Goal: Task Accomplishment & Management: Use online tool/utility

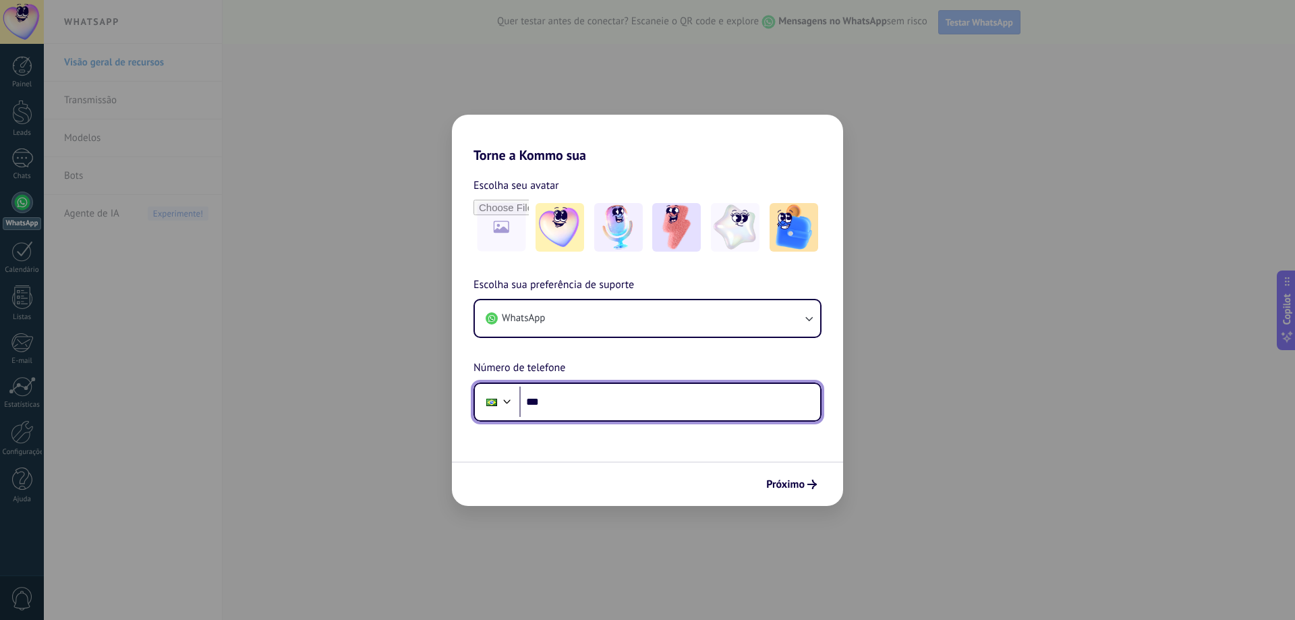
click at [627, 400] on input "***" at bounding box center [669, 401] width 301 height 31
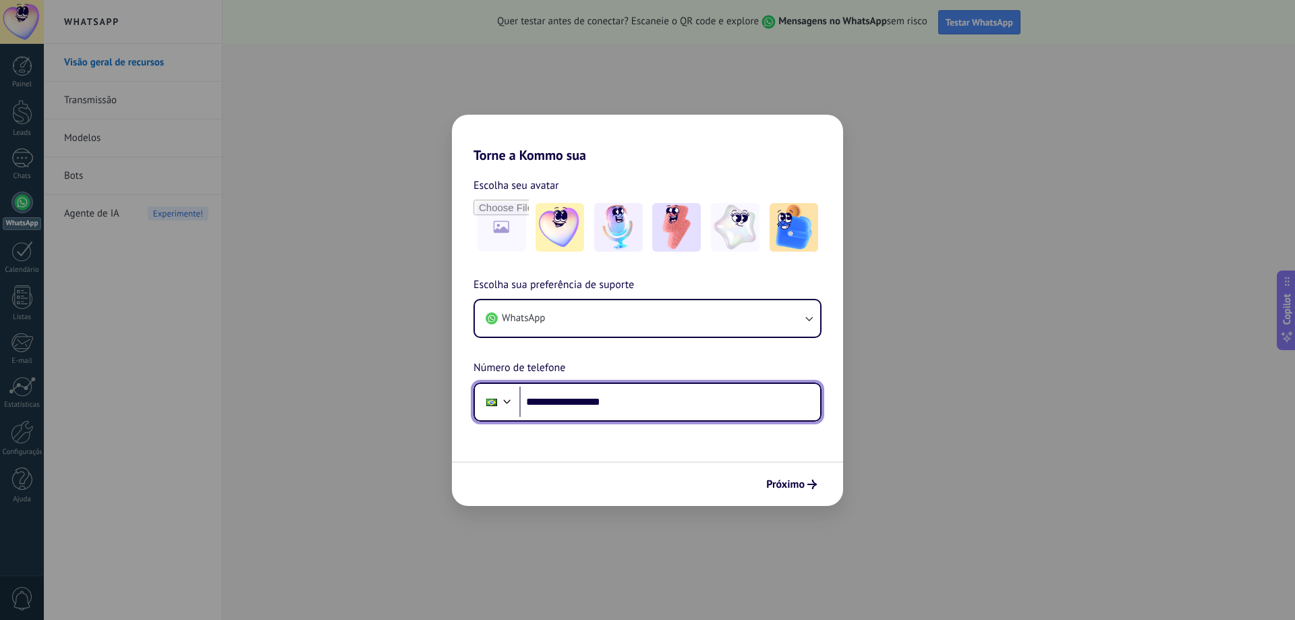
click at [576, 405] on input "**********" at bounding box center [669, 401] width 301 height 31
type input "**********"
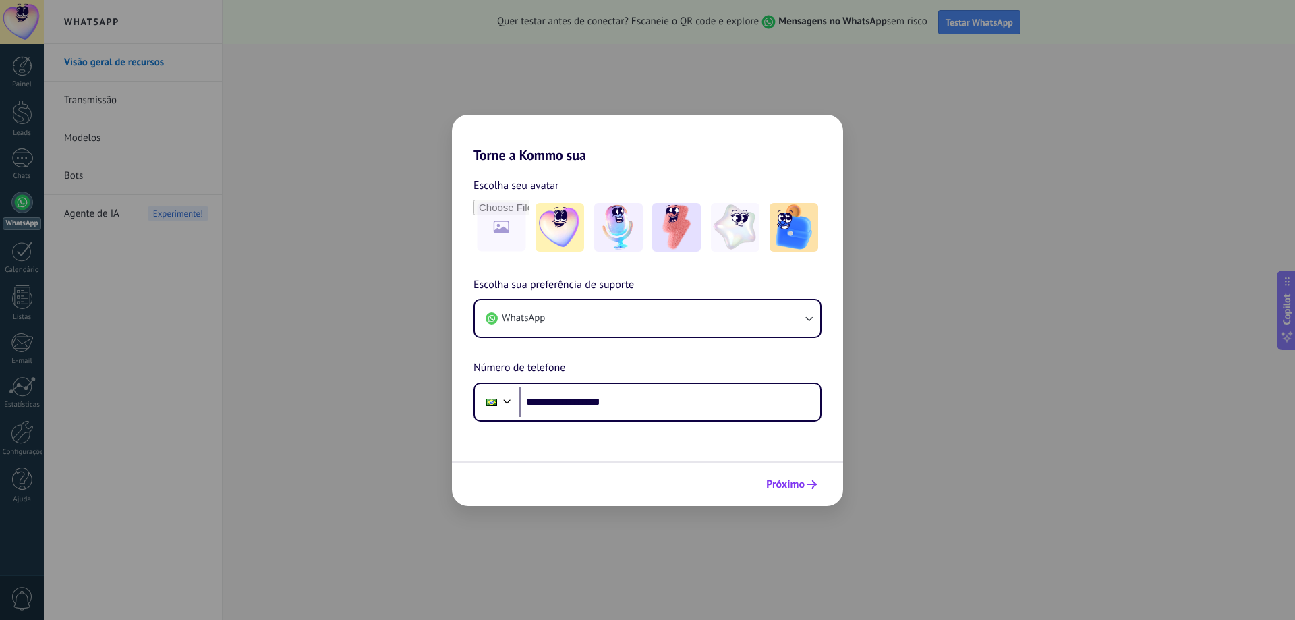
click at [788, 486] on span "Próximo" at bounding box center [785, 484] width 38 height 9
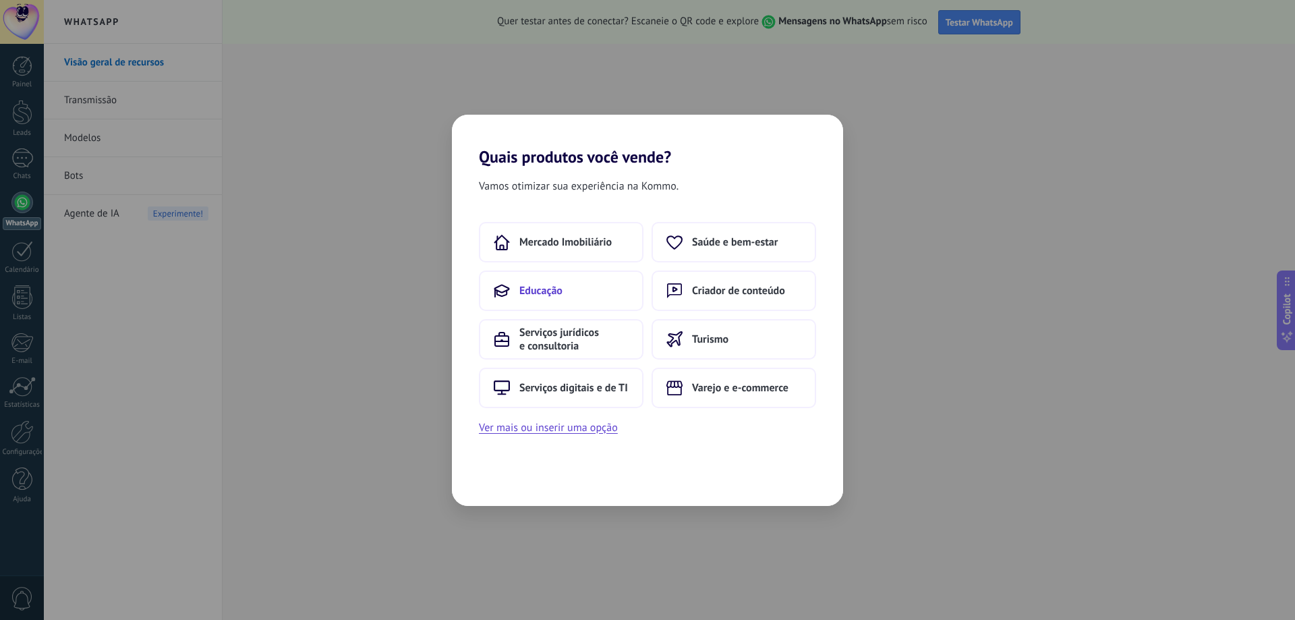
click at [597, 279] on button "Educação" at bounding box center [561, 290] width 165 height 40
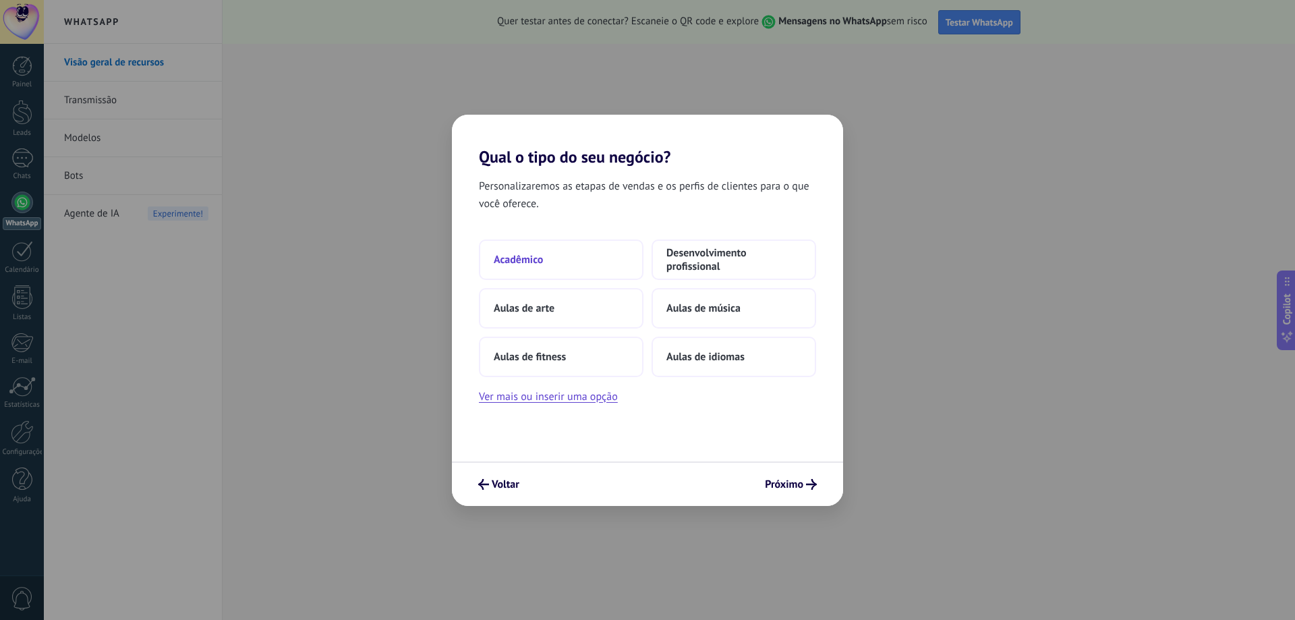
click at [606, 270] on button "Acadêmico" at bounding box center [561, 259] width 165 height 40
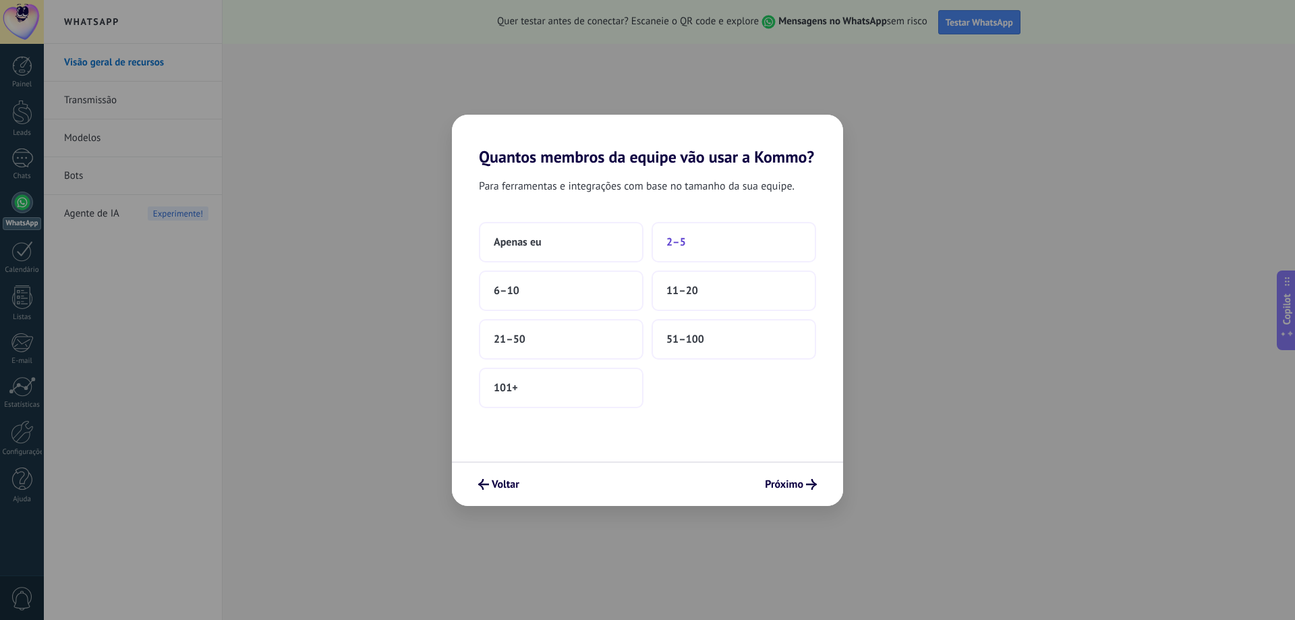
click at [712, 248] on button "2–5" at bounding box center [734, 242] width 165 height 40
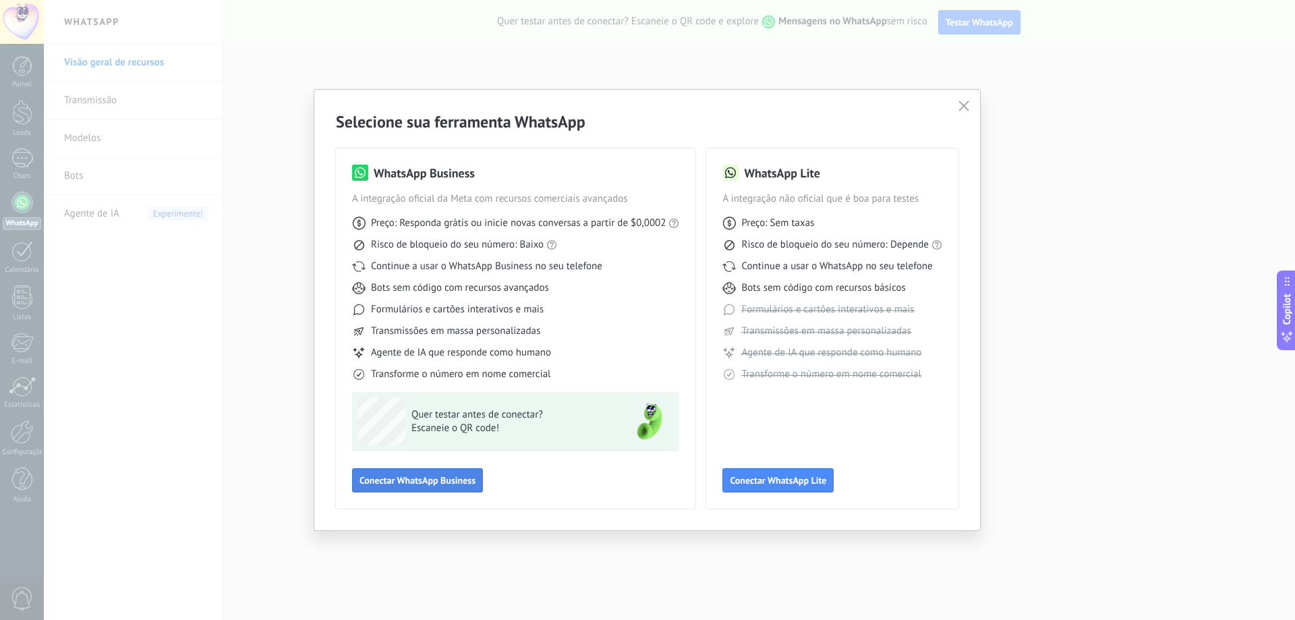
click at [469, 485] on span "Conectar WhatsApp Business" at bounding box center [418, 480] width 116 height 9
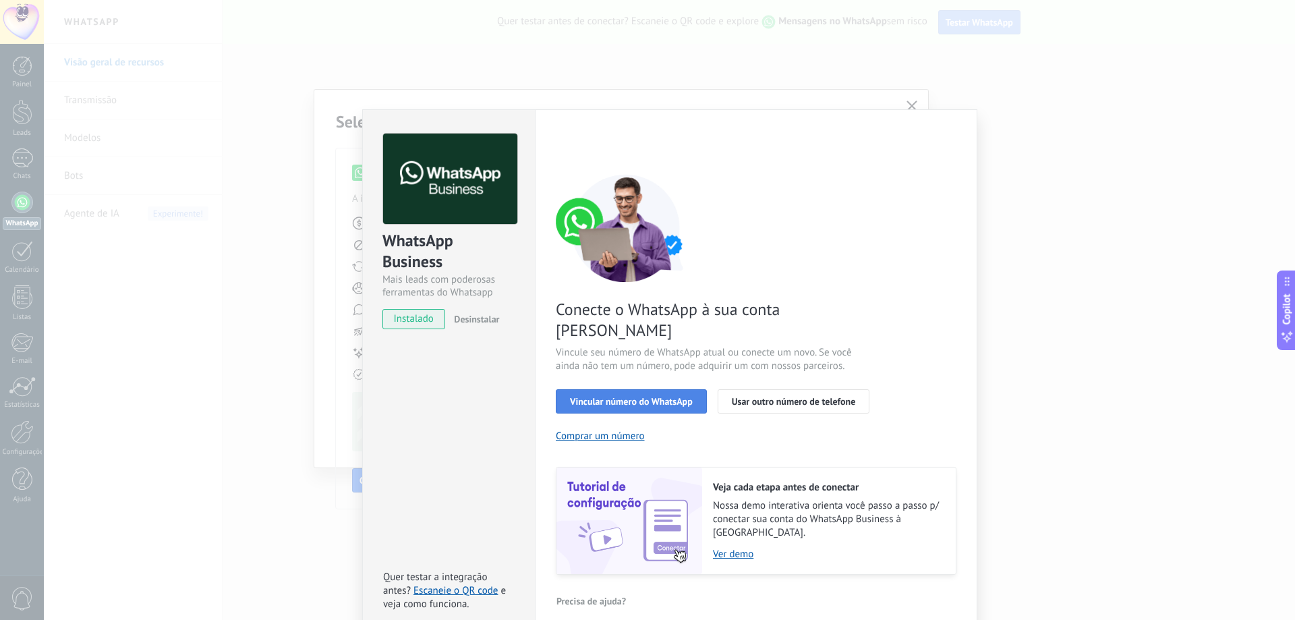
click at [667, 397] on span "Vincular número do WhatsApp" at bounding box center [631, 401] width 123 height 9
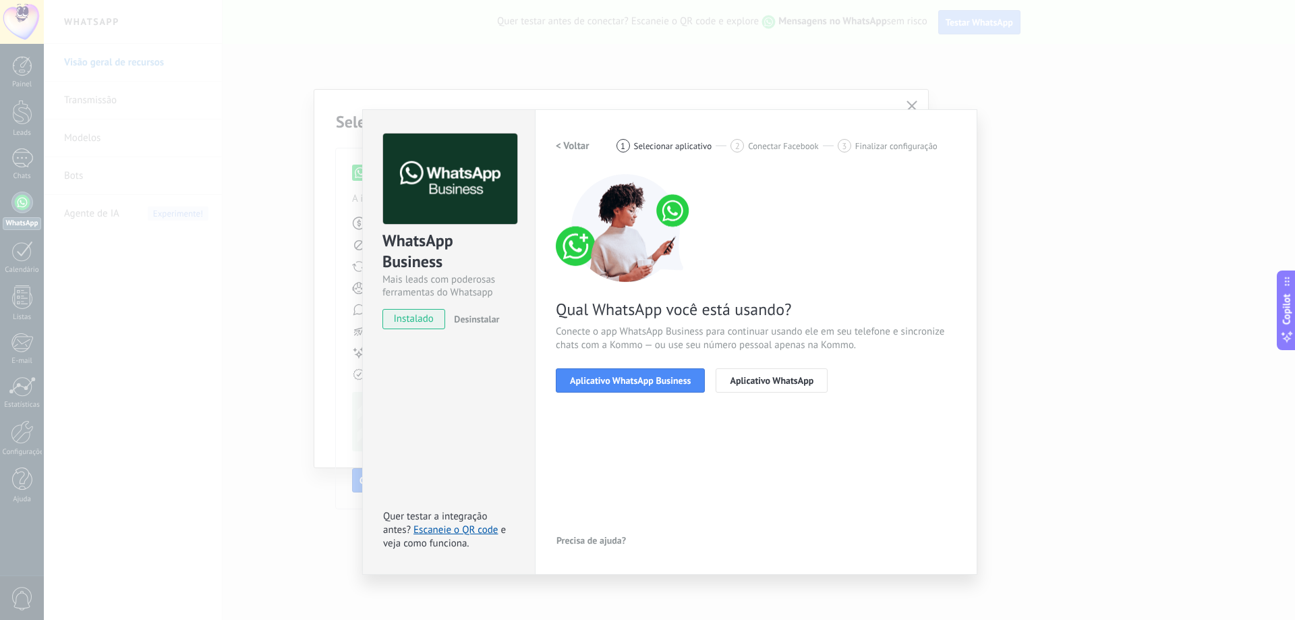
click at [667, 384] on span "Aplicativo WhatsApp Business" at bounding box center [630, 380] width 121 height 9
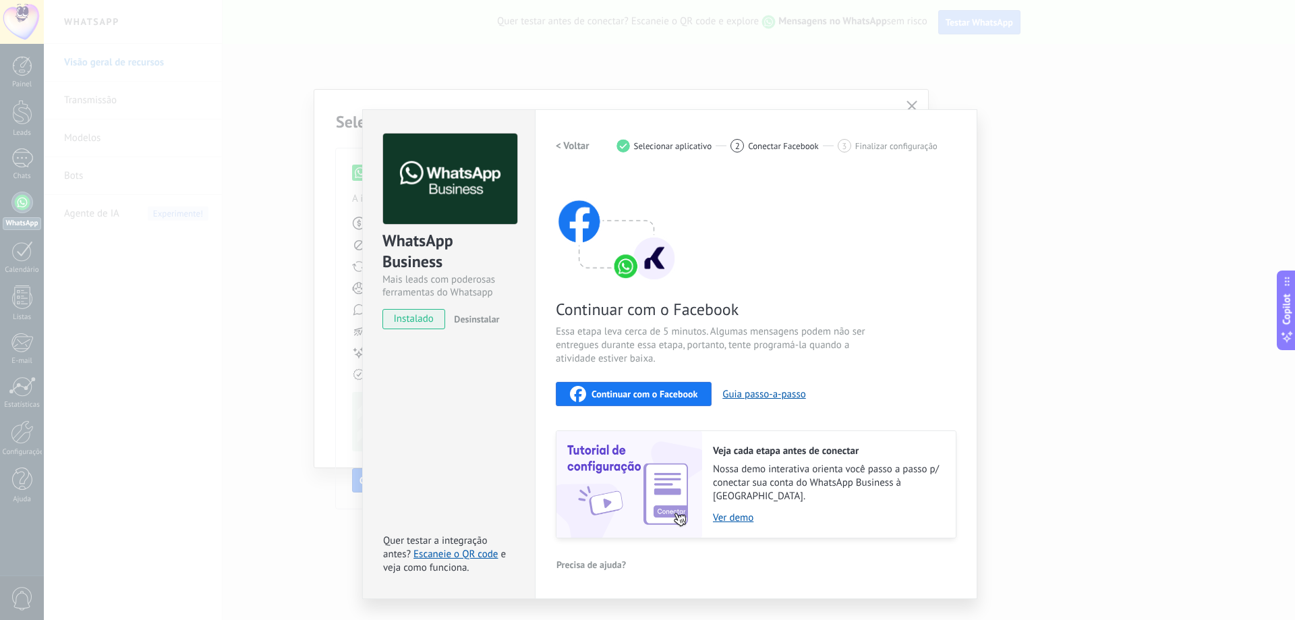
click at [678, 399] on div "Continuar com o Facebook" at bounding box center [633, 394] width 127 height 16
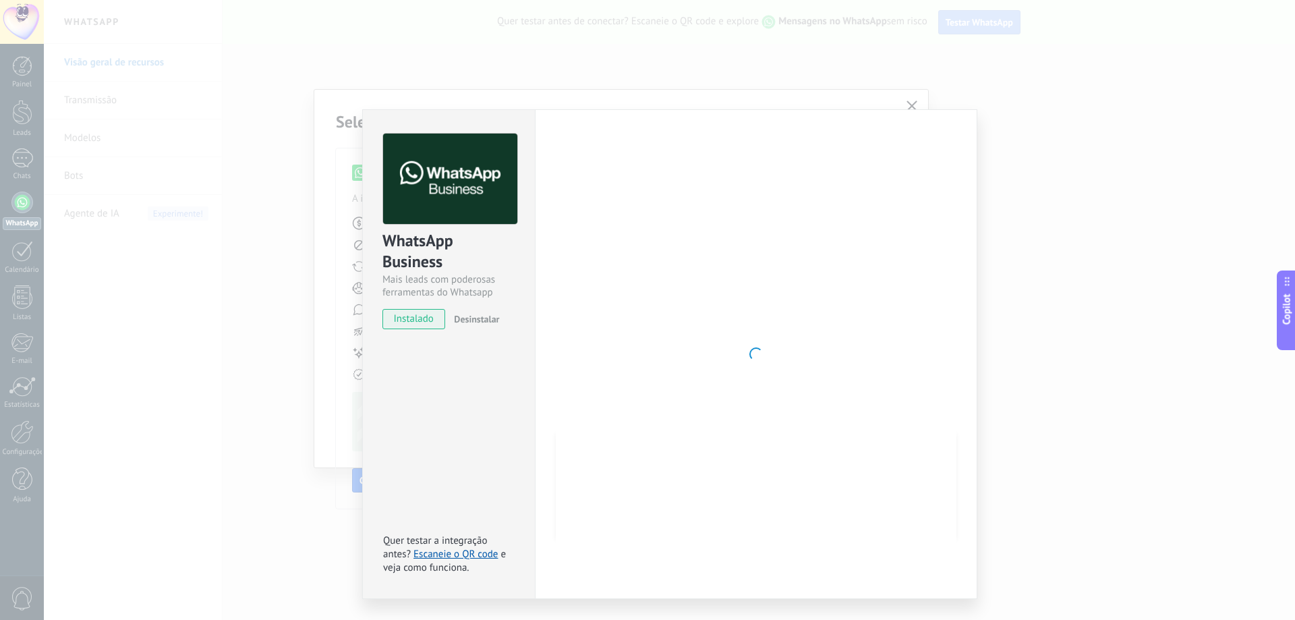
click at [954, 99] on div "WhatsApp Business Mais leads com poderosas ferramentas do Whatsapp instalado De…" at bounding box center [669, 310] width 1251 height 620
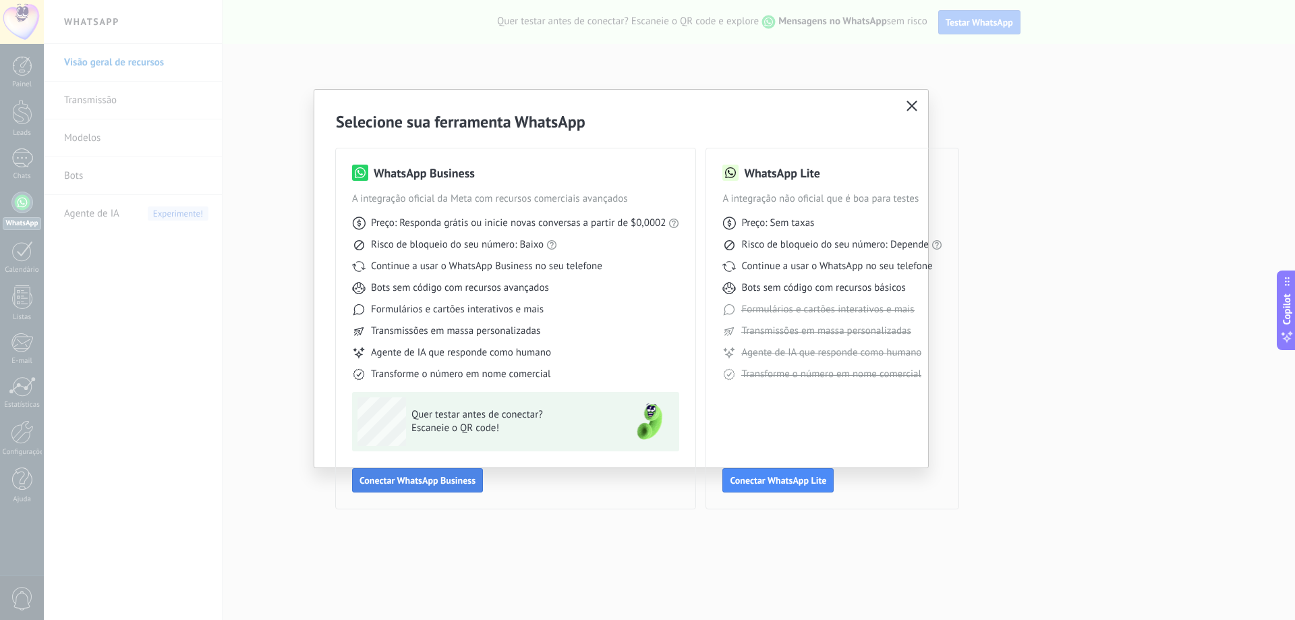
click at [441, 474] on button "Conectar WhatsApp Business" at bounding box center [417, 480] width 131 height 24
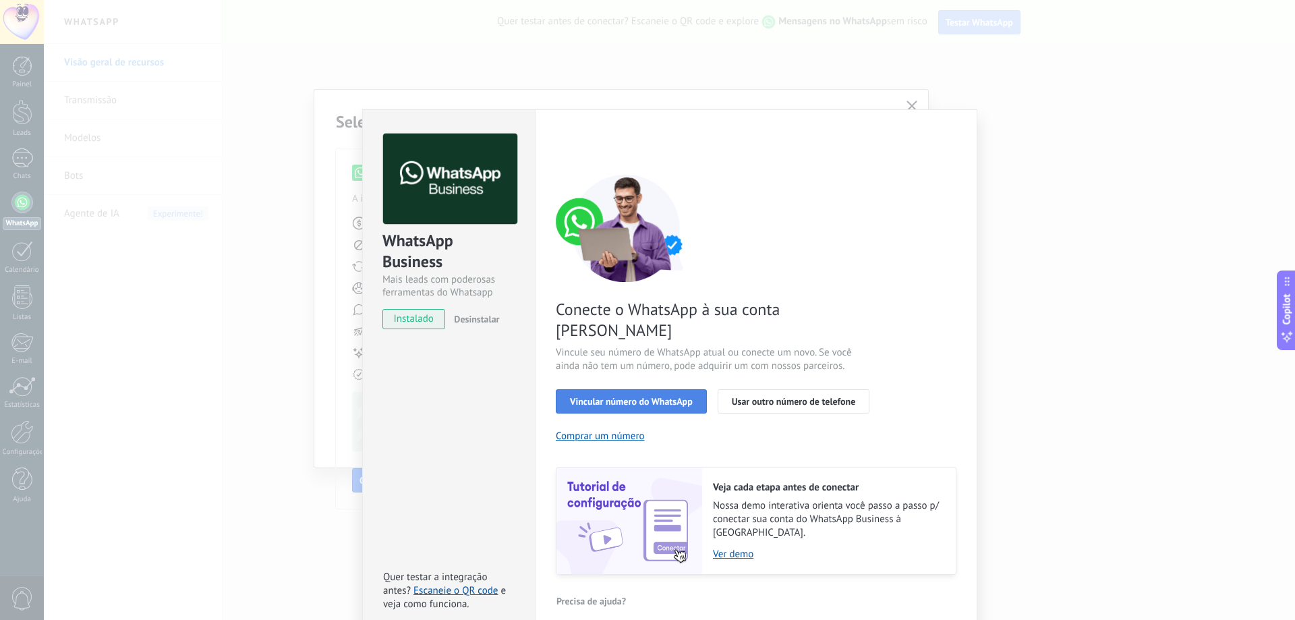
click at [636, 397] on span "Vincular número do WhatsApp" at bounding box center [631, 401] width 123 height 9
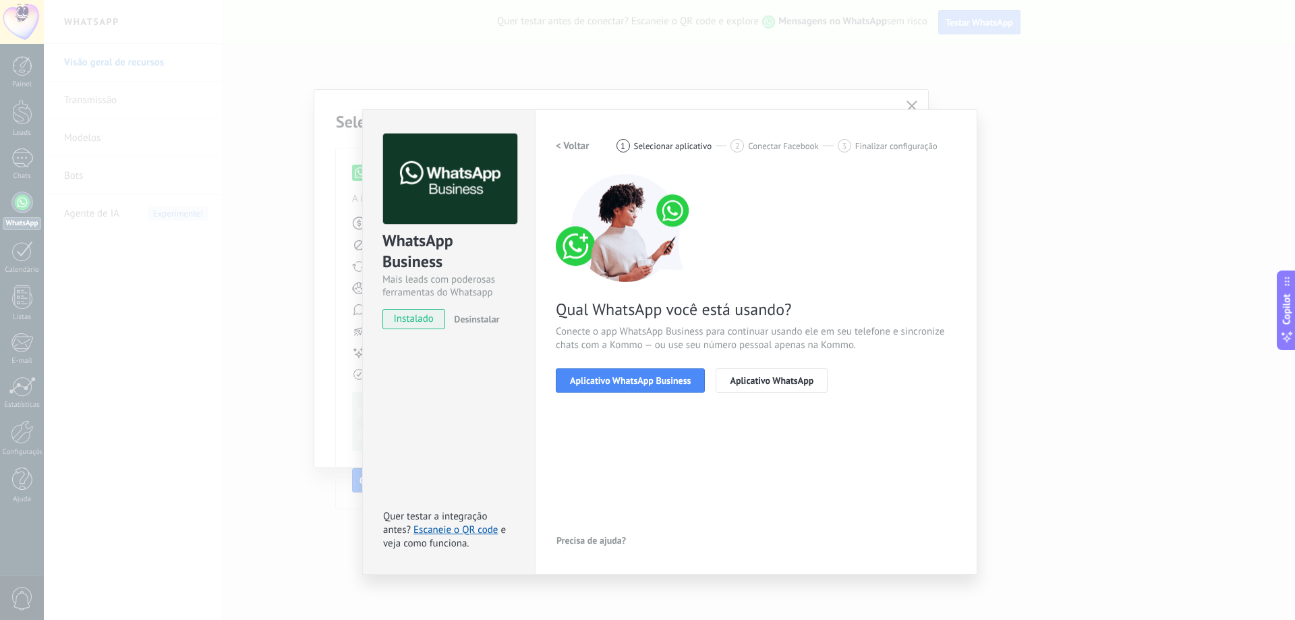
click at [636, 382] on span "Aplicativo WhatsApp Business" at bounding box center [630, 380] width 121 height 9
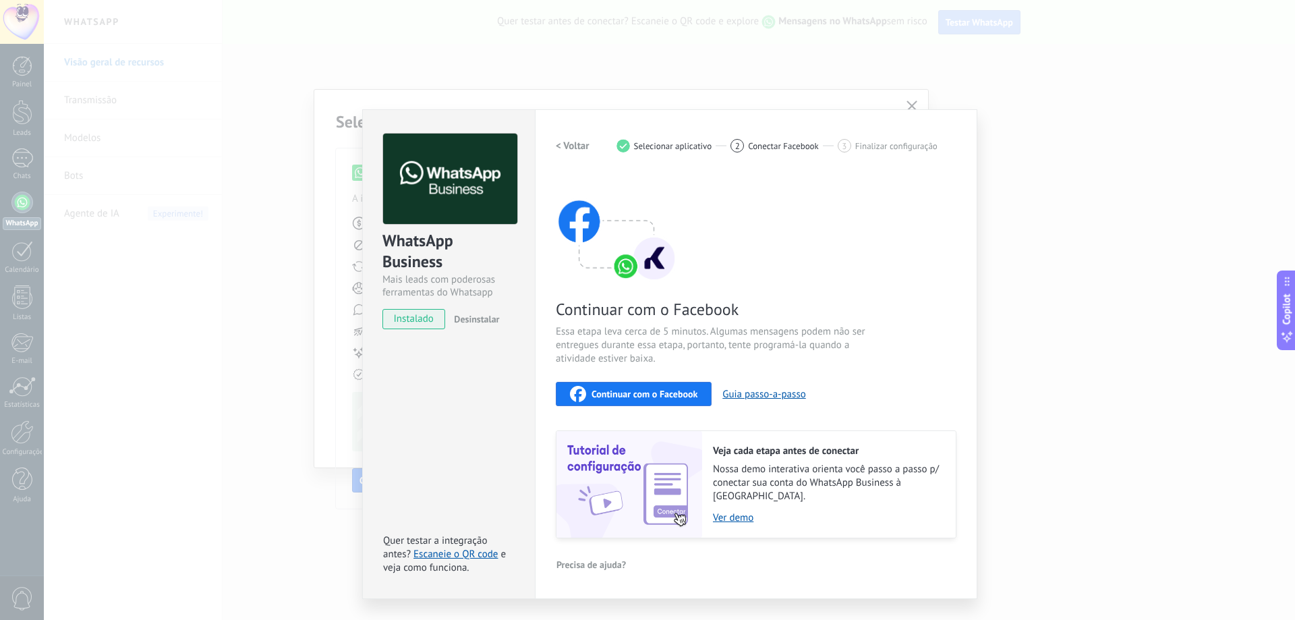
click at [636, 382] on button "Continuar com o Facebook" at bounding box center [634, 394] width 156 height 24
click at [641, 391] on span "Continuar com o Facebook" at bounding box center [645, 393] width 106 height 9
click at [660, 396] on span "Continuar com o Facebook" at bounding box center [645, 393] width 106 height 9
click at [826, 74] on div "WhatsApp Business Mais leads com poderosas ferramentas do Whatsapp instalado De…" at bounding box center [669, 310] width 1251 height 620
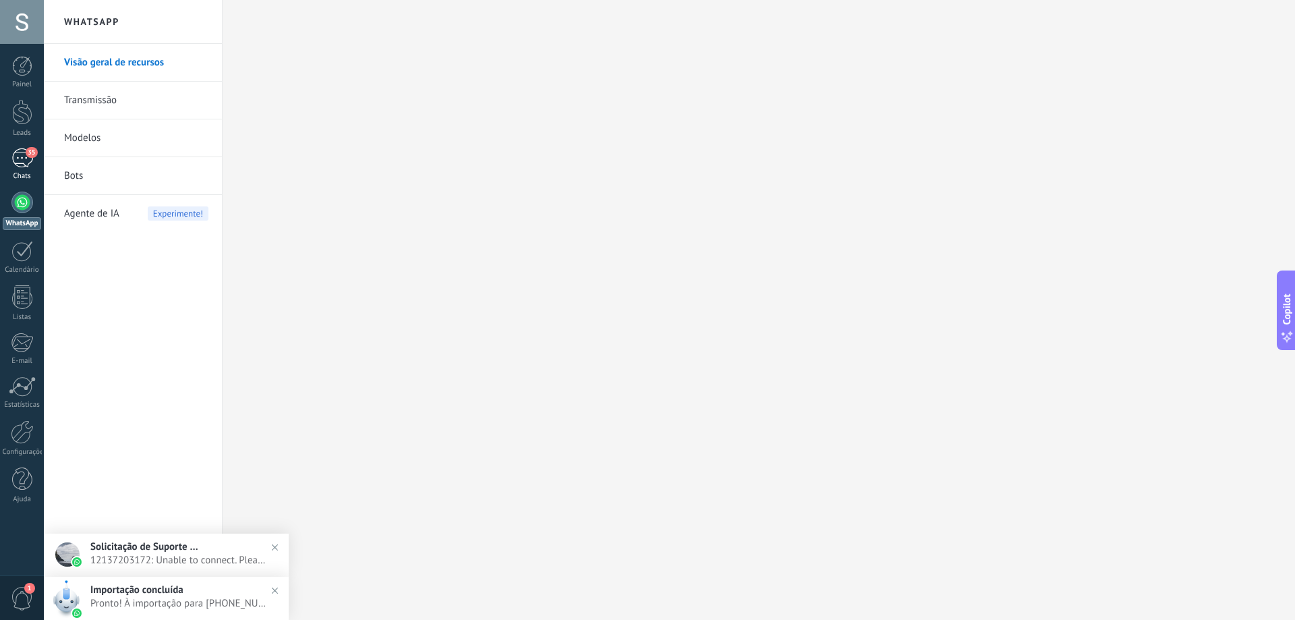
click at [28, 162] on div "35" at bounding box center [22, 158] width 22 height 20
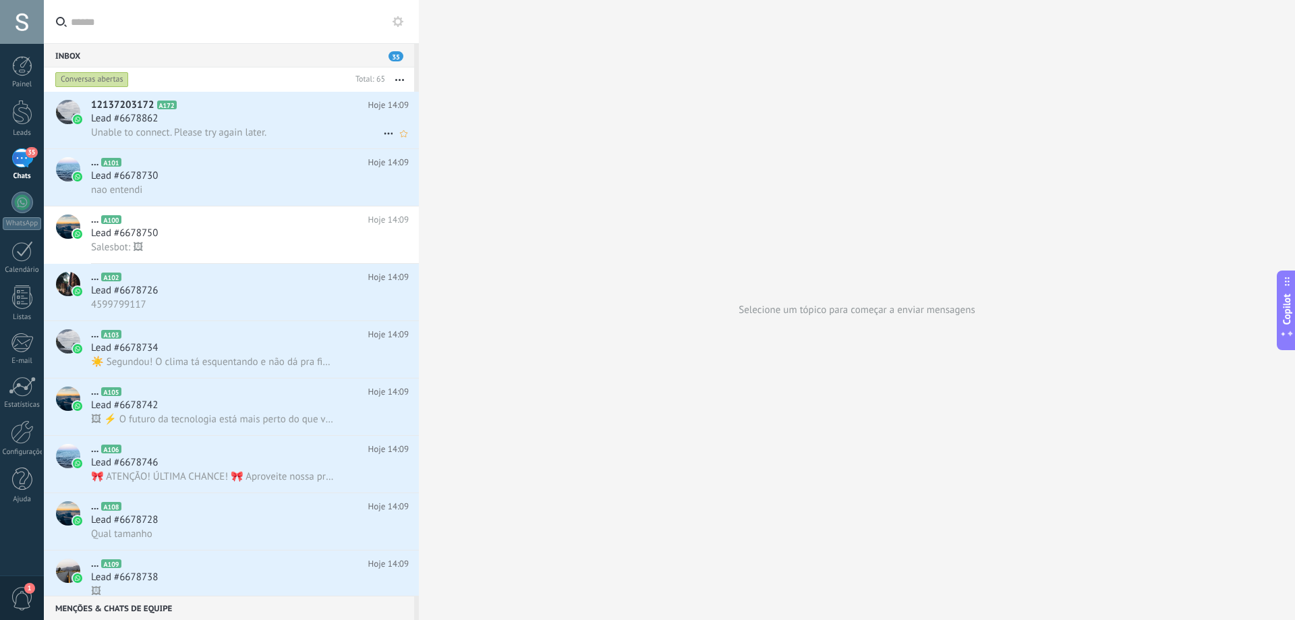
click at [262, 109] on h2 "12137203172 A172" at bounding box center [229, 104] width 277 height 13
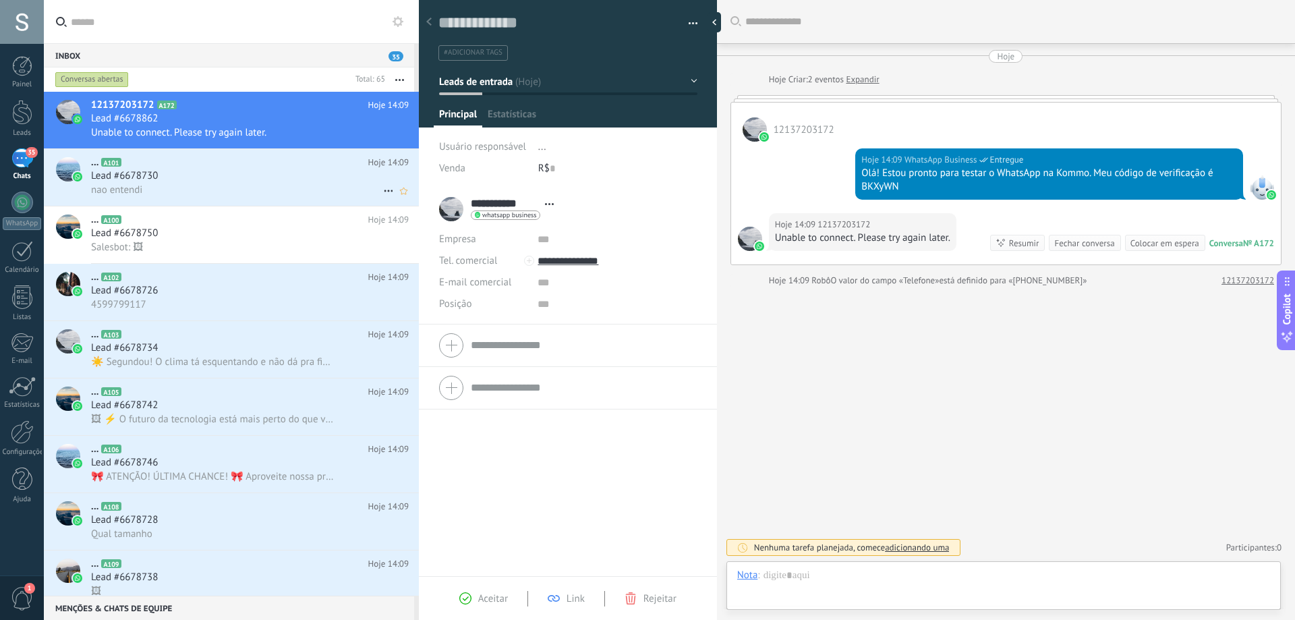
scroll to position [20, 0]
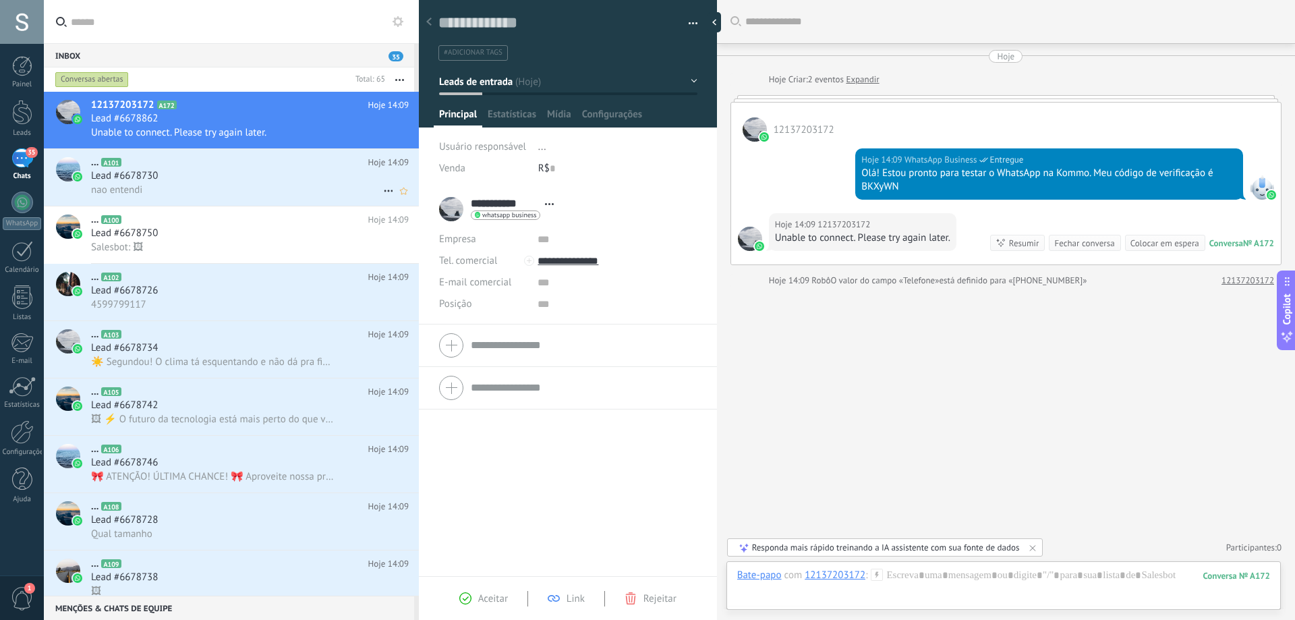
click at [273, 169] on div "Lead #6678730" at bounding box center [250, 175] width 318 height 13
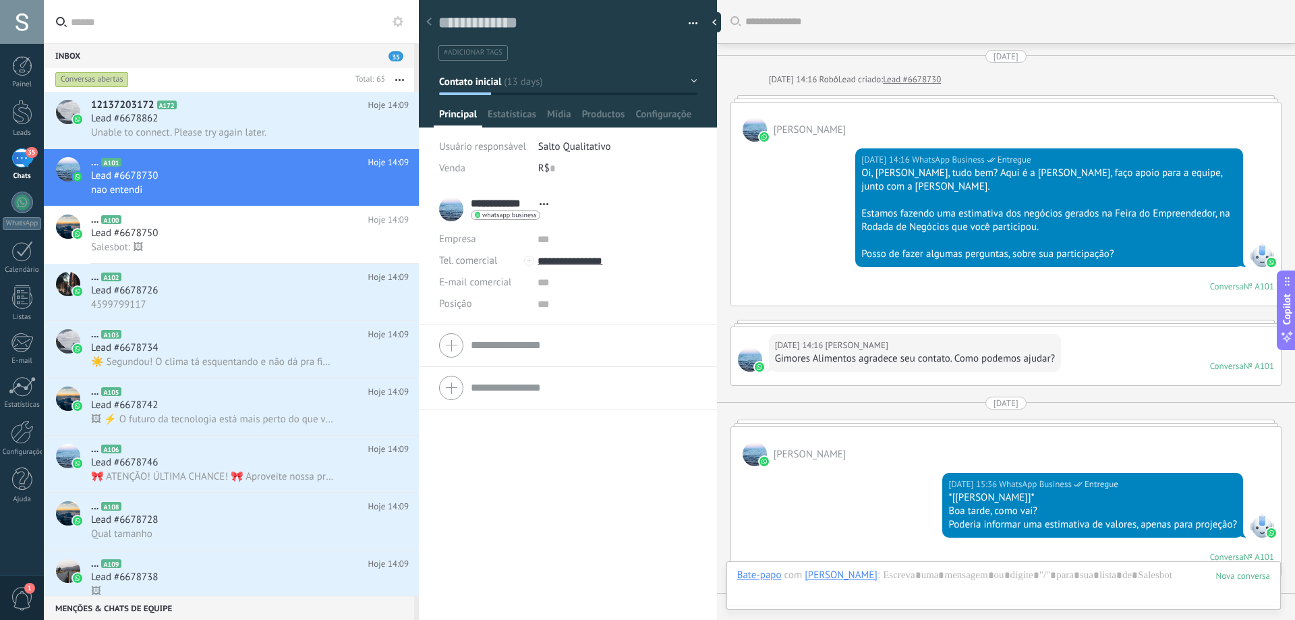
scroll to position [1043, 0]
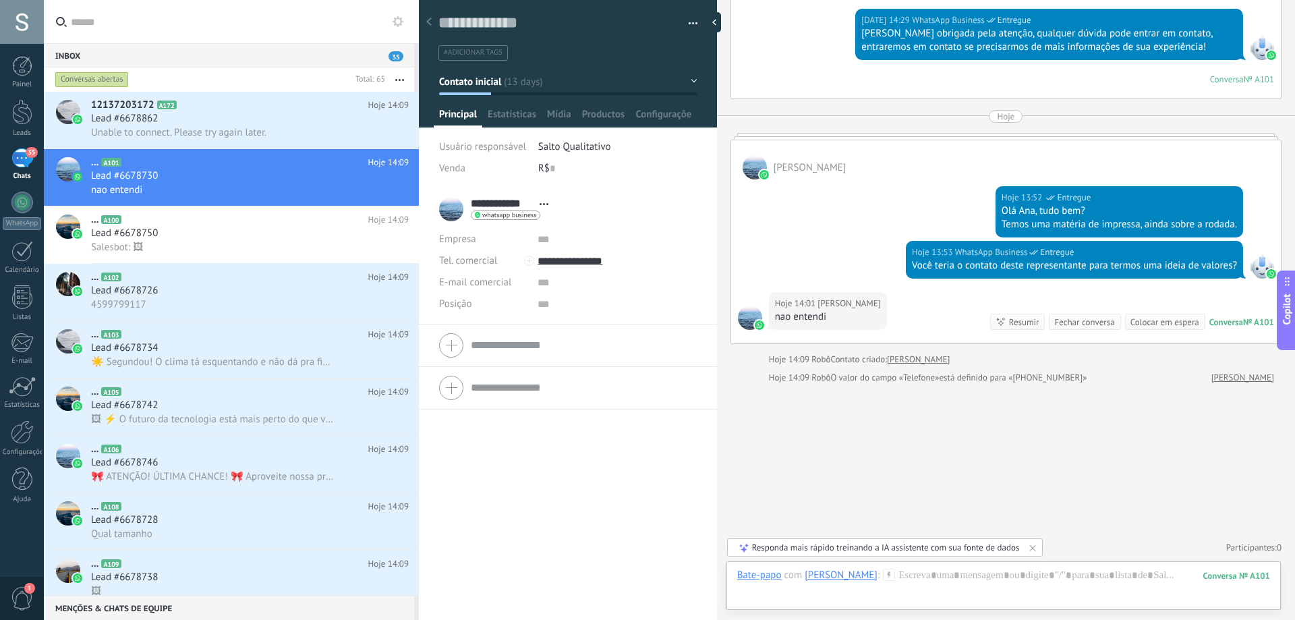
click at [1294, 312] on button "Copilot" at bounding box center [1286, 310] width 19 height 80
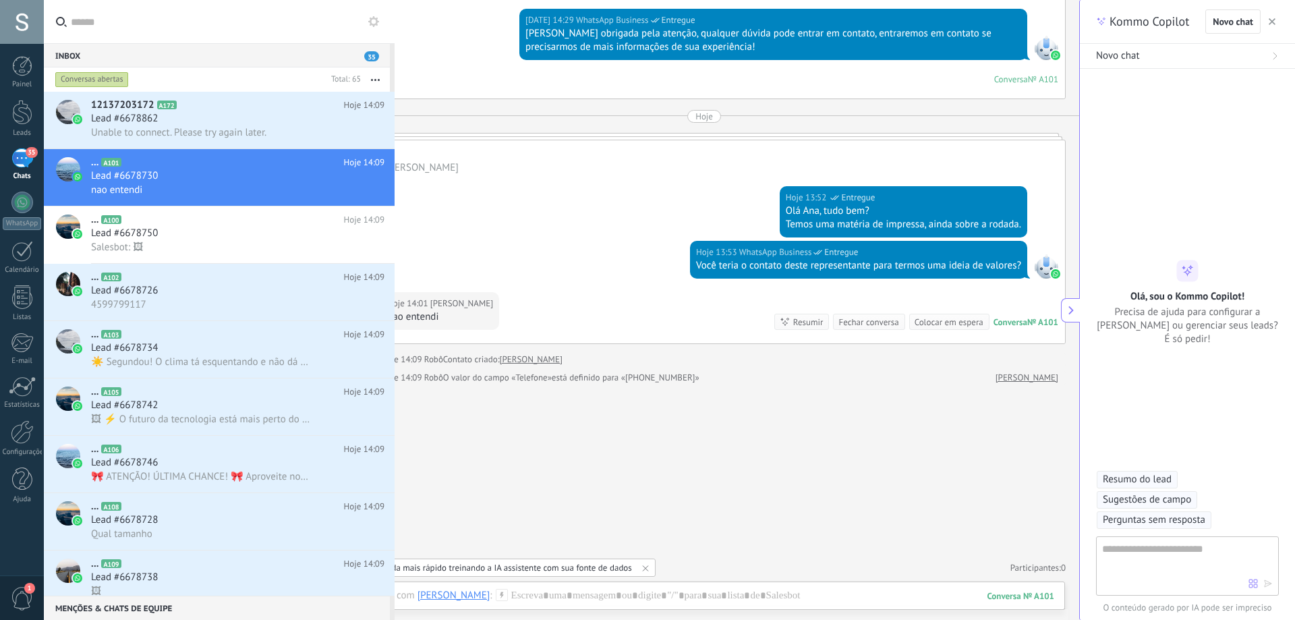
scroll to position [1029, 0]
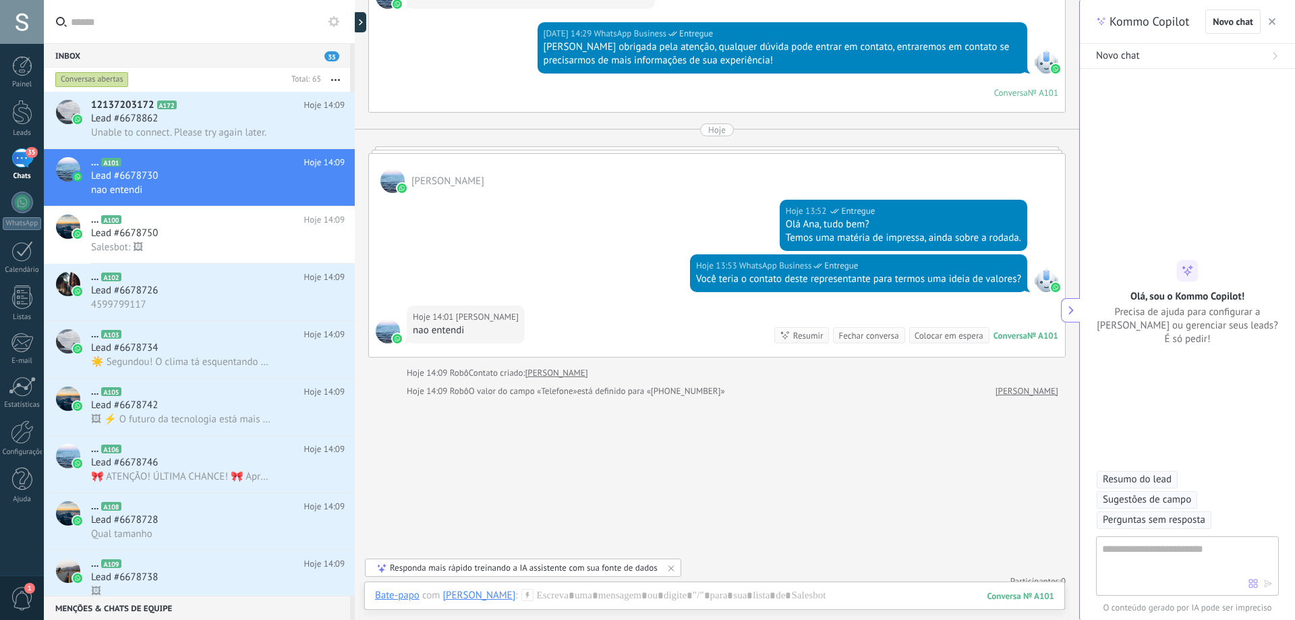
type textarea "**********"
click at [1074, 310] on icon at bounding box center [1070, 310] width 9 height 9
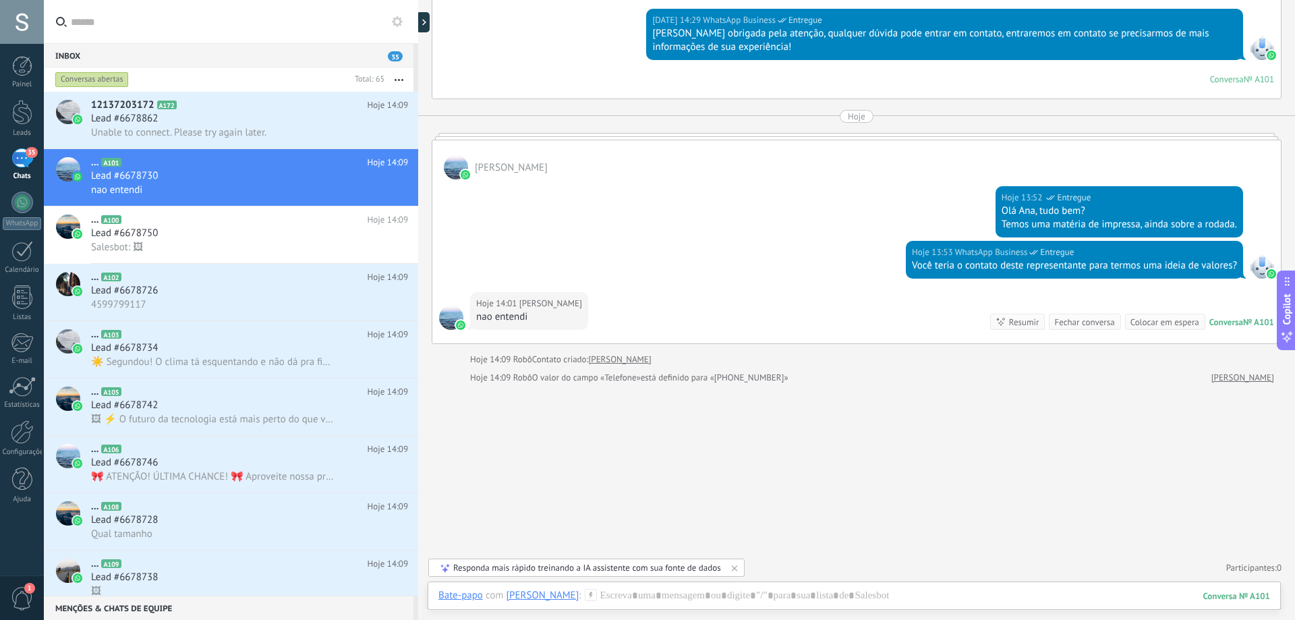
scroll to position [1016, 0]
click at [20, 73] on div at bounding box center [22, 66] width 20 height 20
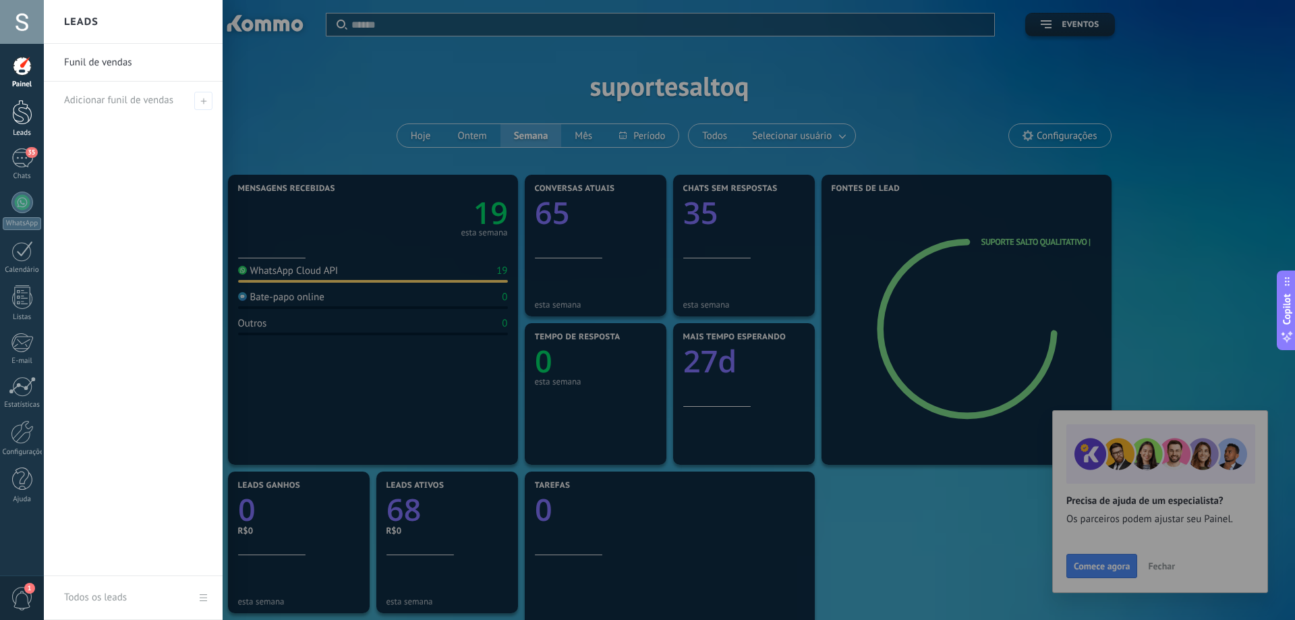
click at [19, 113] on div at bounding box center [22, 112] width 20 height 25
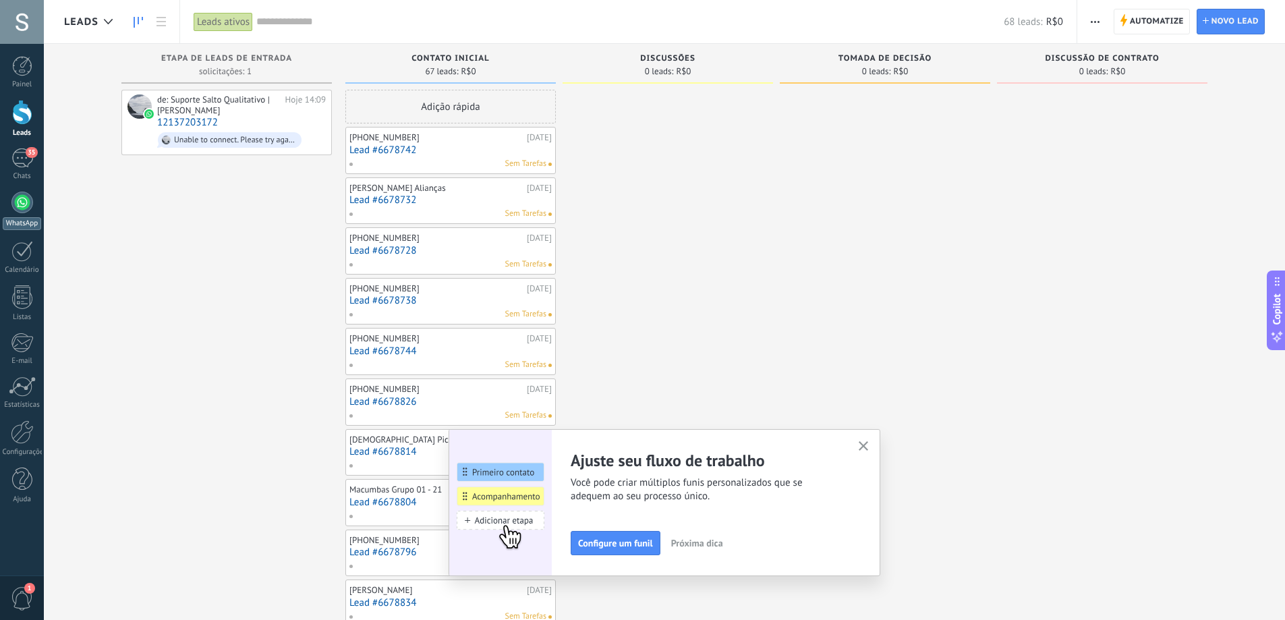
click at [30, 212] on link "WhatsApp" at bounding box center [22, 211] width 44 height 38
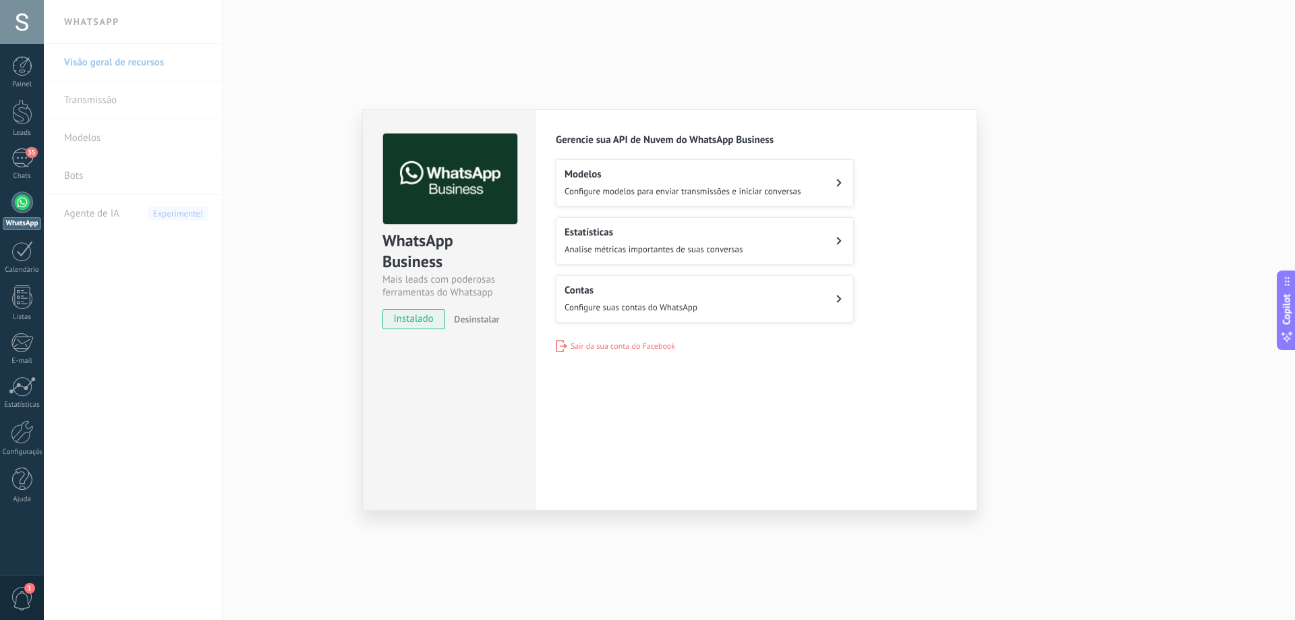
click at [271, 141] on div "WhatsApp Business Mais leads com poderosas ferramentas do Whatsapp instalado De…" at bounding box center [669, 310] width 1251 height 620
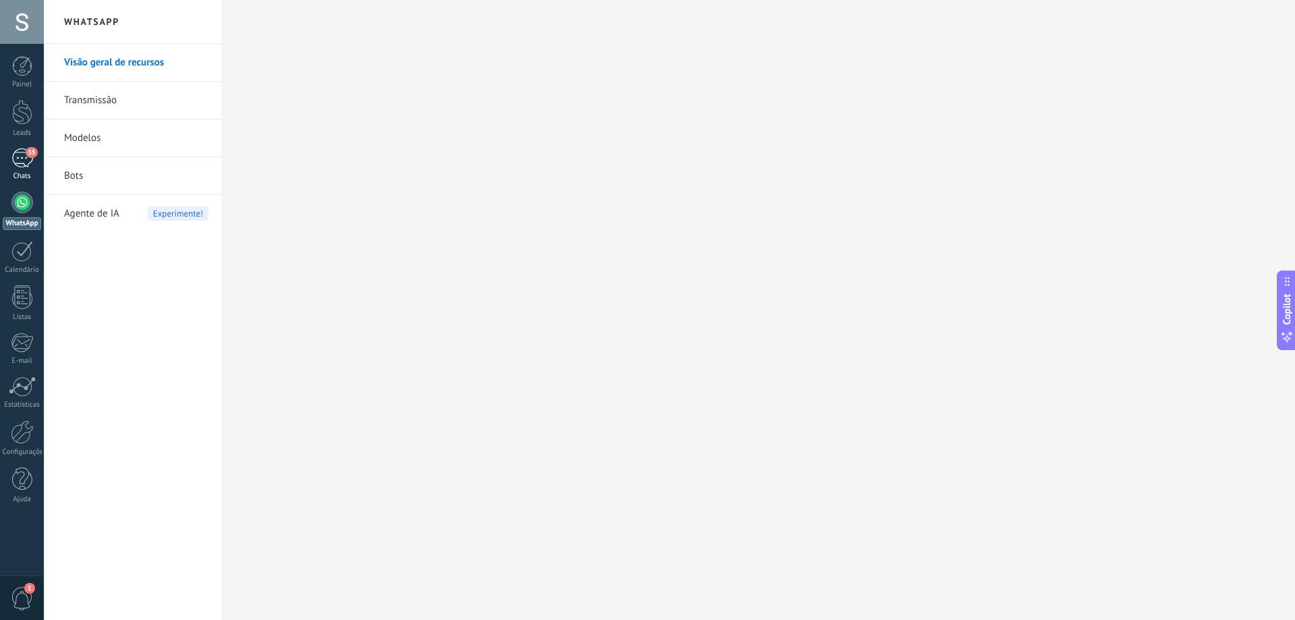
click at [20, 169] on link "35 Chats" at bounding box center [22, 164] width 44 height 32
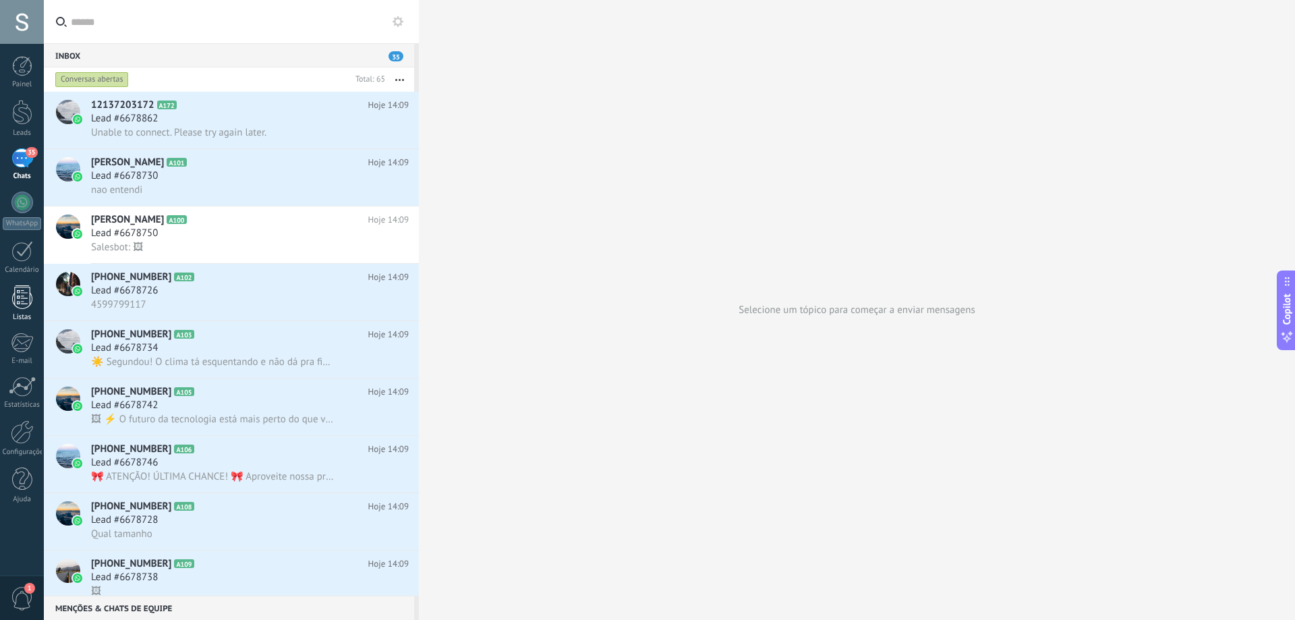
click at [7, 304] on link "Listas" at bounding box center [22, 303] width 44 height 36
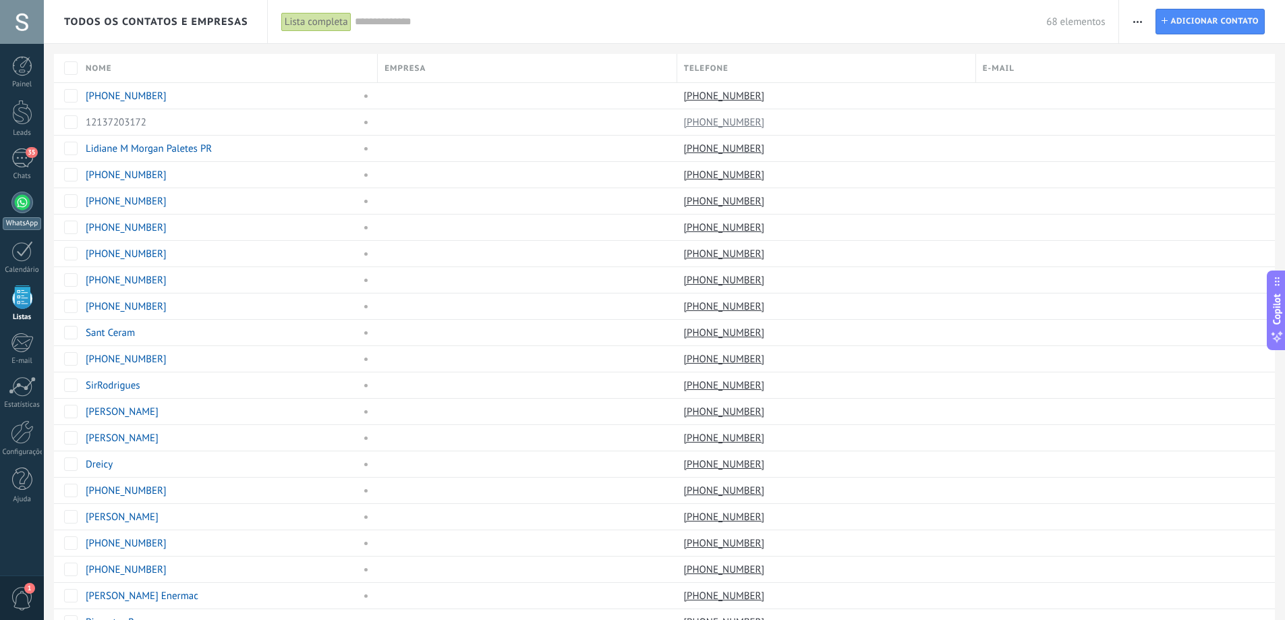
click at [18, 204] on div at bounding box center [22, 203] width 22 height 22
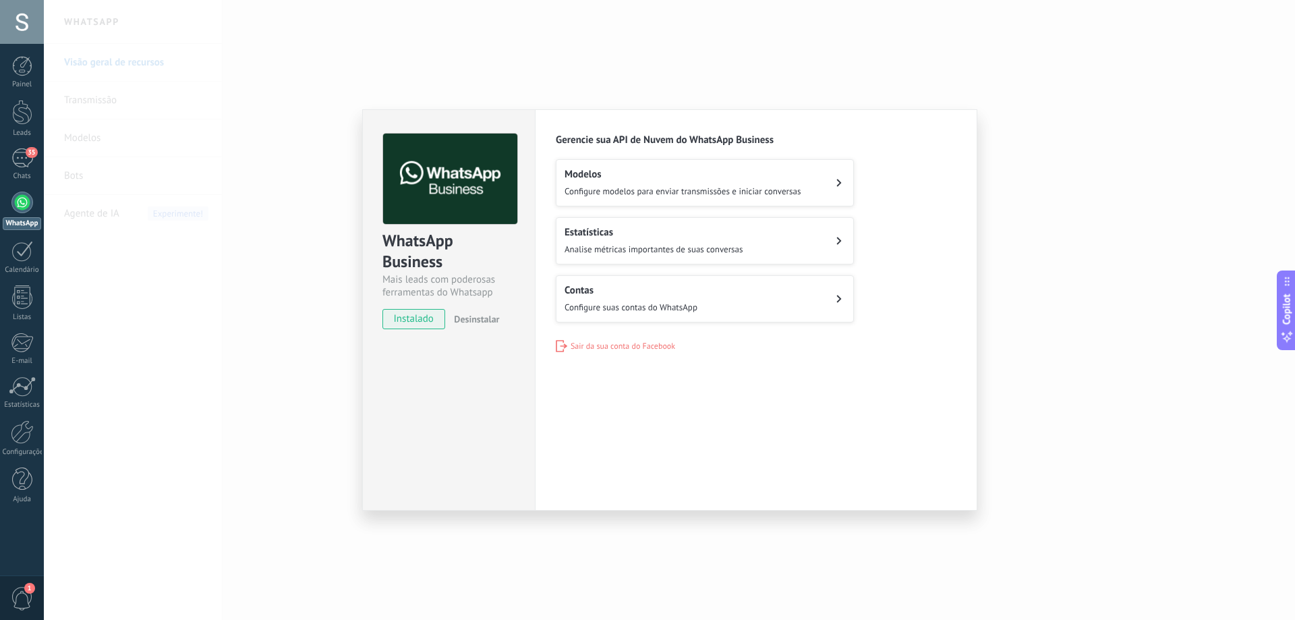
click at [825, 180] on button "Modelos Configure modelos para enviar transmissões e iniciar conversas" at bounding box center [705, 182] width 298 height 47
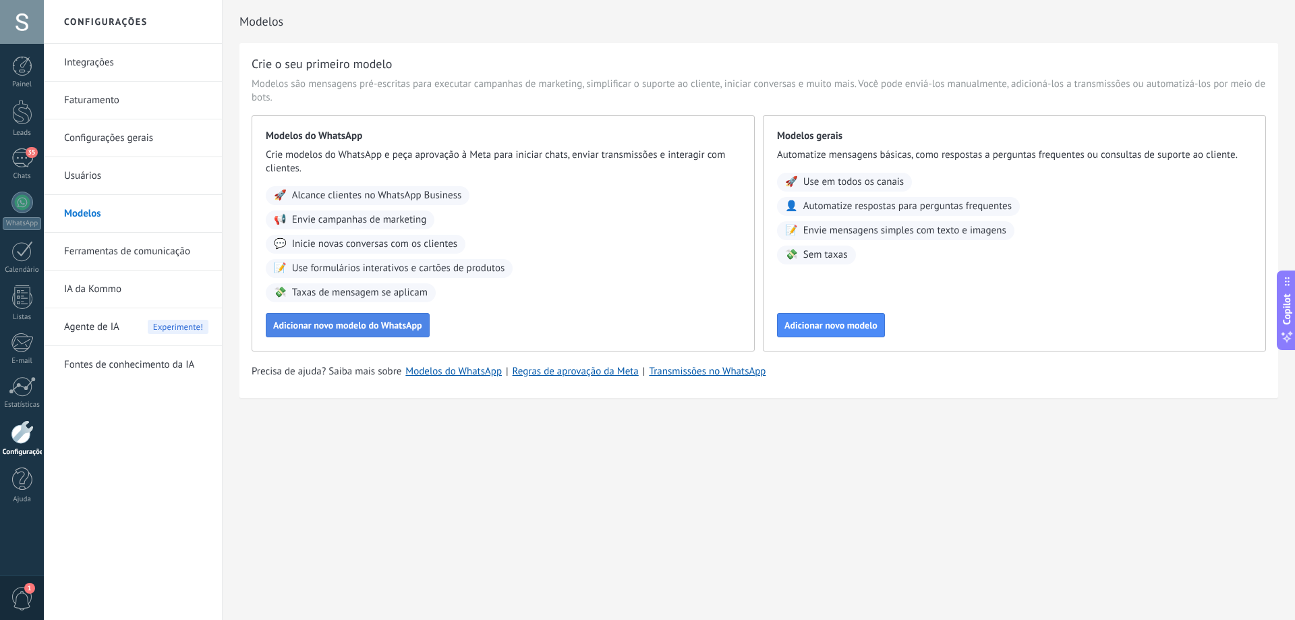
click at [374, 328] on span "Adicionar novo modelo do WhatsApp" at bounding box center [347, 324] width 149 height 9
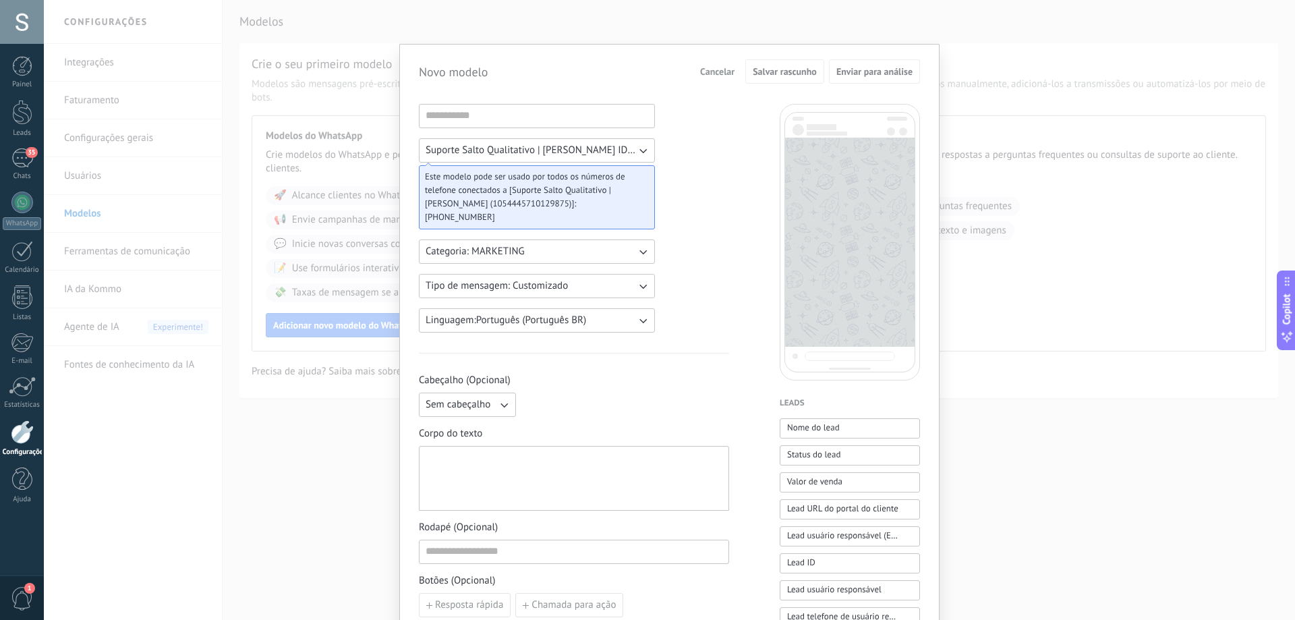
scroll to position [67, 0]
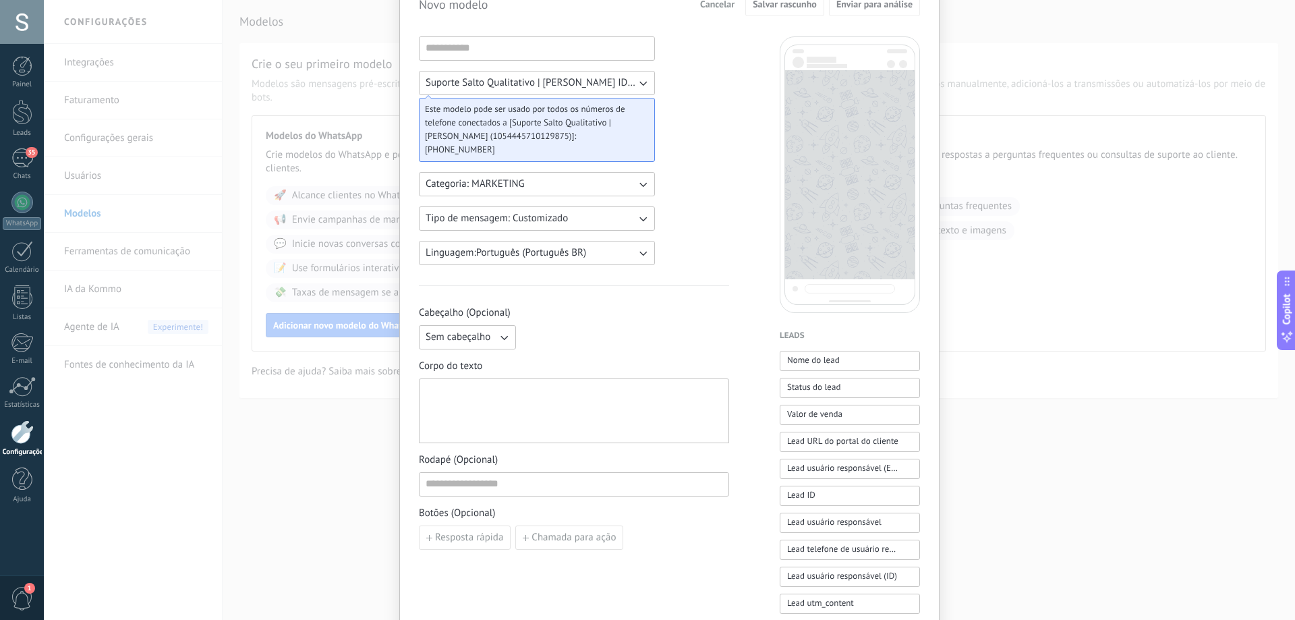
click at [643, 189] on icon "button" at bounding box center [642, 183] width 13 height 13
click at [645, 188] on li "UTILITY" at bounding box center [532, 184] width 243 height 23
click at [645, 188] on icon "button" at bounding box center [642, 183] width 13 height 13
click at [627, 215] on li "MARKETING" at bounding box center [532, 207] width 243 height 23
click at [646, 215] on icon "button" at bounding box center [642, 218] width 13 height 13
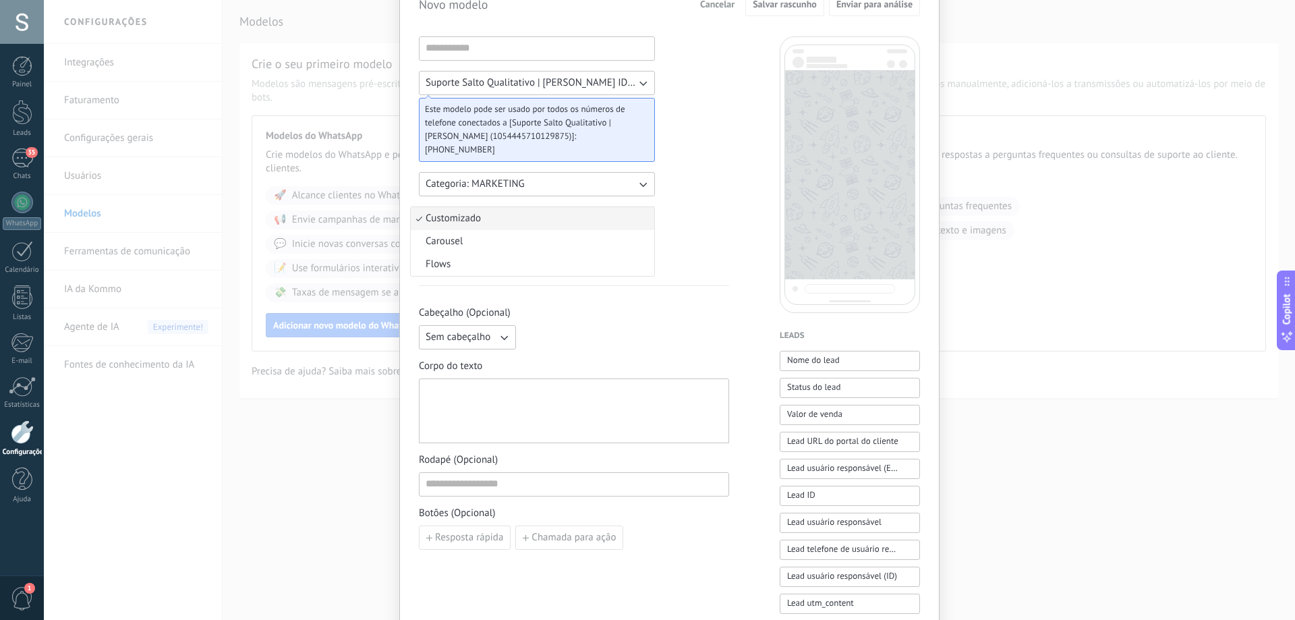
click at [646, 215] on li "Customizado" at bounding box center [532, 218] width 243 height 23
click at [492, 401] on div at bounding box center [574, 410] width 297 height 53
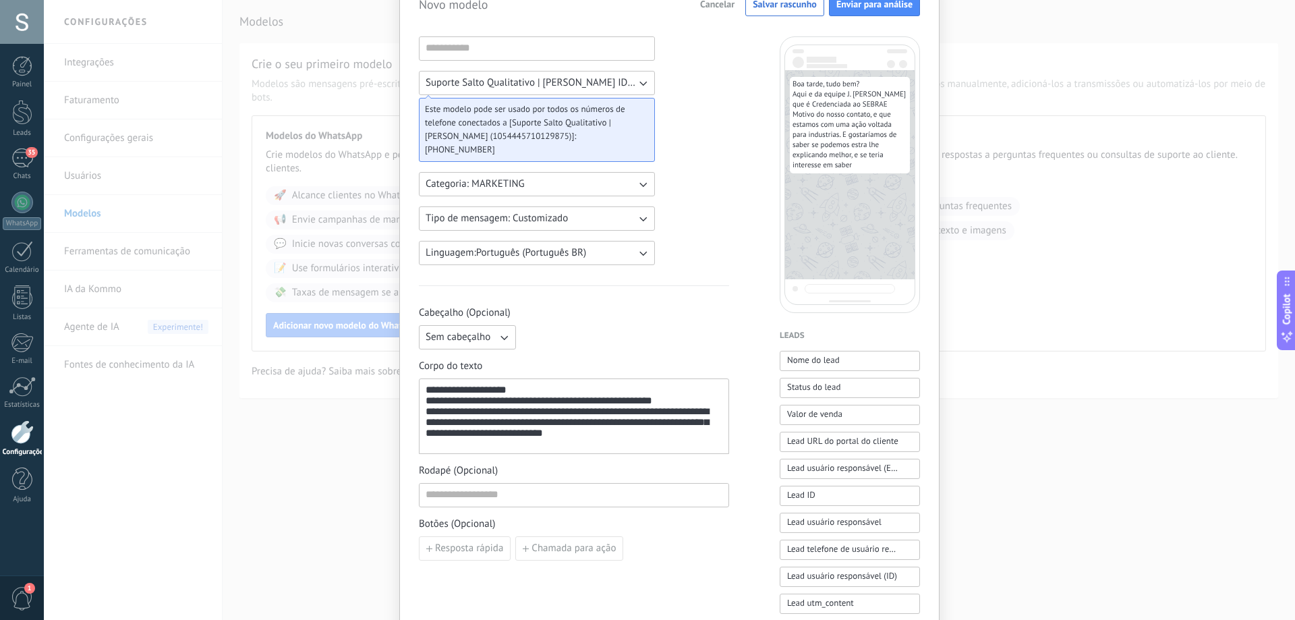
click at [428, 417] on div "**********" at bounding box center [574, 416] width 297 height 64
click at [668, 430] on div "**********" at bounding box center [574, 416] width 297 height 64
click at [679, 431] on div "**********" at bounding box center [574, 416] width 297 height 64
click at [619, 441] on div "**********" at bounding box center [574, 416] width 297 height 64
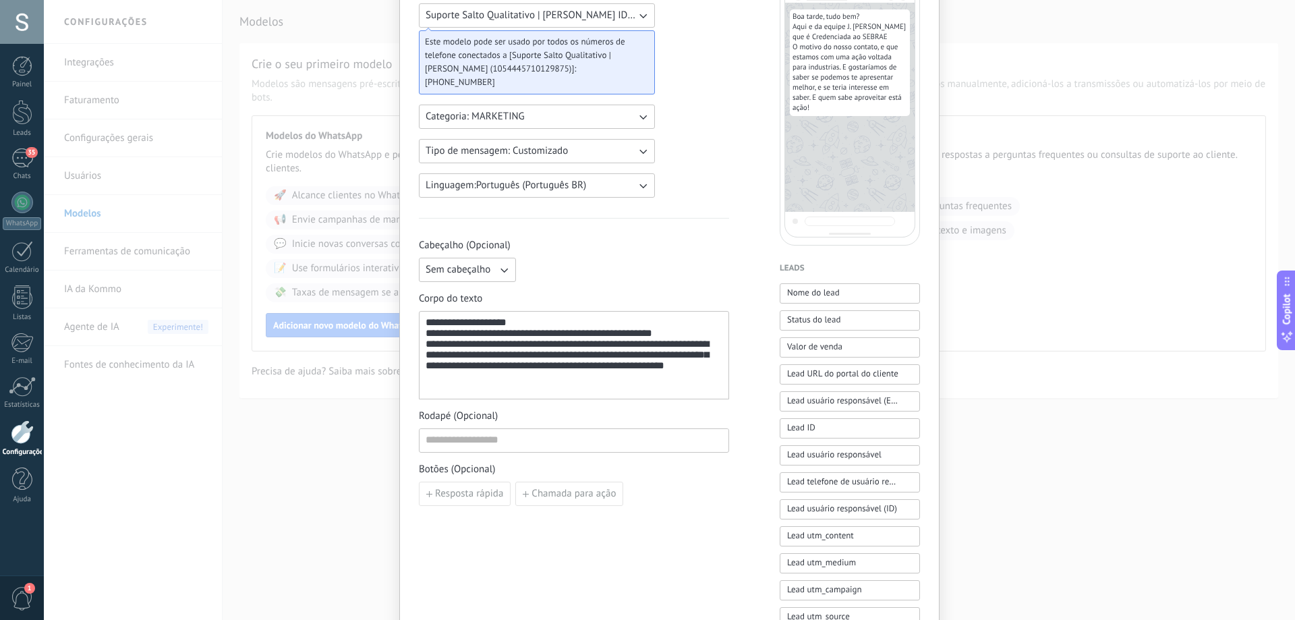
click at [667, 466] on span "Botões (Opcional)" at bounding box center [574, 469] width 310 height 13
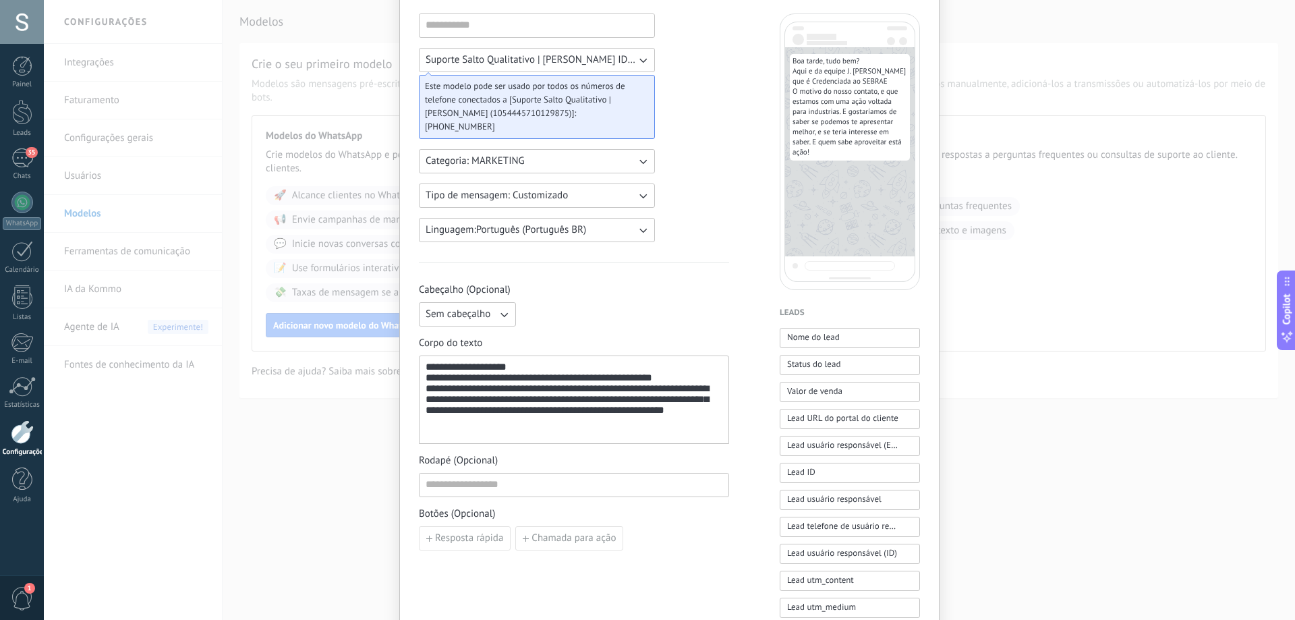
scroll to position [67, 0]
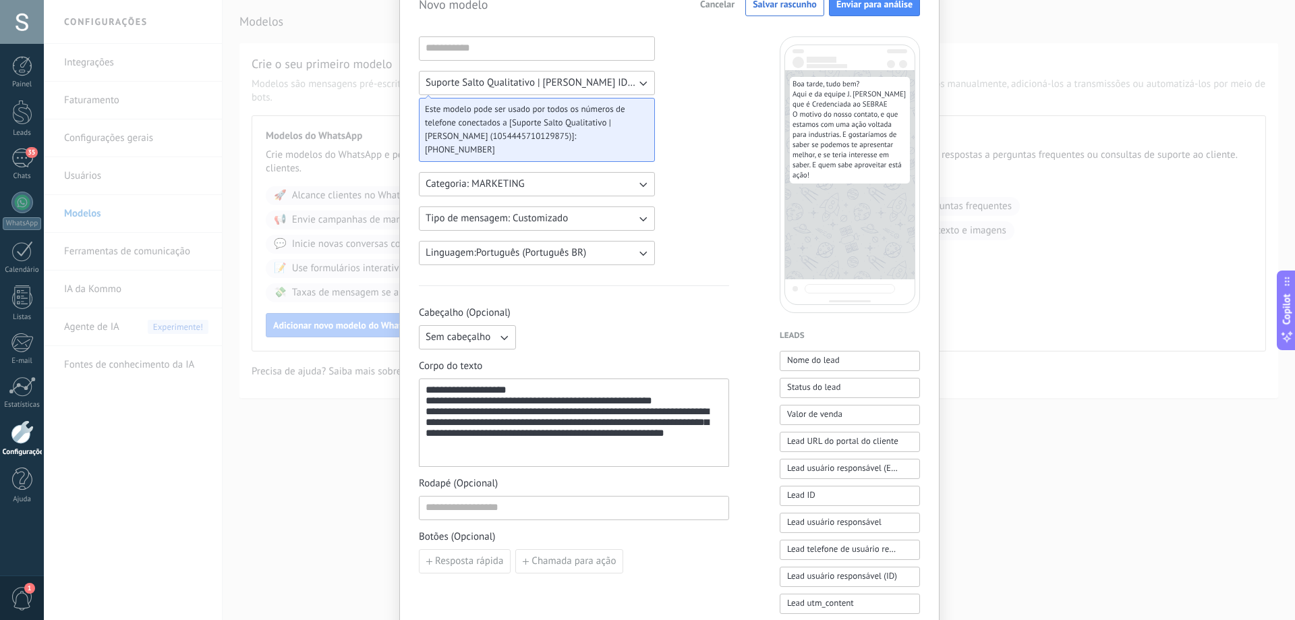
click at [529, 391] on div "**********" at bounding box center [574, 422] width 297 height 77
click at [525, 391] on div "**********" at bounding box center [574, 422] width 297 height 77
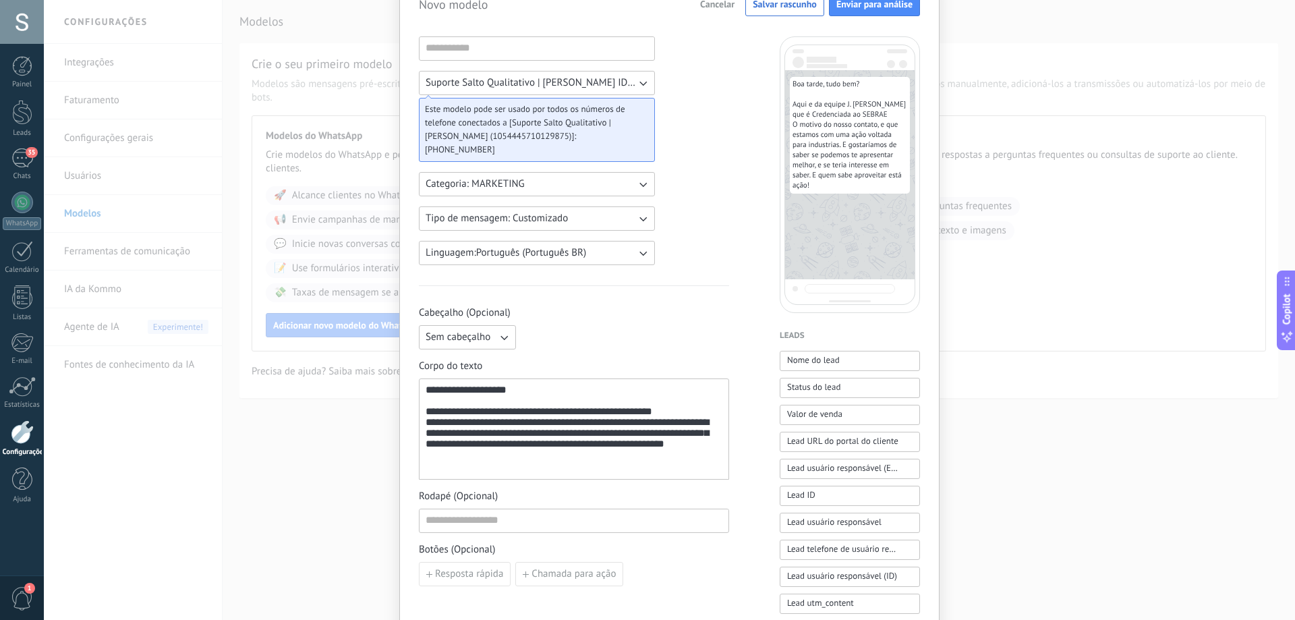
click at [685, 413] on div "**********" at bounding box center [574, 429] width 297 height 90
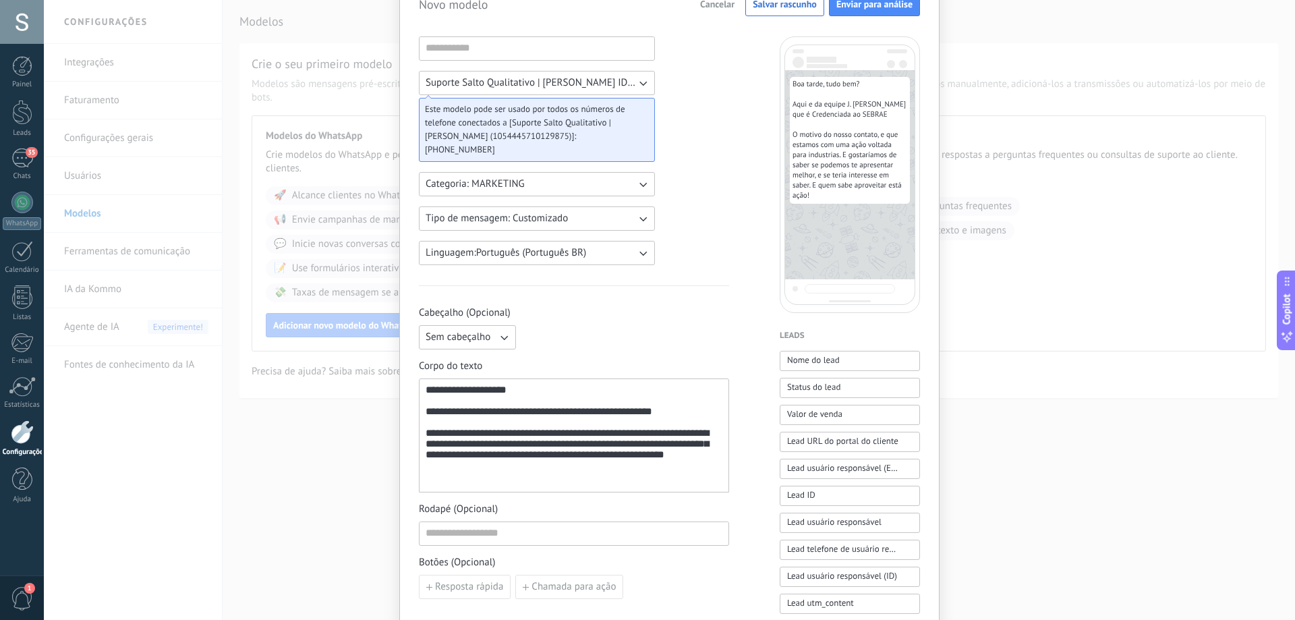
click at [451, 413] on div "**********" at bounding box center [574, 435] width 297 height 103
click at [691, 415] on div "**********" at bounding box center [574, 435] width 297 height 103
drag, startPoint x: 467, startPoint y: 485, endPoint x: 733, endPoint y: 492, distance: 265.8
click at [733, 492] on div "**********" at bounding box center [669, 491] width 501 height 911
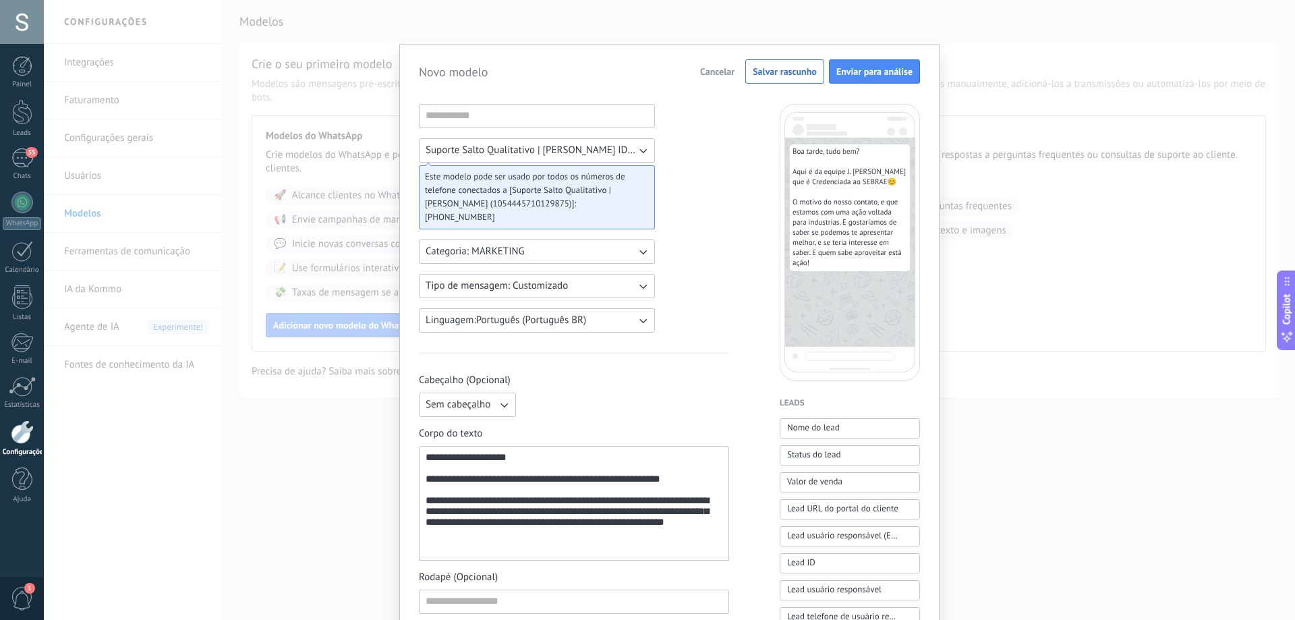
click at [842, 212] on span "Boa tarde, tudo bem? Aqui é da equipe J. [PERSON_NAME] que é Credenciada ao SEB…" at bounding box center [850, 207] width 115 height 121
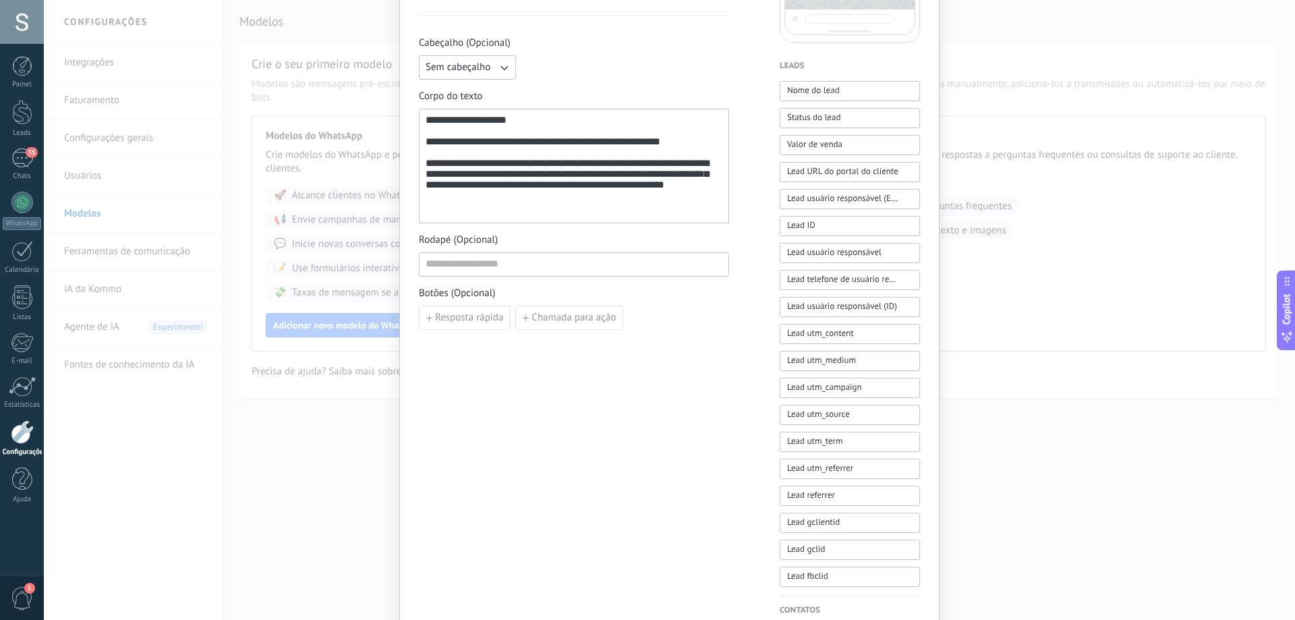
scroll to position [270, 0]
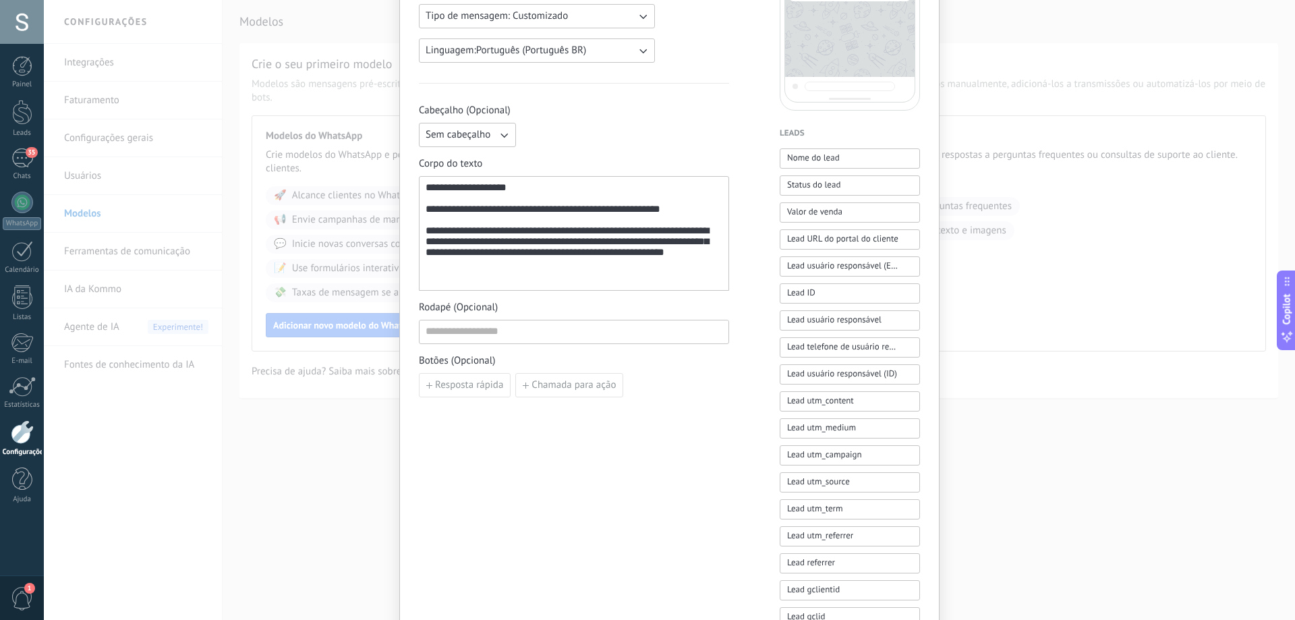
click at [426, 188] on div "**********" at bounding box center [574, 233] width 297 height 103
click at [422, 189] on div "**********" at bounding box center [574, 233] width 310 height 115
click at [426, 189] on div "**********" at bounding box center [574, 233] width 297 height 103
click at [421, 190] on div "**********" at bounding box center [574, 233] width 310 height 115
click at [422, 190] on div "**********" at bounding box center [574, 233] width 310 height 115
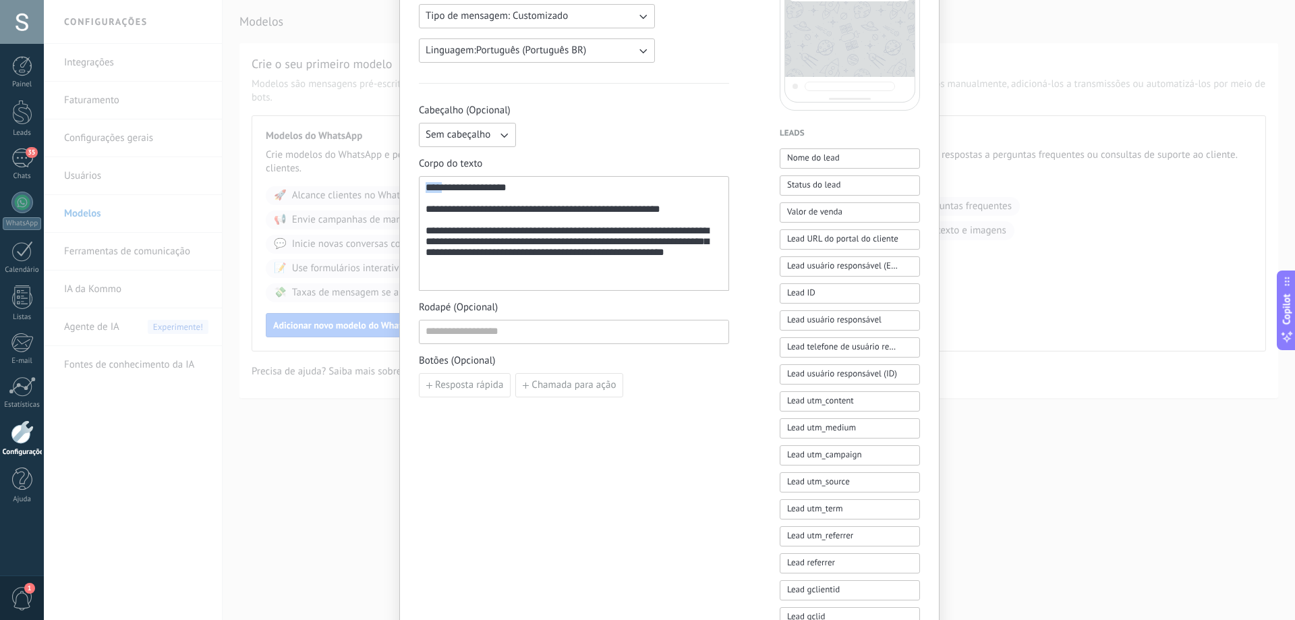
click at [426, 190] on div "**********" at bounding box center [574, 233] width 297 height 103
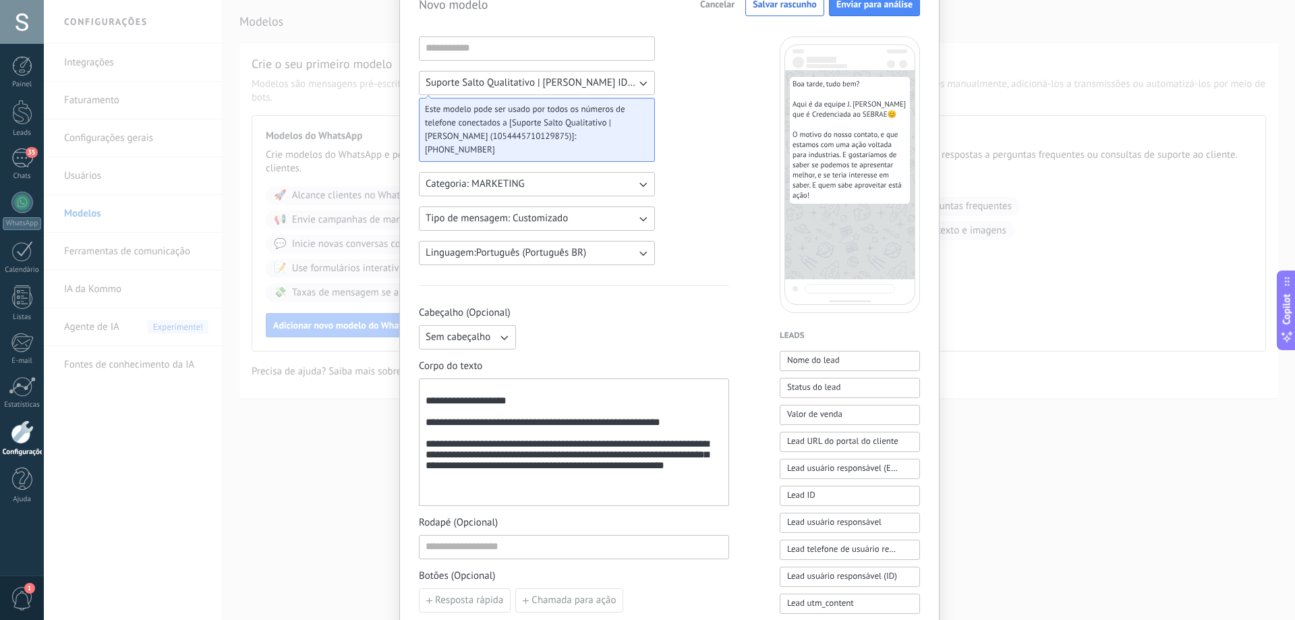
scroll to position [0, 0]
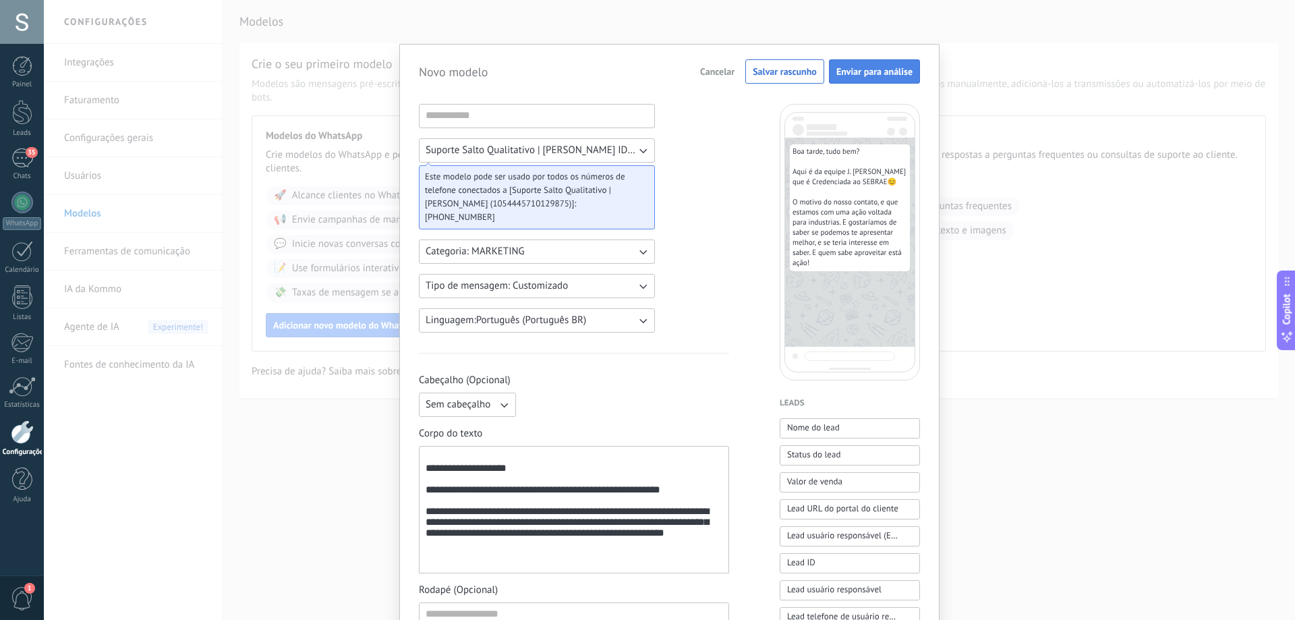
click at [848, 65] on button "Enviar para análise" at bounding box center [874, 71] width 91 height 24
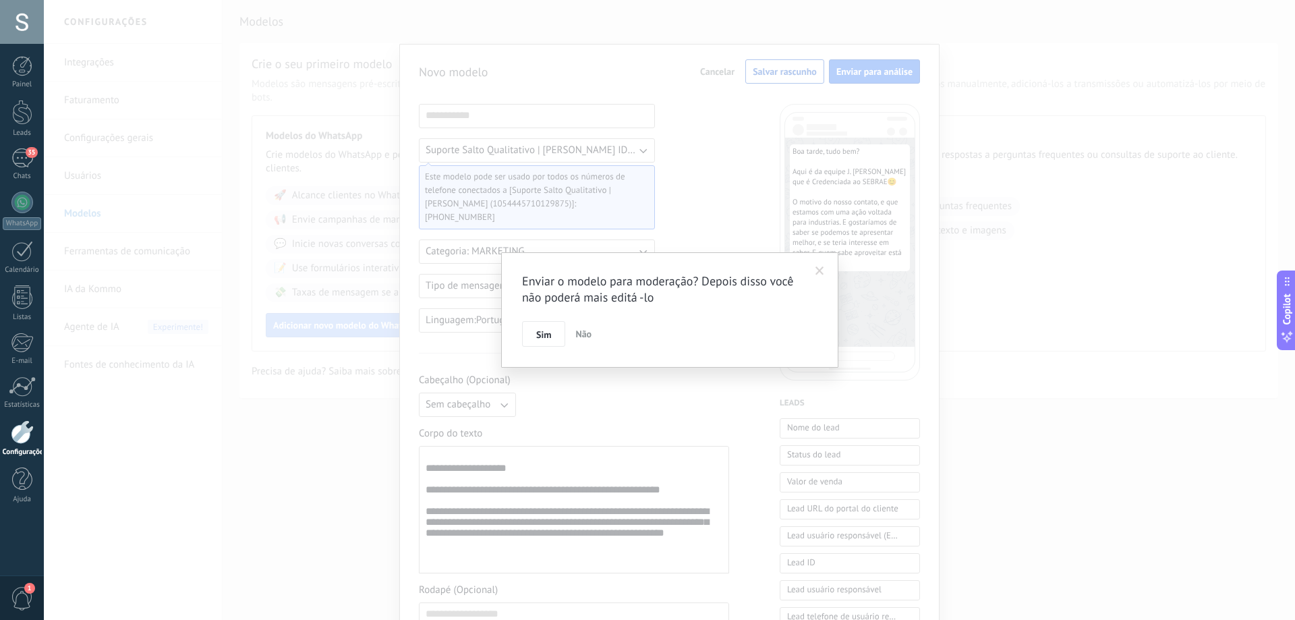
click at [825, 266] on span at bounding box center [820, 271] width 22 height 23
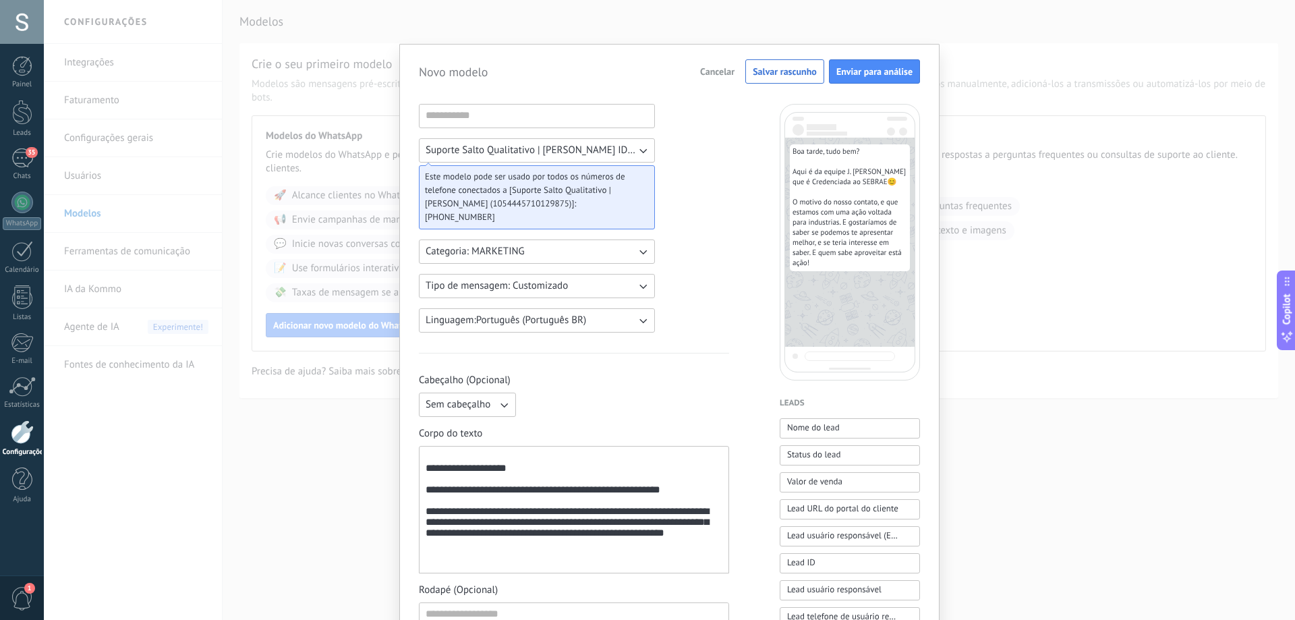
click at [457, 461] on div "**********" at bounding box center [574, 510] width 297 height 116
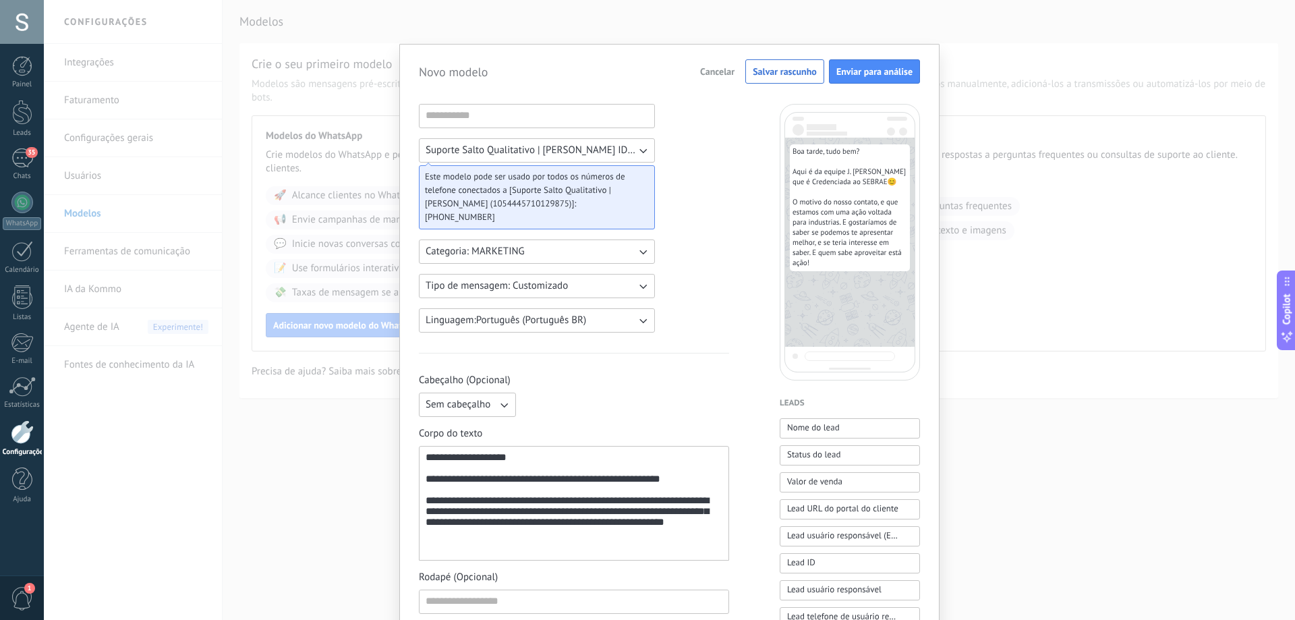
click at [636, 150] on icon "button" at bounding box center [642, 150] width 13 height 13
click at [635, 150] on span "Suporte Salto Qualitativo | [PERSON_NAME] ID: 1054445710129875" at bounding box center [538, 150] width 225 height 13
click at [641, 285] on icon "button" at bounding box center [642, 285] width 13 height 13
click at [641, 285] on li "Customizado" at bounding box center [532, 286] width 243 height 23
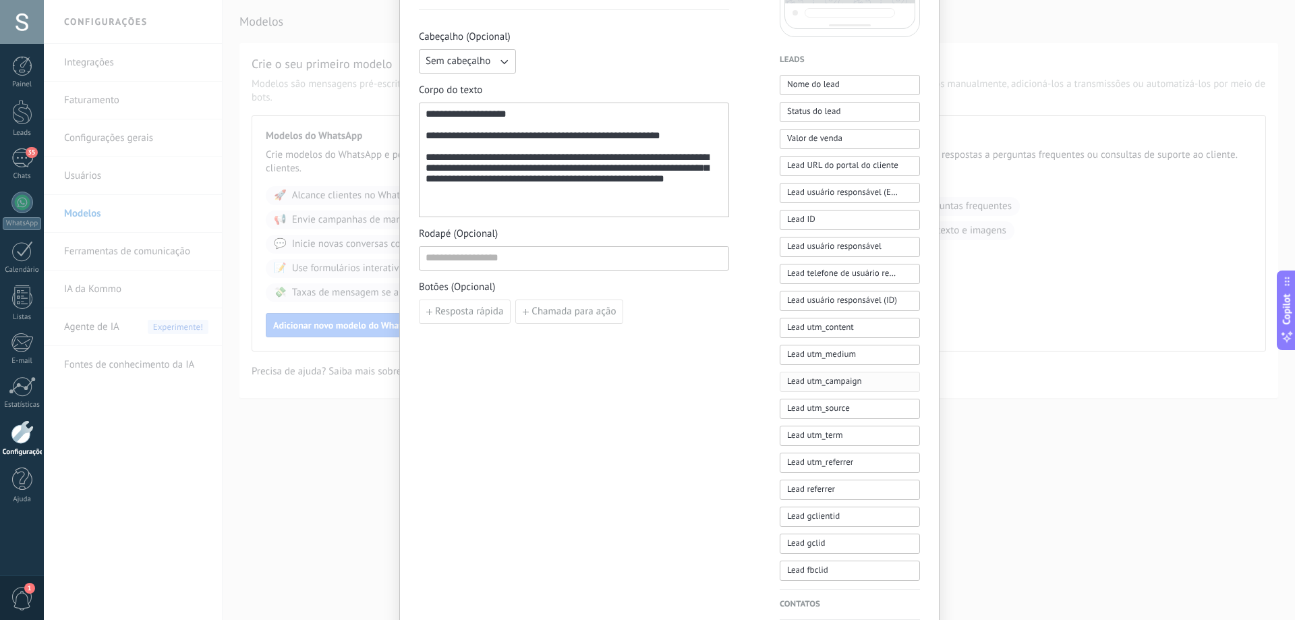
scroll to position [467, 0]
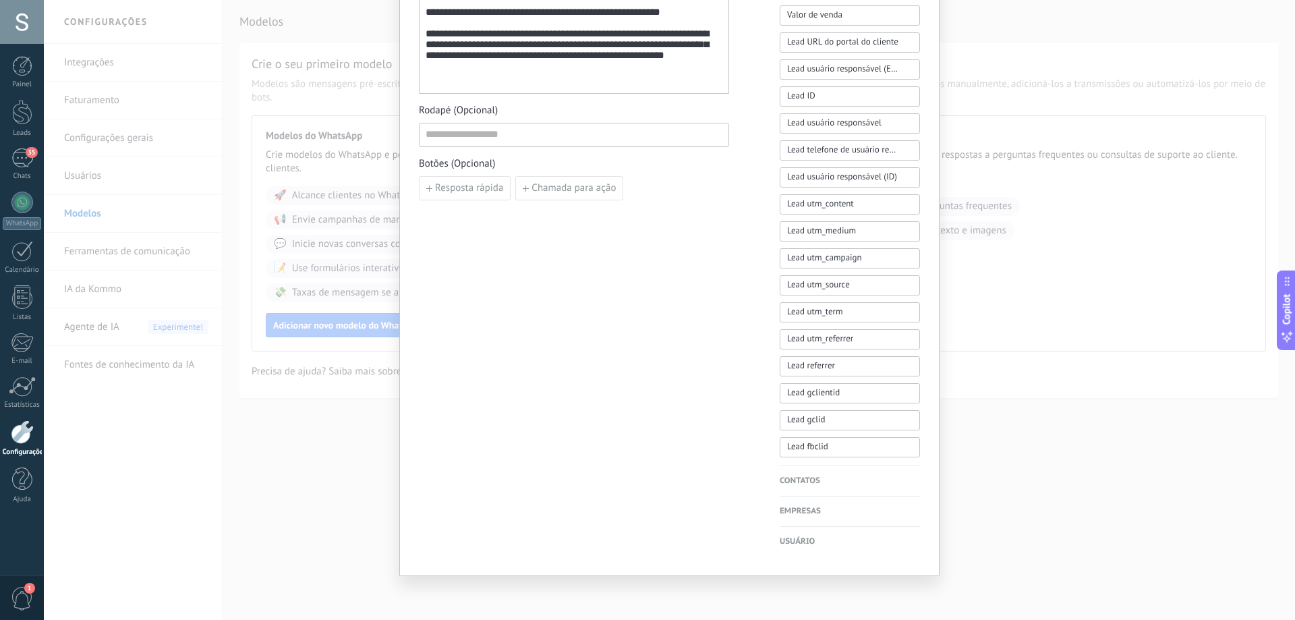
click at [843, 481] on h4 "Contatos" at bounding box center [850, 480] width 140 height 13
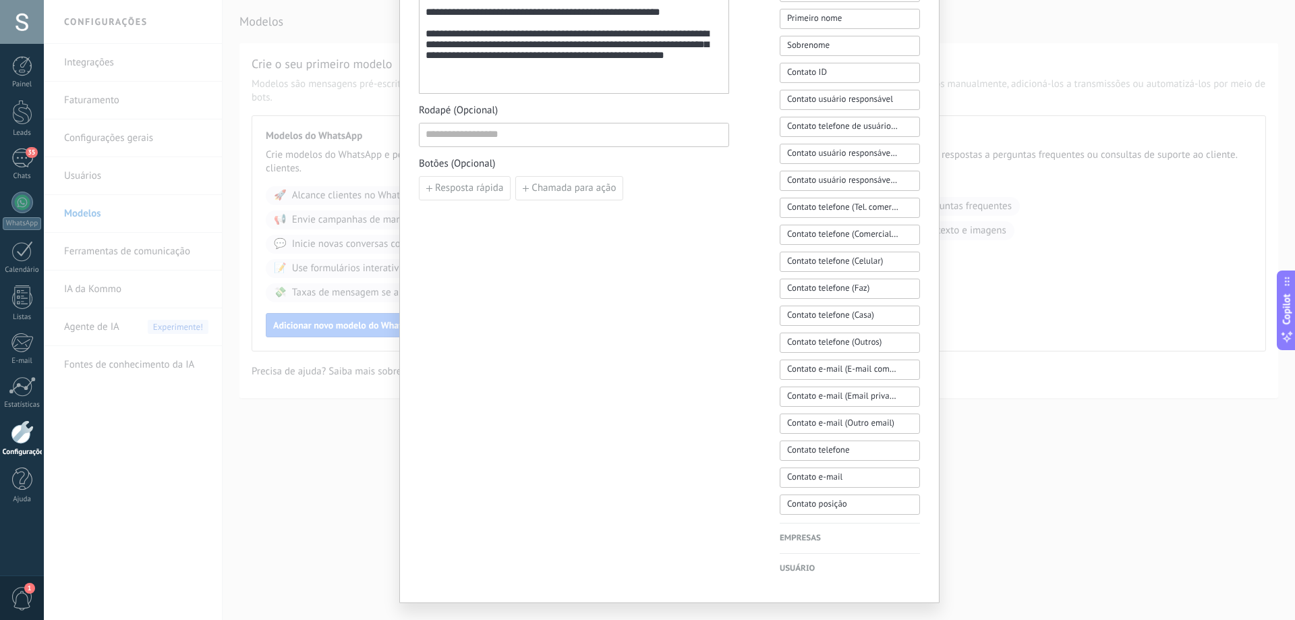
click at [840, 540] on h4 "Empresas" at bounding box center [850, 538] width 140 height 13
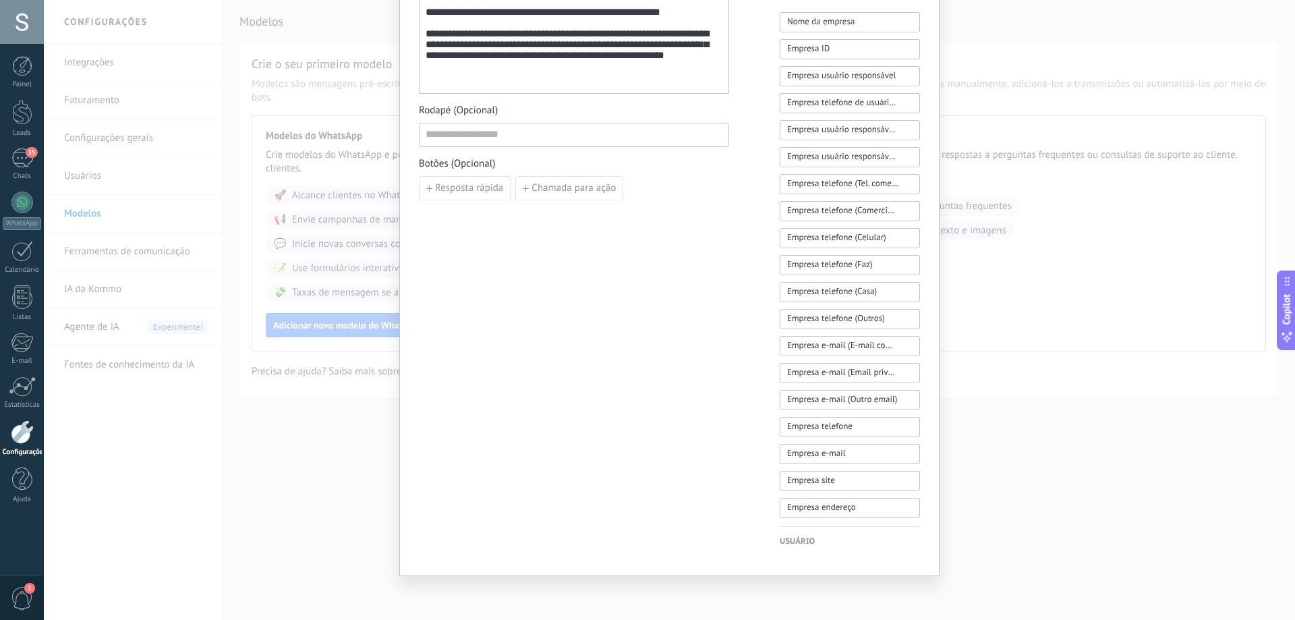
click at [839, 542] on h4 "Usuário" at bounding box center [850, 541] width 140 height 13
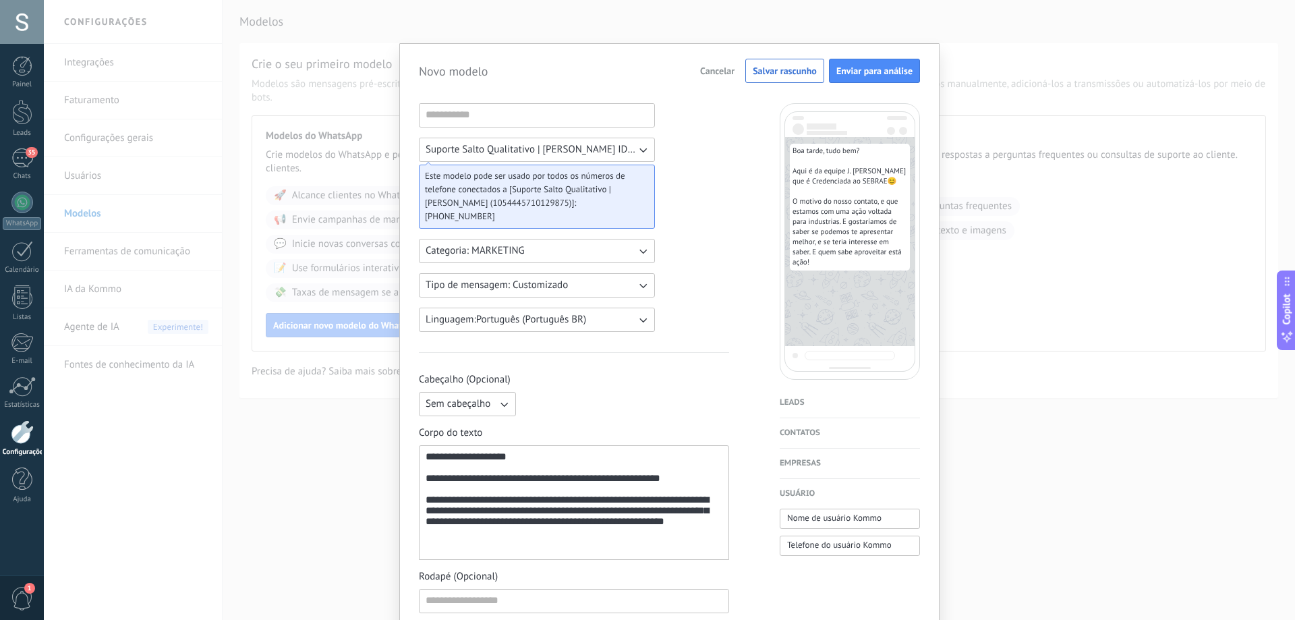
scroll to position [0, 0]
click at [808, 406] on h4 "Leads" at bounding box center [850, 403] width 140 height 13
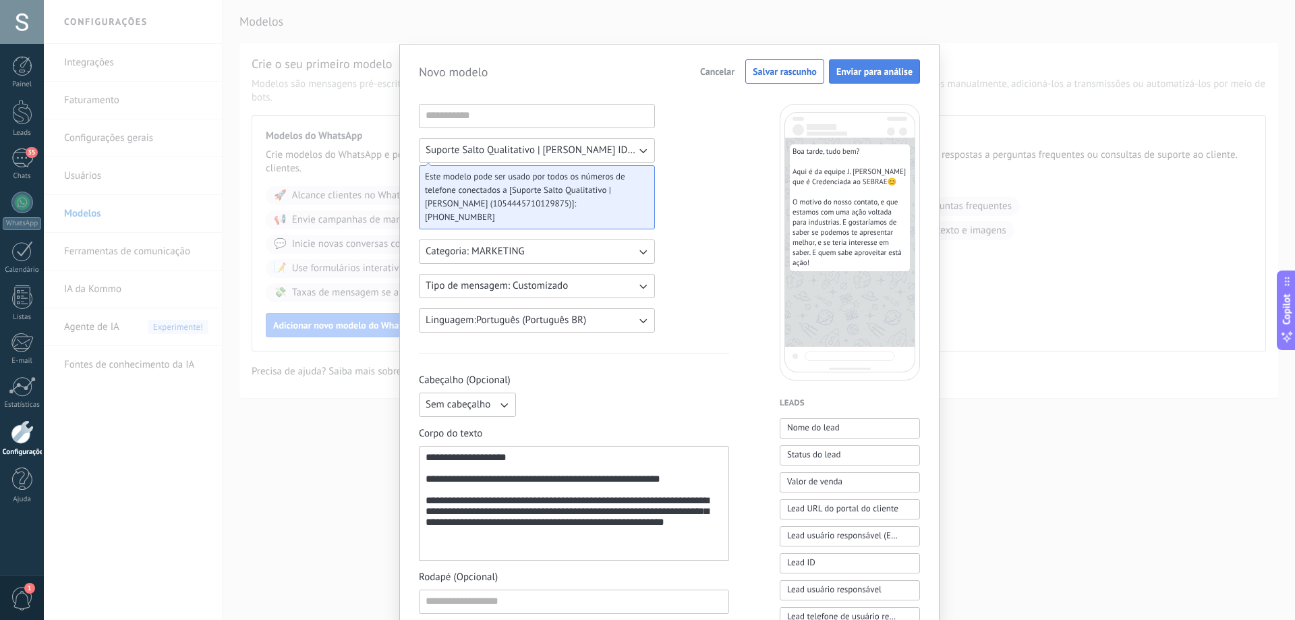
drag, startPoint x: 837, startPoint y: 88, endPoint x: 841, endPoint y: 76, distance: 12.8
click at [838, 82] on form "**********" at bounding box center [669, 537] width 501 height 956
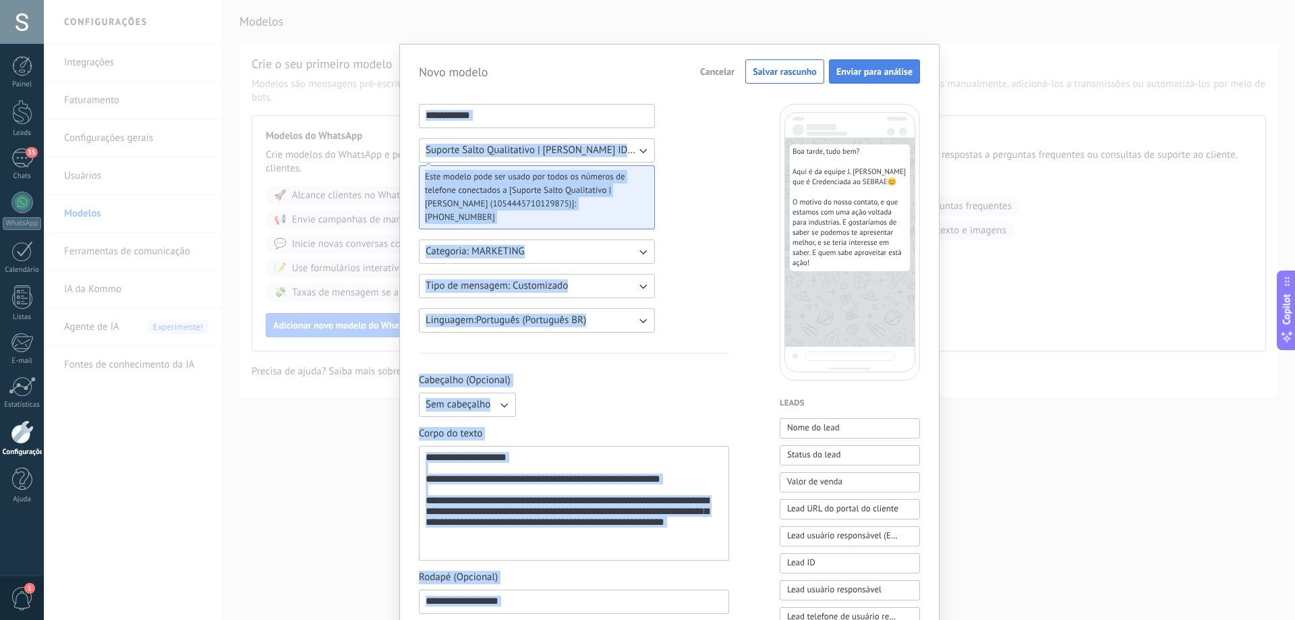
click at [847, 67] on span "Enviar para análise" at bounding box center [874, 71] width 76 height 9
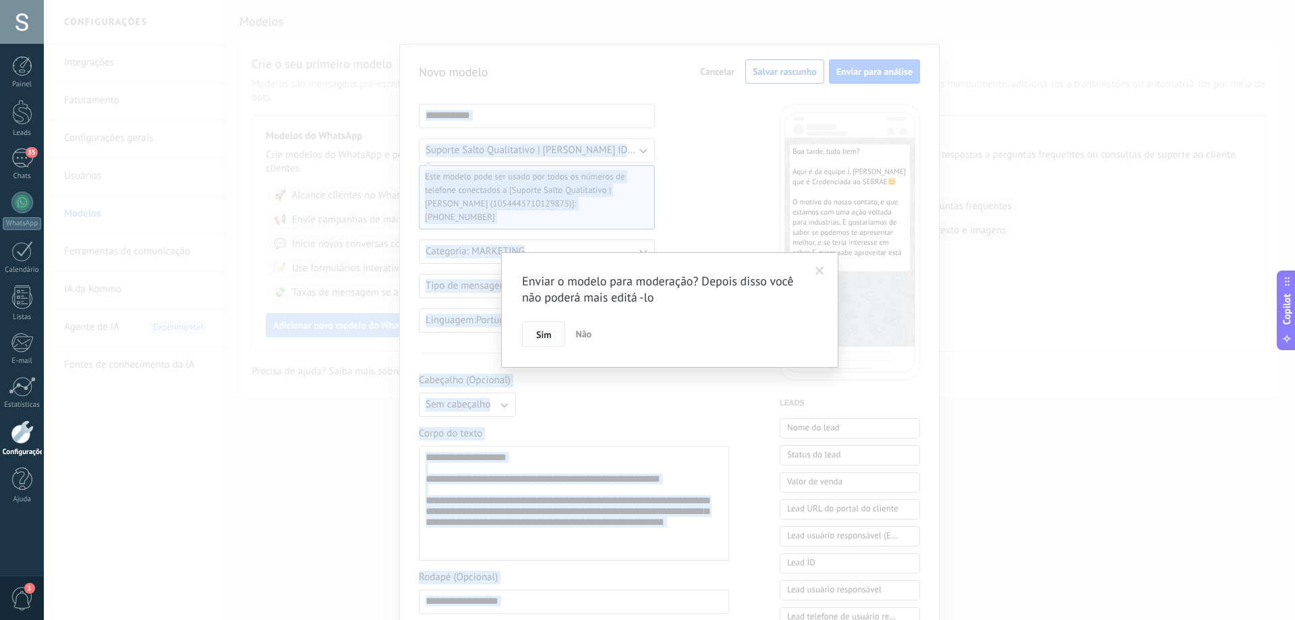
click at [540, 339] on span "Sim" at bounding box center [543, 334] width 15 height 9
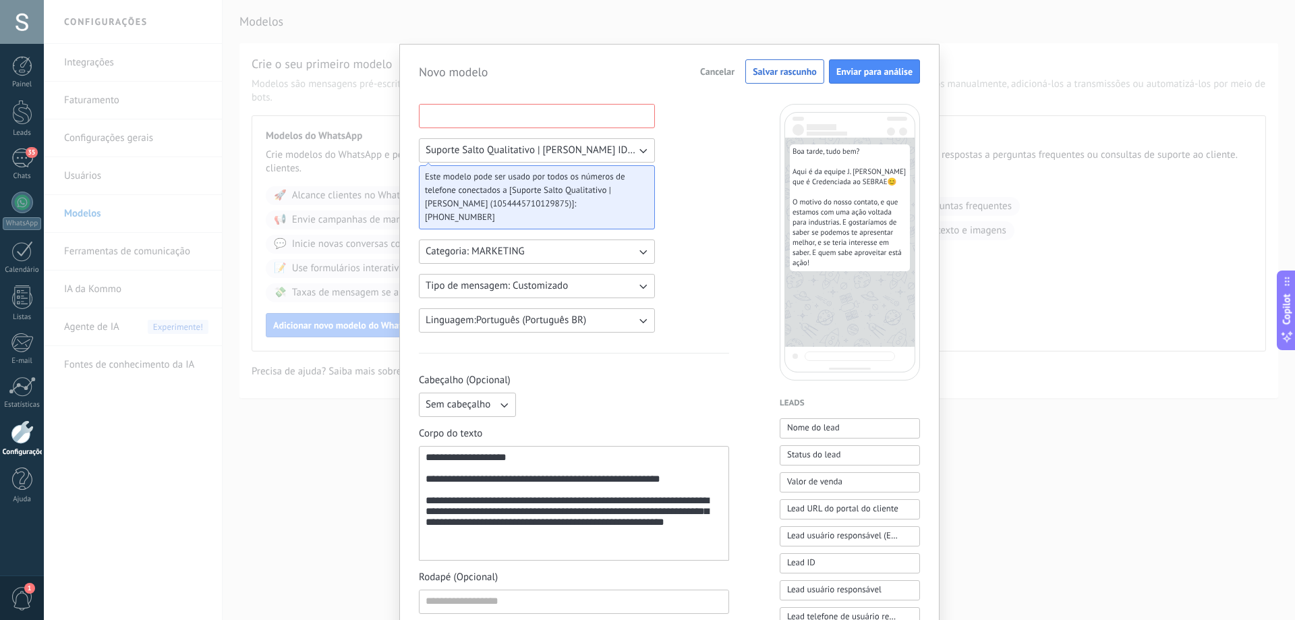
click at [546, 119] on input at bounding box center [537, 116] width 235 height 22
type input "**********"
click at [838, 68] on span "Enviar para análise" at bounding box center [874, 71] width 76 height 9
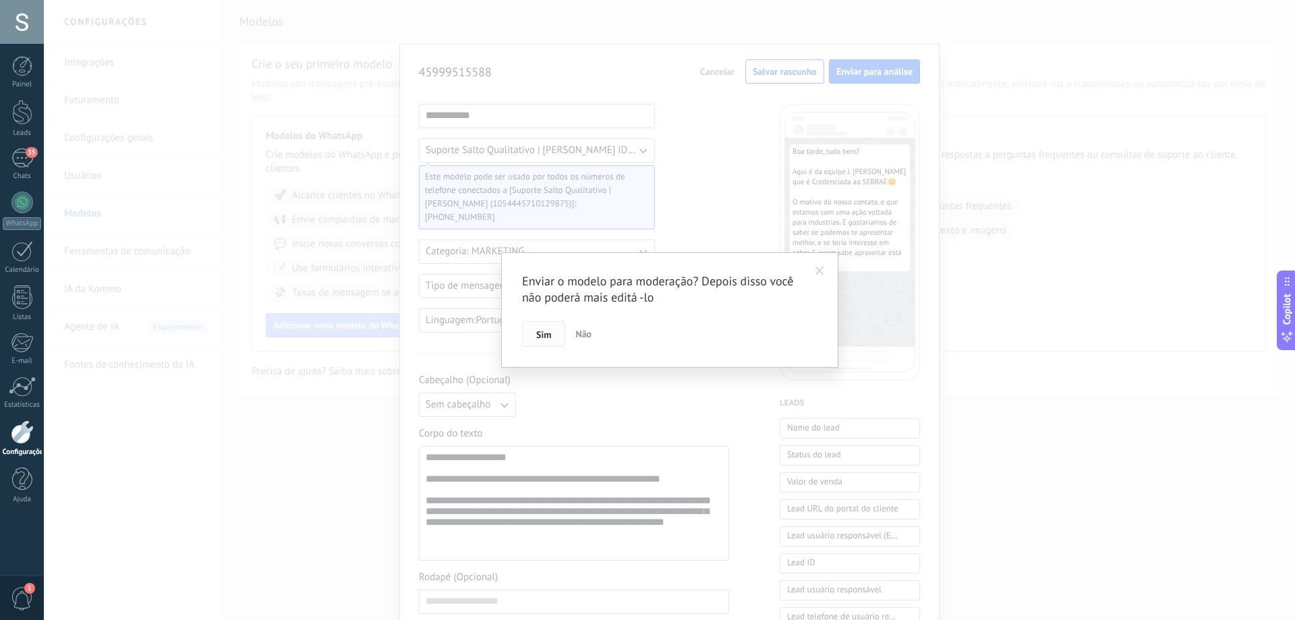
click at [543, 339] on span "Sim" at bounding box center [543, 334] width 15 height 9
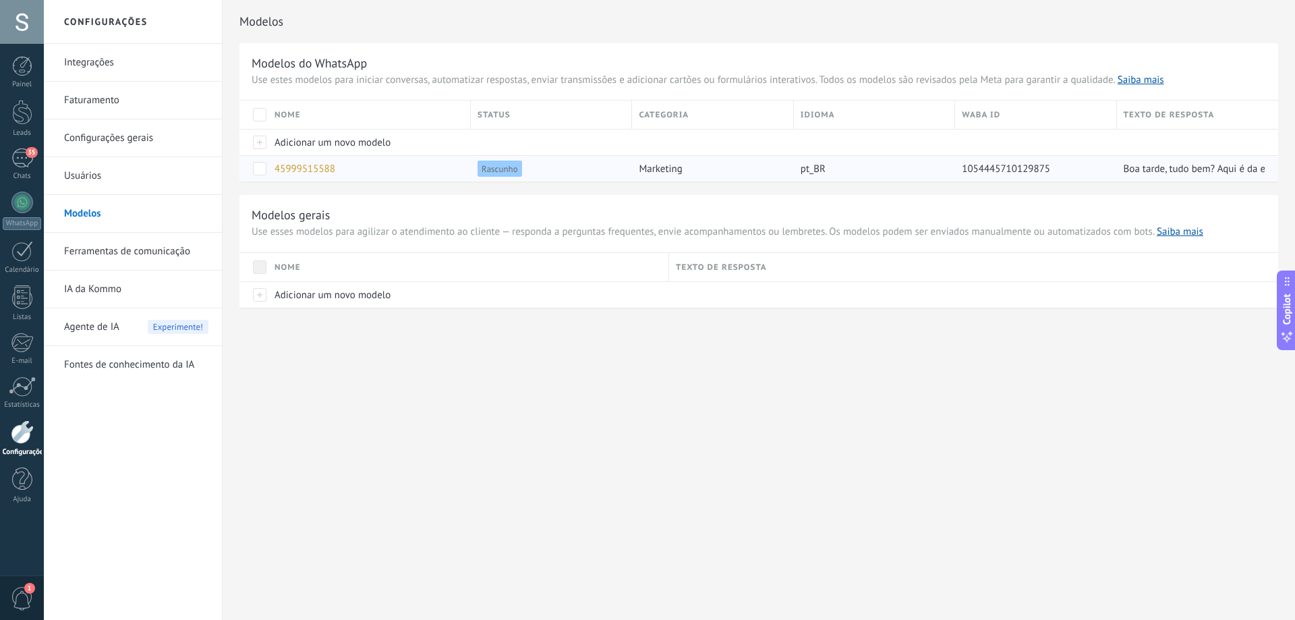
click at [382, 169] on div "45999515588" at bounding box center [366, 169] width 196 height 26
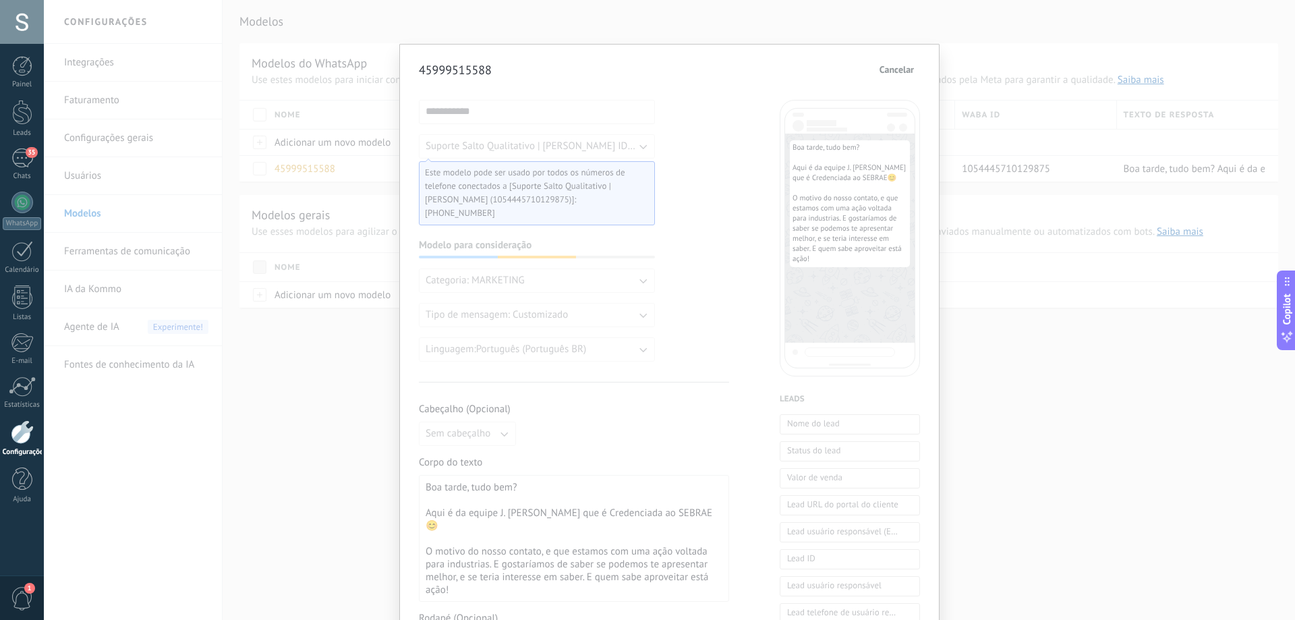
click at [910, 73] on span "Cancelar" at bounding box center [897, 69] width 34 height 9
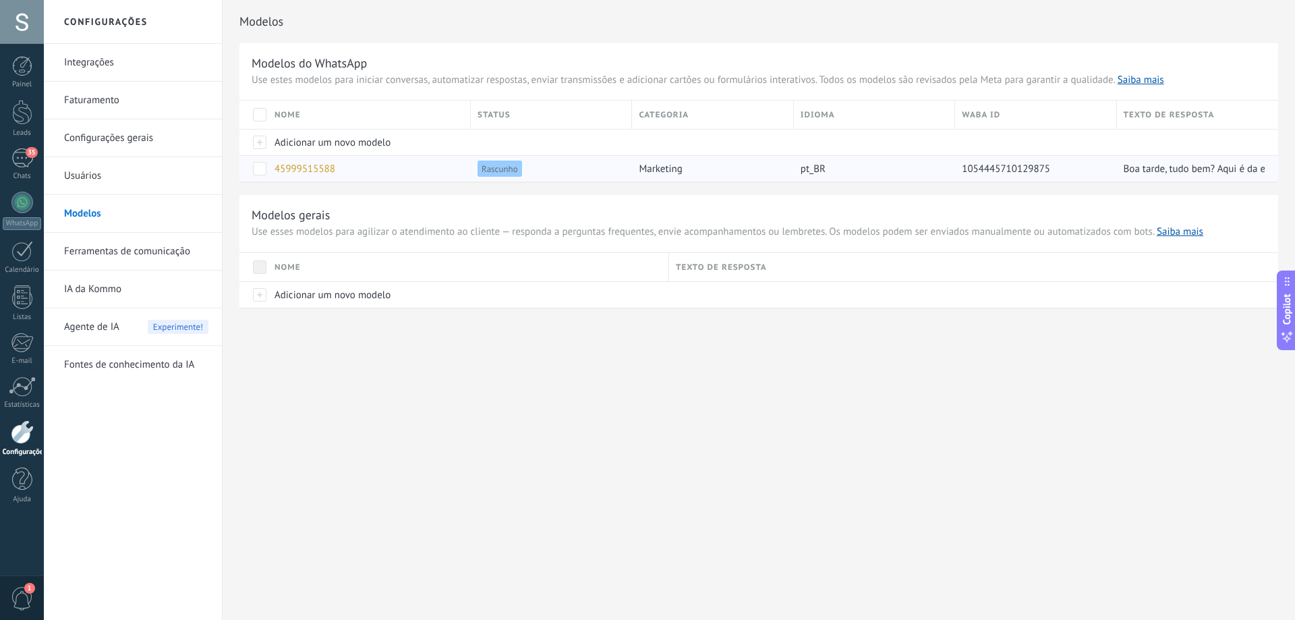
drag, startPoint x: 420, startPoint y: 161, endPoint x: 373, endPoint y: 180, distance: 50.5
click at [373, 180] on div "45999515588" at bounding box center [366, 169] width 196 height 26
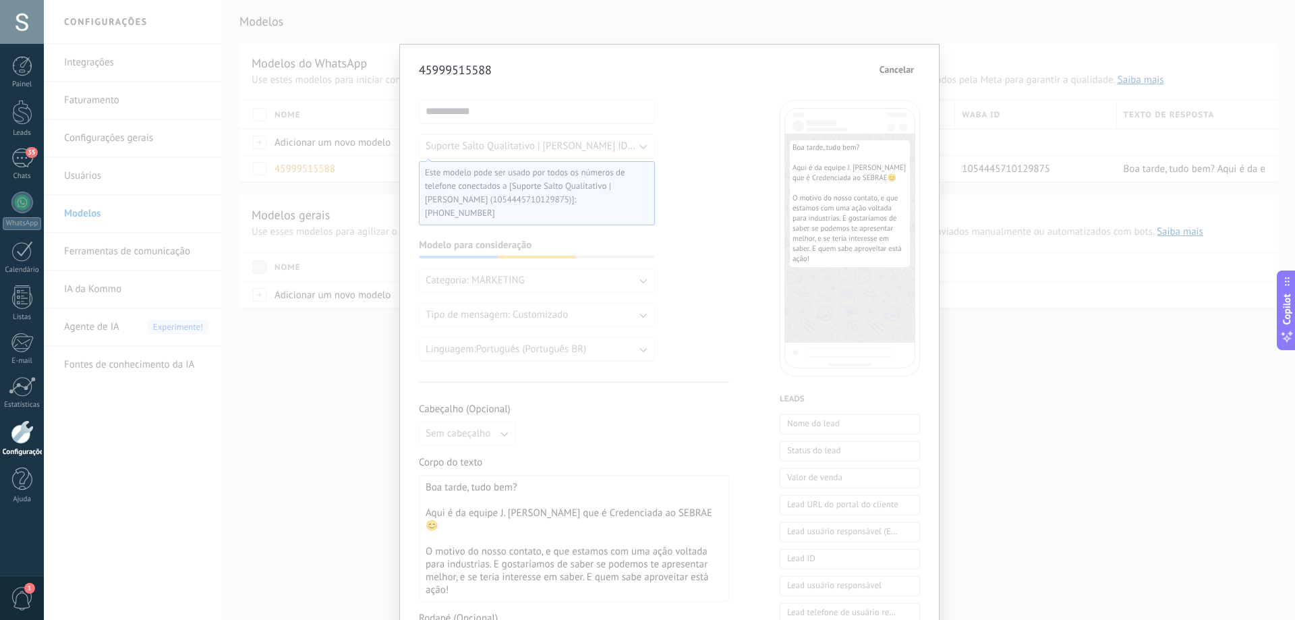
click at [902, 65] on span "Cancelar" at bounding box center [897, 69] width 34 height 9
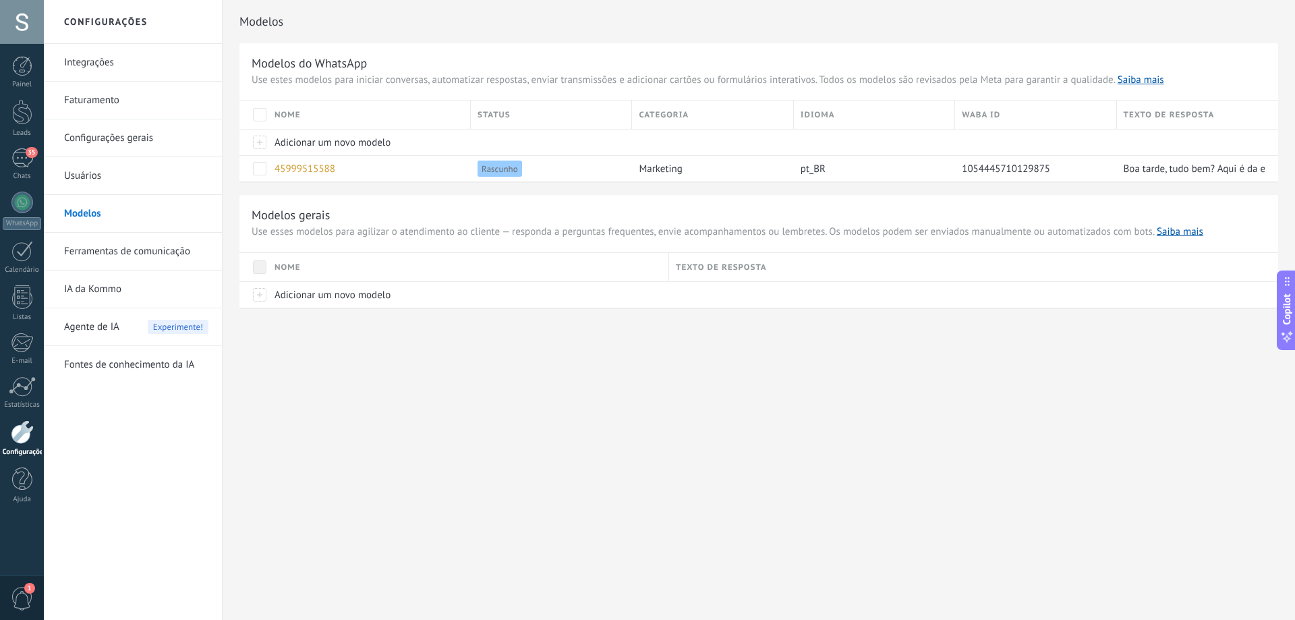
click at [140, 57] on link "Integrações" at bounding box center [136, 63] width 144 height 38
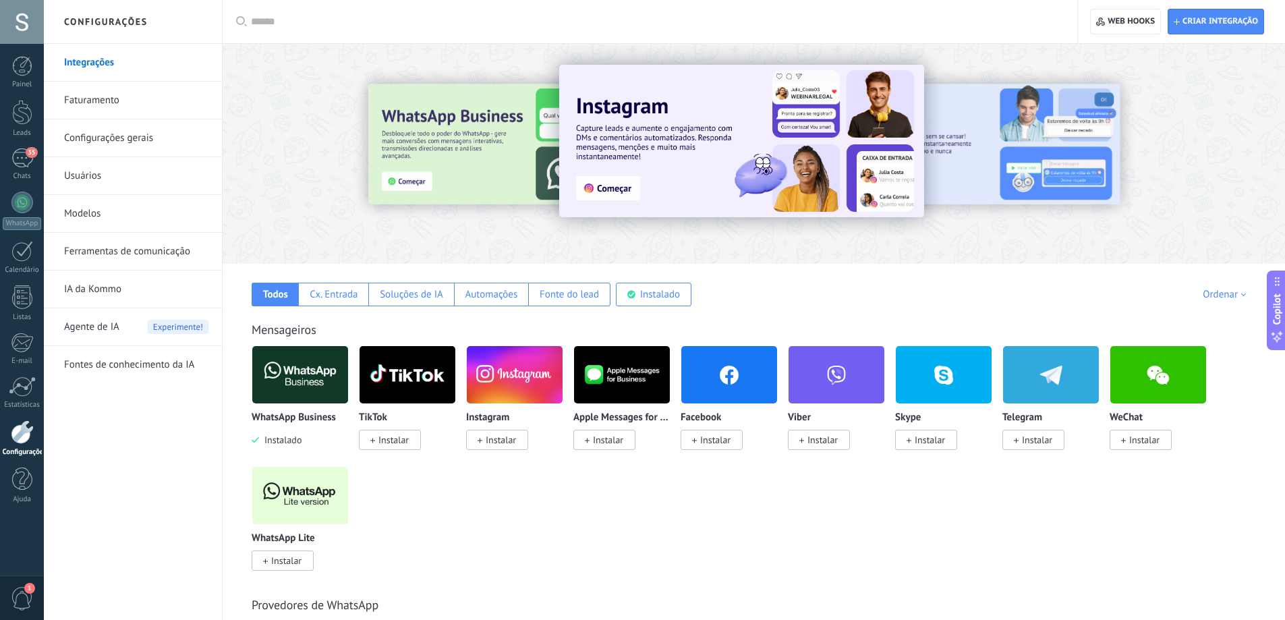
click at [318, 387] on img at bounding box center [300, 374] width 96 height 65
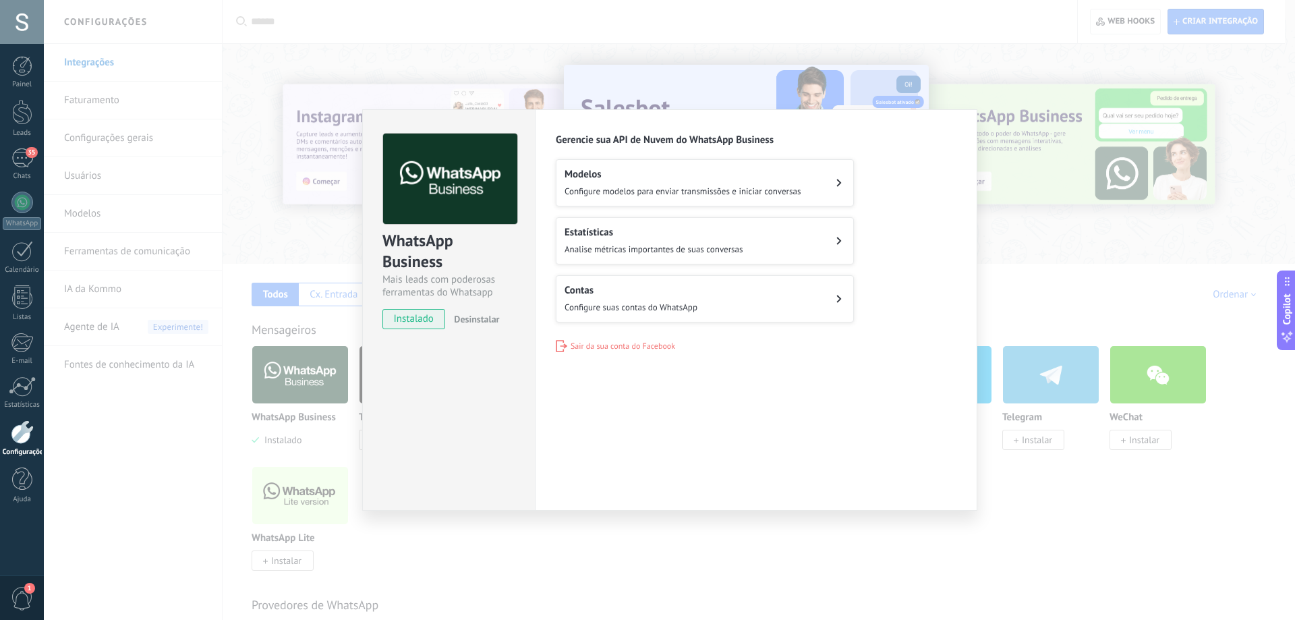
click at [156, 87] on div "WhatsApp Business Mais leads com poderosas ferramentas do Whatsapp instalado De…" at bounding box center [669, 310] width 1251 height 620
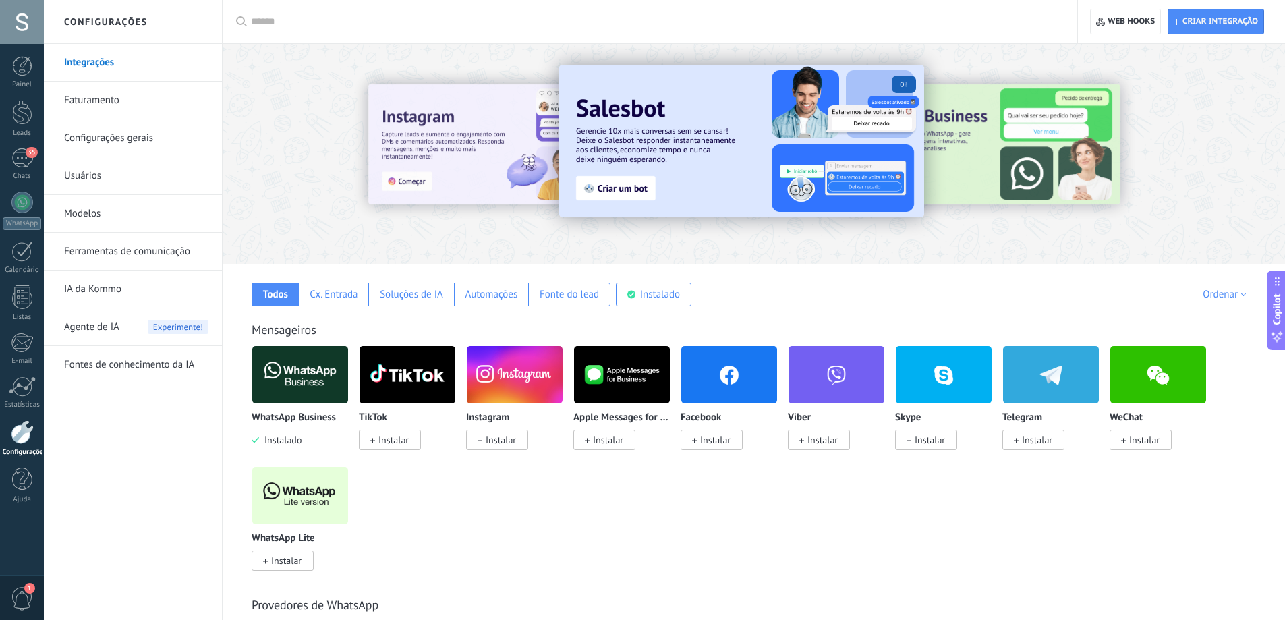
click at [123, 96] on link "Faturamento" at bounding box center [136, 101] width 144 height 38
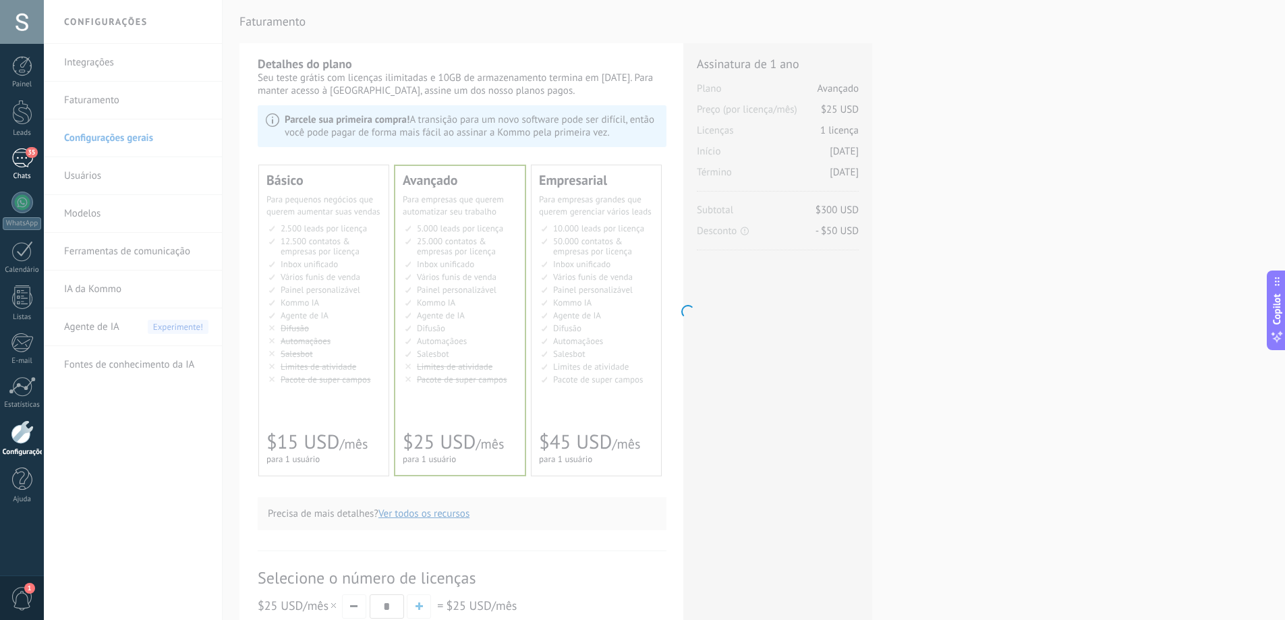
click at [34, 163] on link "35 Chats" at bounding box center [22, 164] width 44 height 32
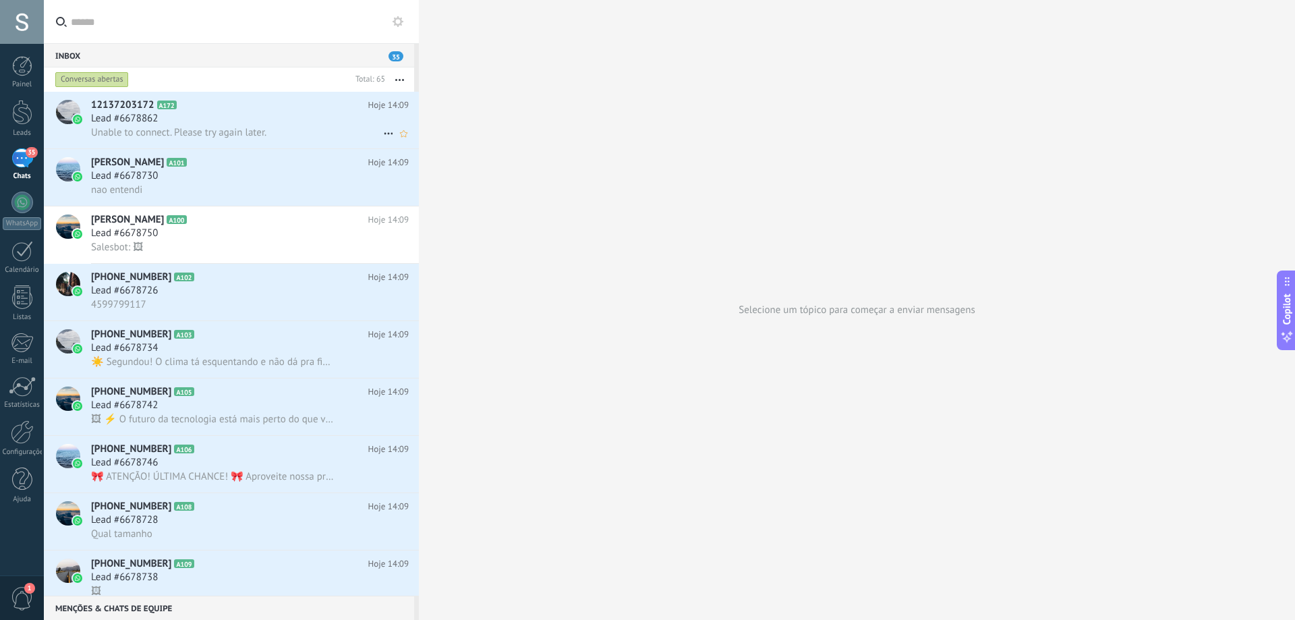
click at [65, 102] on div at bounding box center [68, 112] width 24 height 24
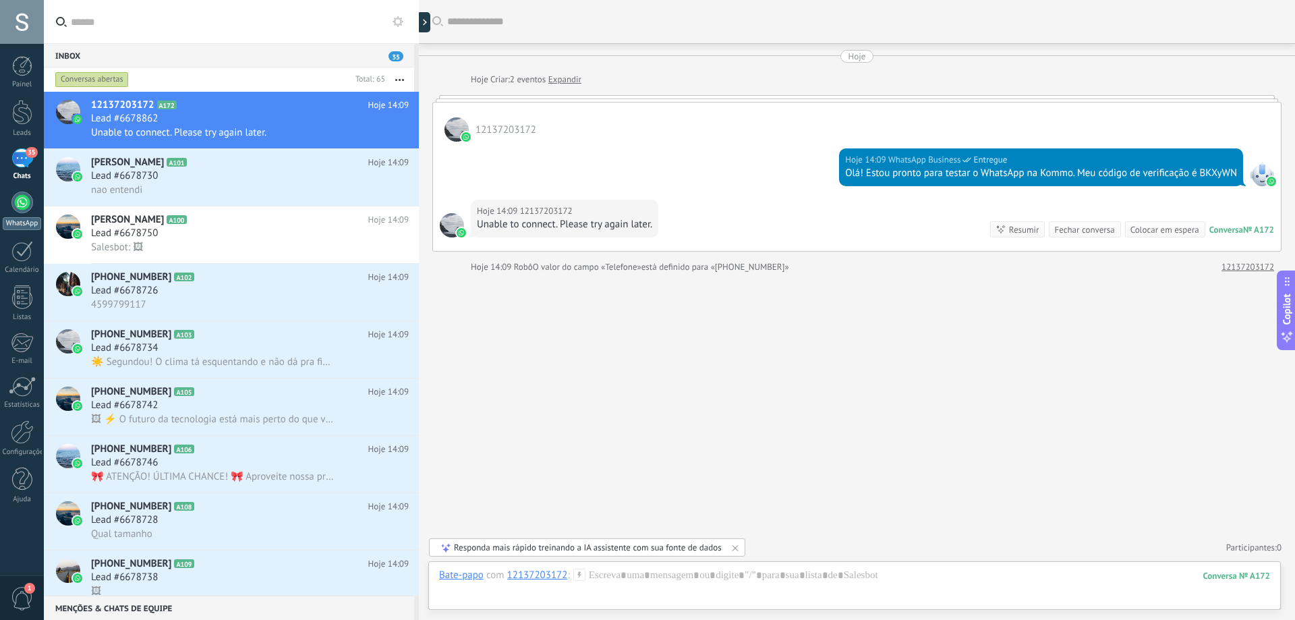
click at [28, 192] on link "WhatsApp" at bounding box center [22, 211] width 44 height 38
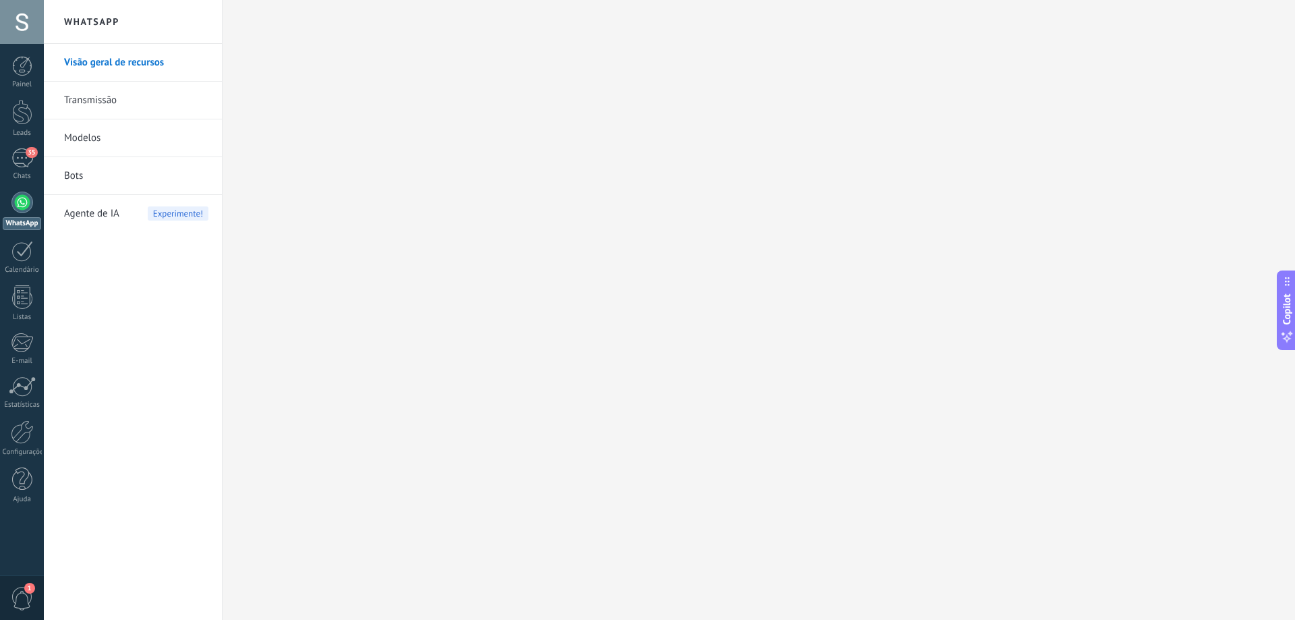
click at [143, 138] on link "Modelos" at bounding box center [136, 138] width 144 height 38
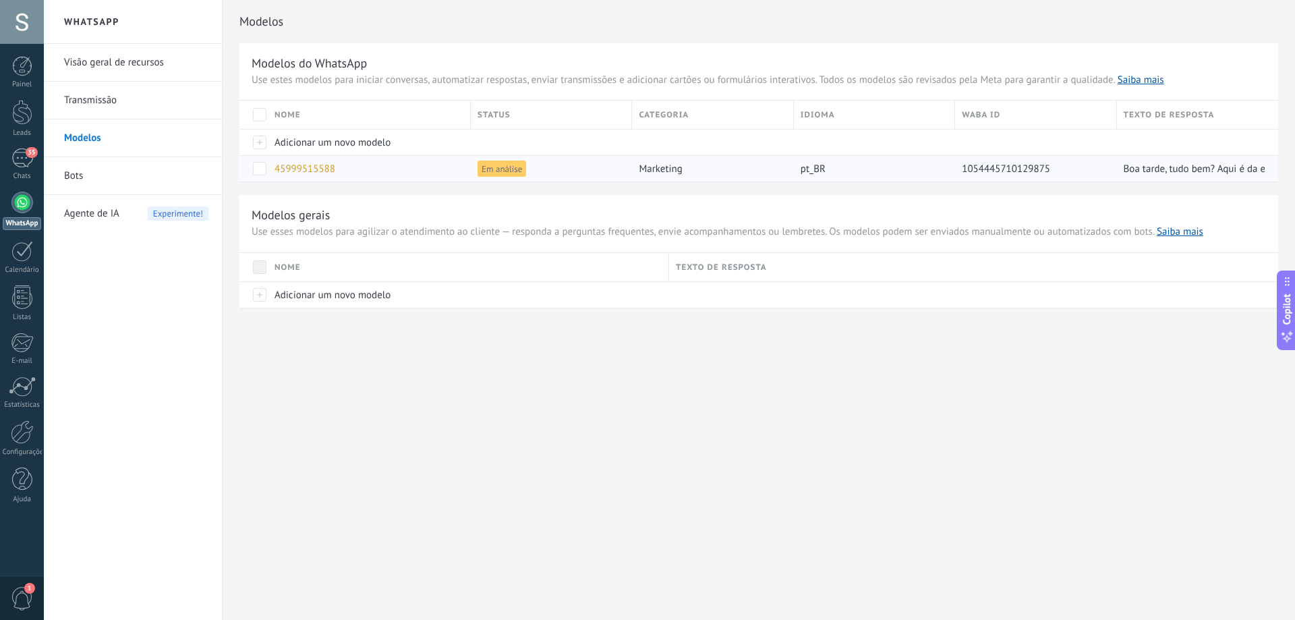
click at [322, 169] on span "45999515588" at bounding box center [305, 169] width 61 height 13
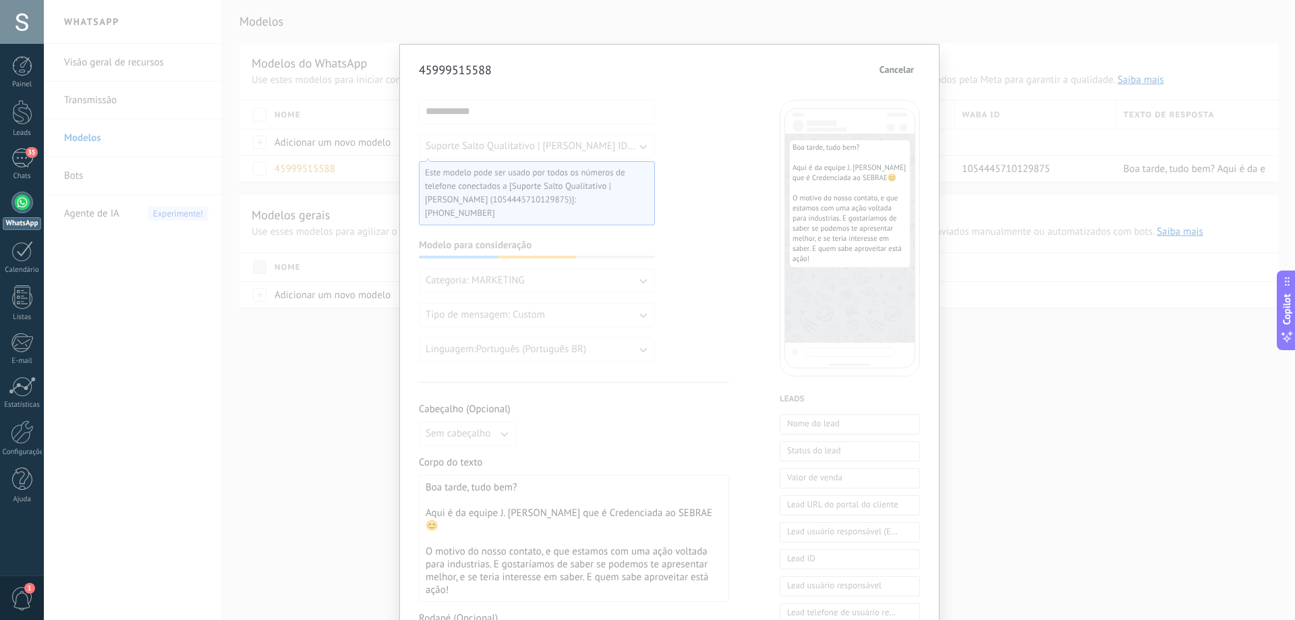
click at [902, 60] on button "Cancelar" at bounding box center [896, 69] width 47 height 20
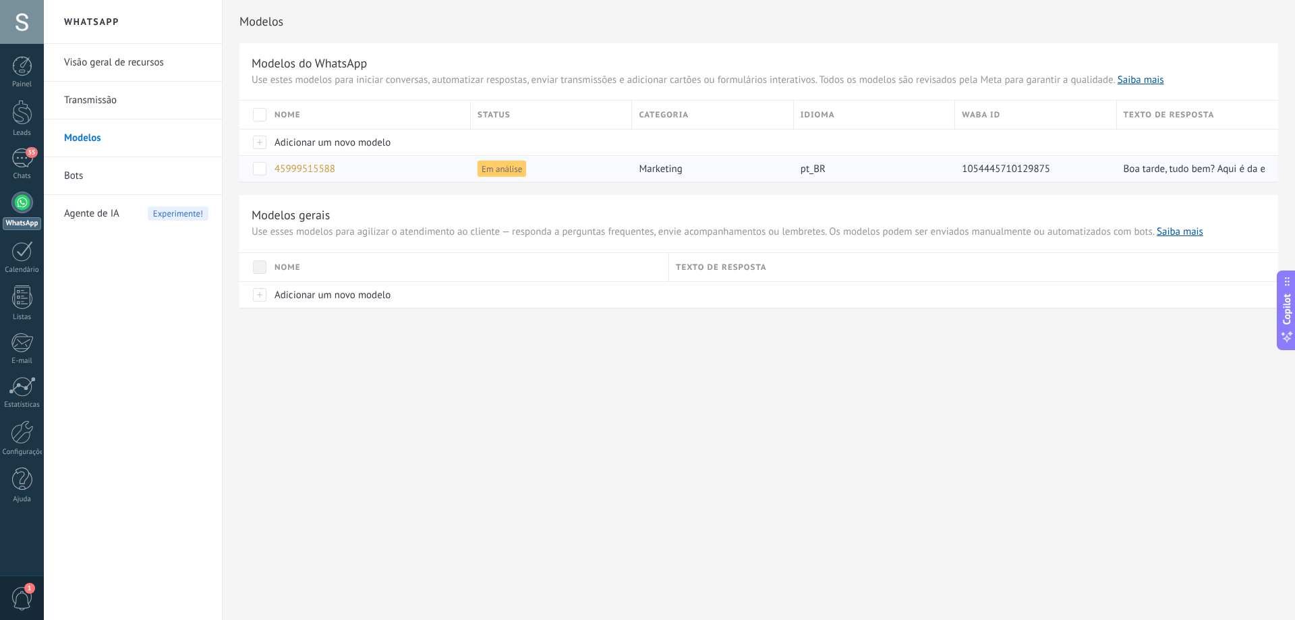
click at [260, 168] on span at bounding box center [259, 168] width 13 height 13
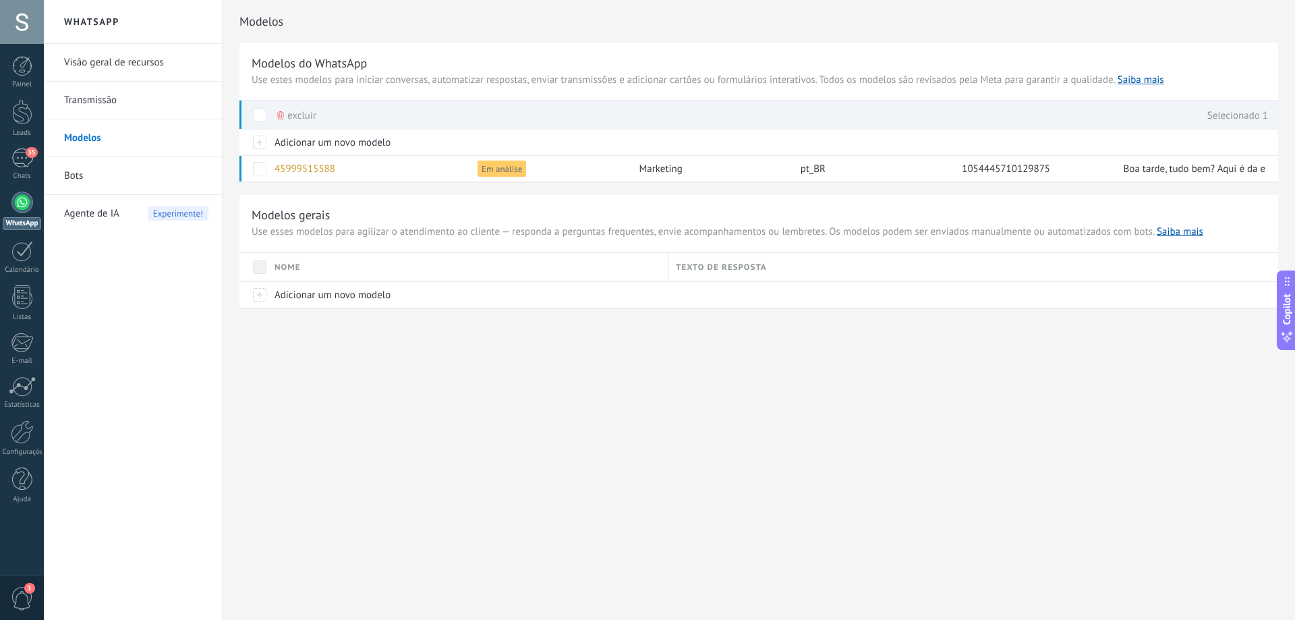
click at [401, 391] on div "WhatsApp Visão geral de recursos Transmissão Modelos Bots Agente de IA Experime…" at bounding box center [669, 310] width 1251 height 620
click at [123, 167] on link "Bots" at bounding box center [136, 176] width 144 height 38
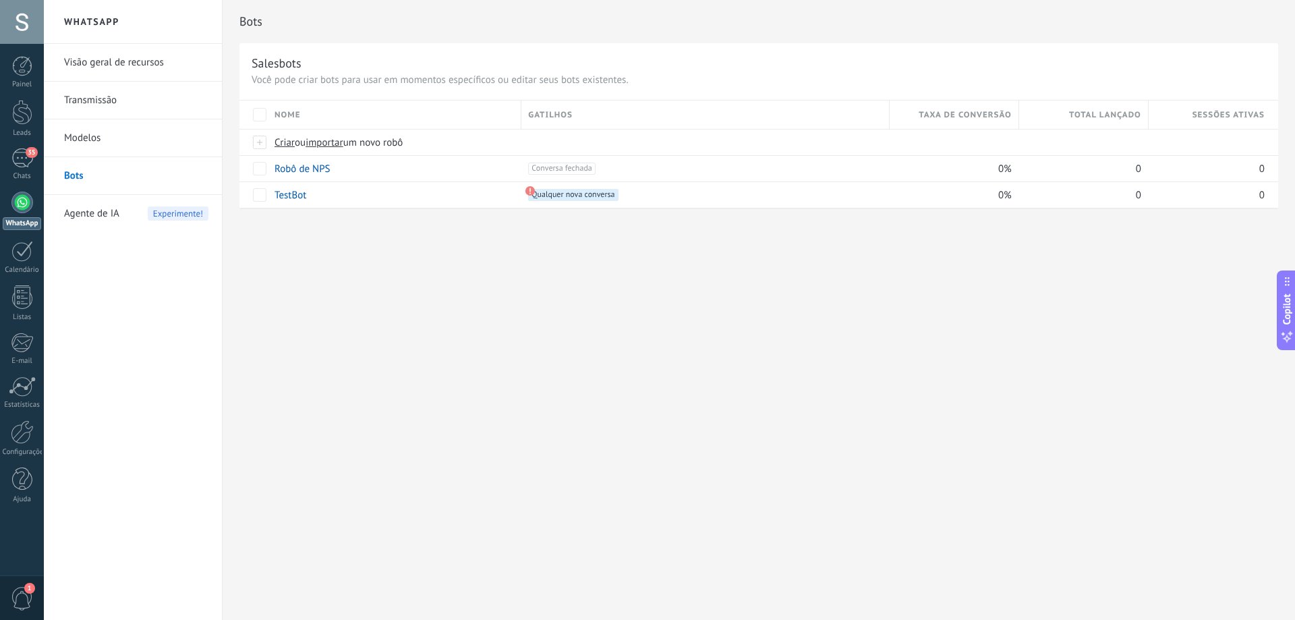
click at [113, 213] on span "Agente de IA" at bounding box center [91, 214] width 55 height 38
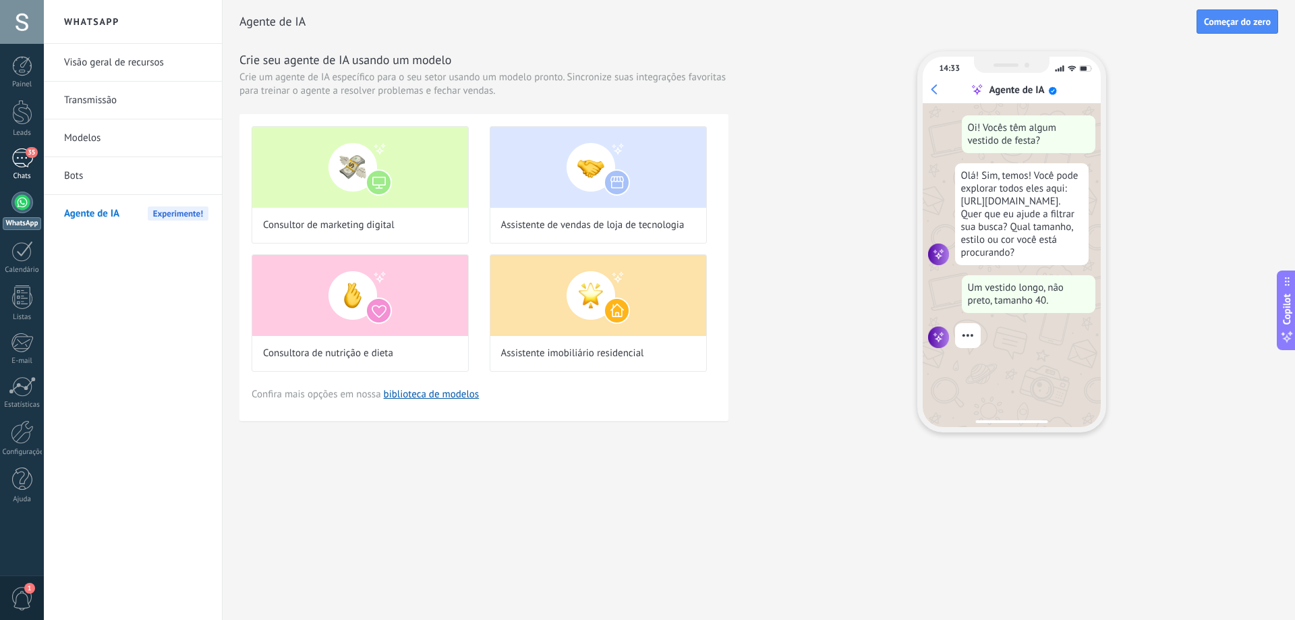
scroll to position [40, 0]
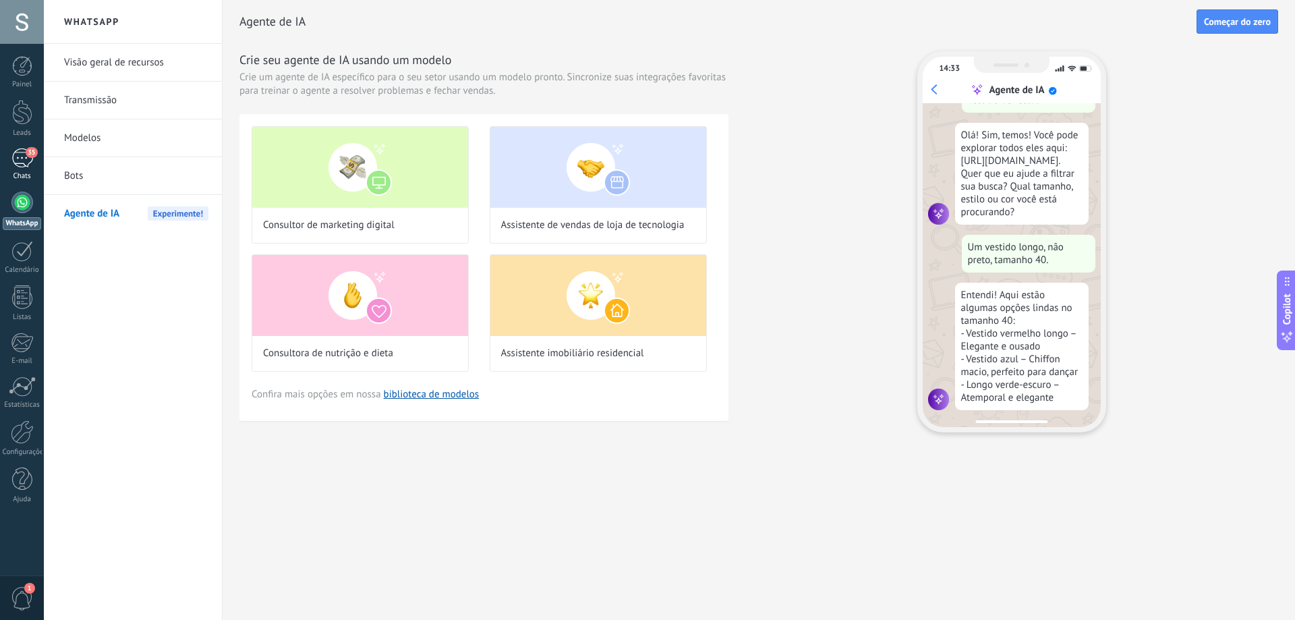
click at [29, 164] on div "35" at bounding box center [22, 158] width 22 height 20
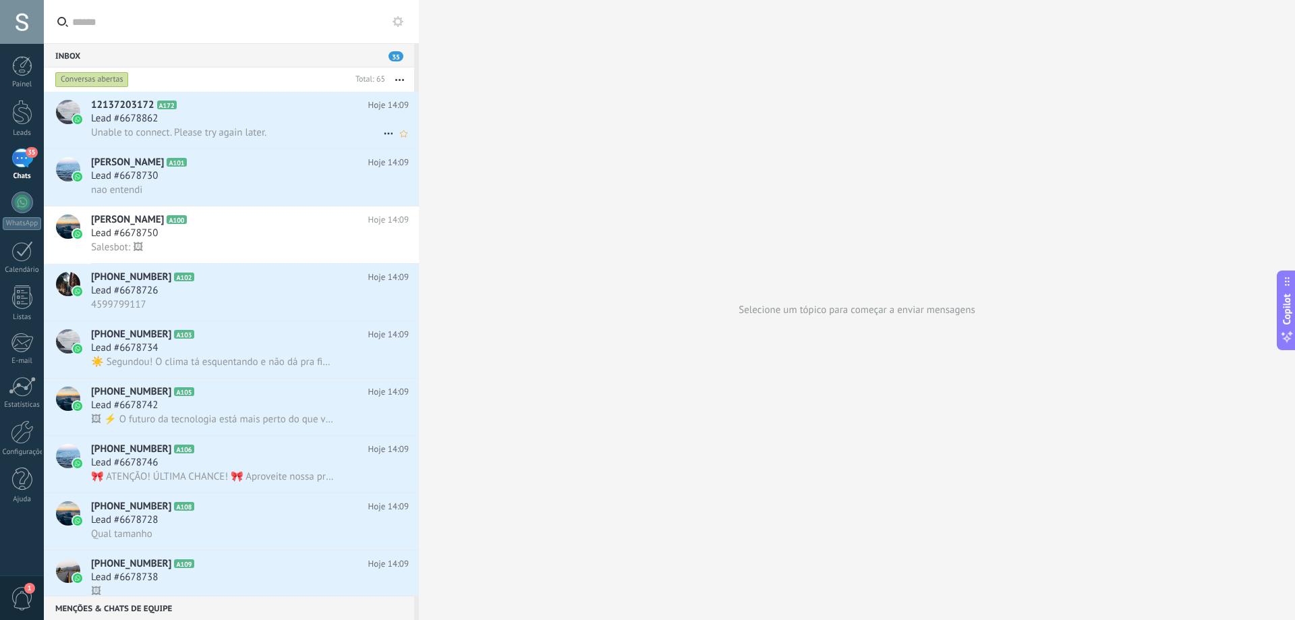
click at [267, 109] on h2 "12137203172 A172" at bounding box center [229, 104] width 277 height 13
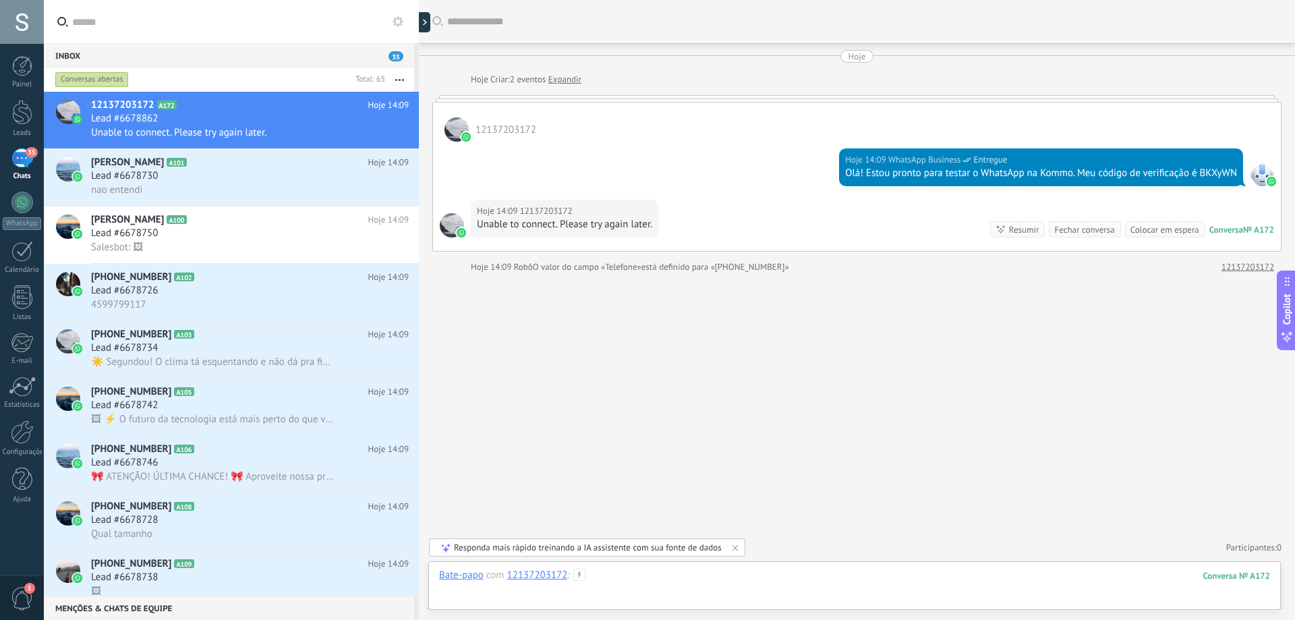
click at [597, 571] on div at bounding box center [854, 589] width 831 height 40
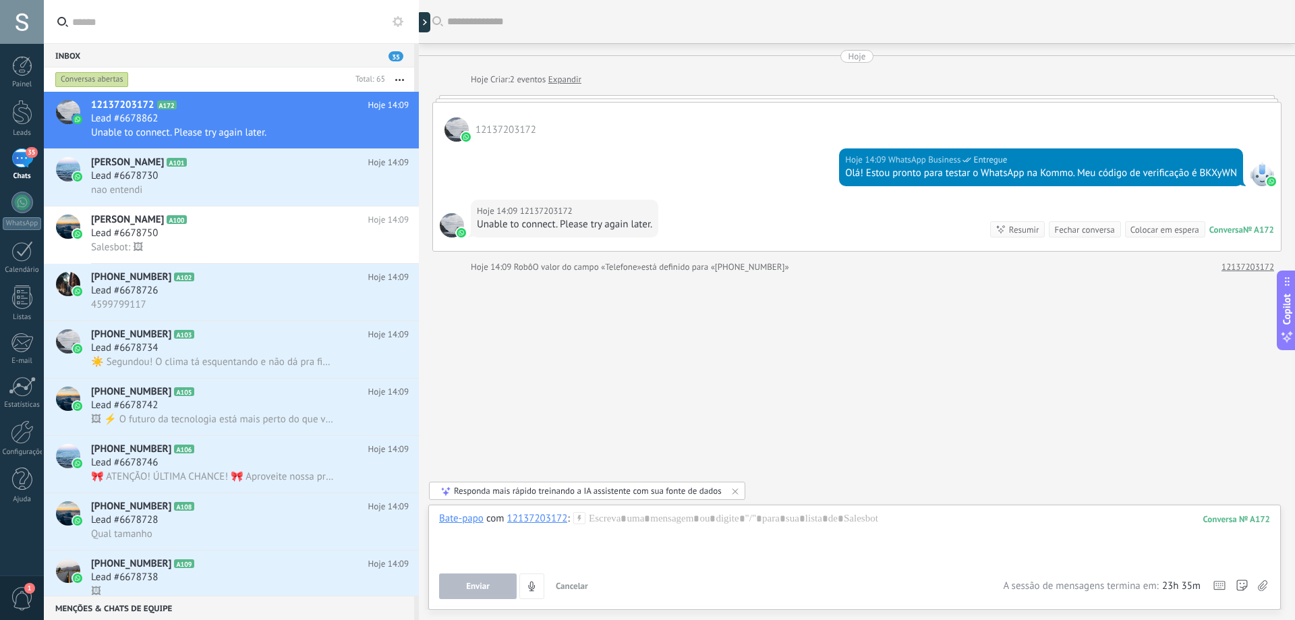
click at [577, 521] on icon at bounding box center [579, 518] width 12 height 12
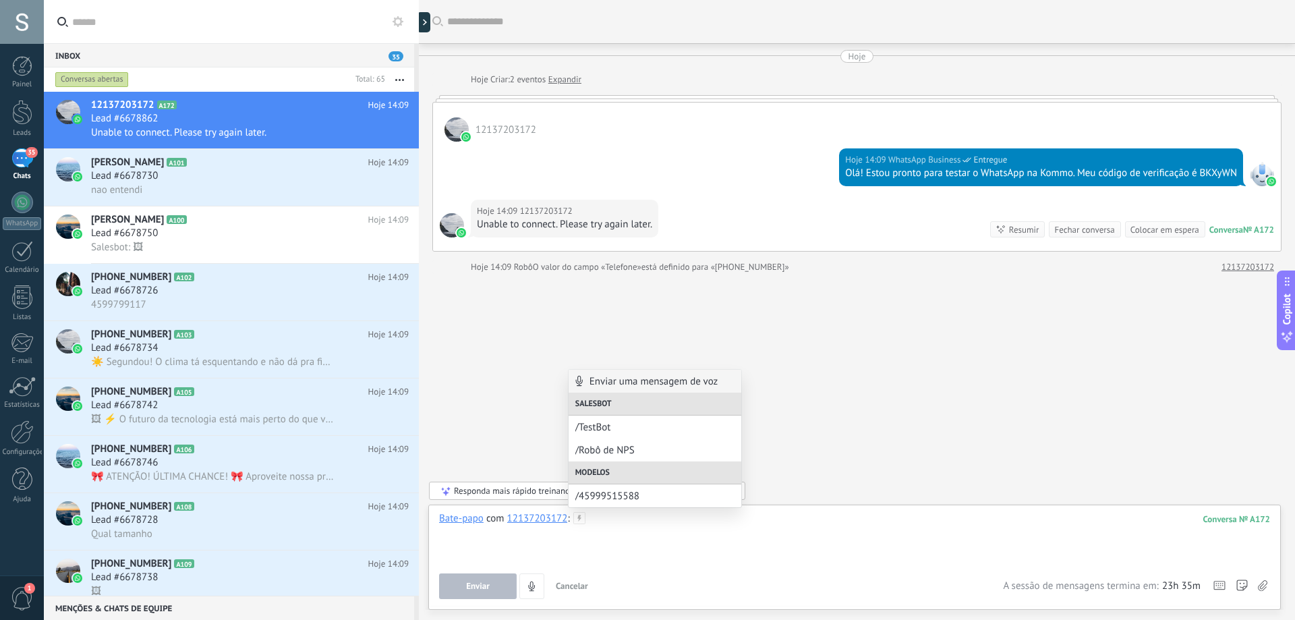
click at [635, 550] on div at bounding box center [854, 537] width 831 height 51
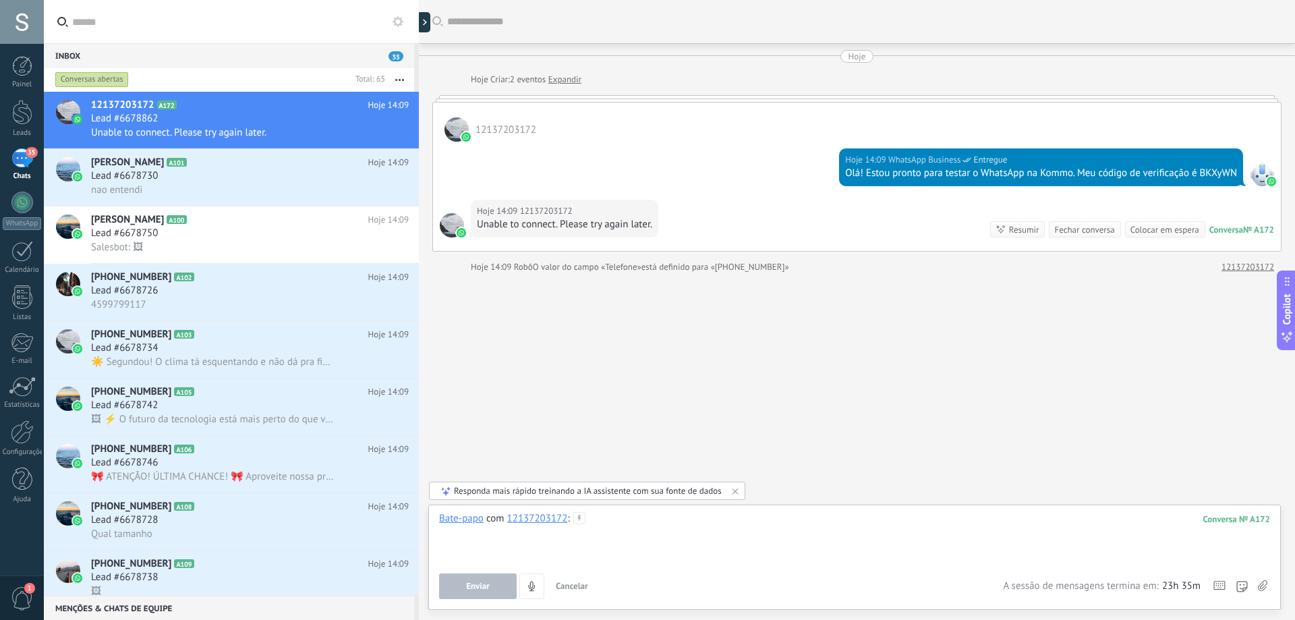
click at [587, 557] on div at bounding box center [854, 537] width 831 height 51
click at [480, 586] on span "Enviar" at bounding box center [478, 585] width 24 height 9
click at [643, 526] on div at bounding box center [854, 537] width 831 height 51
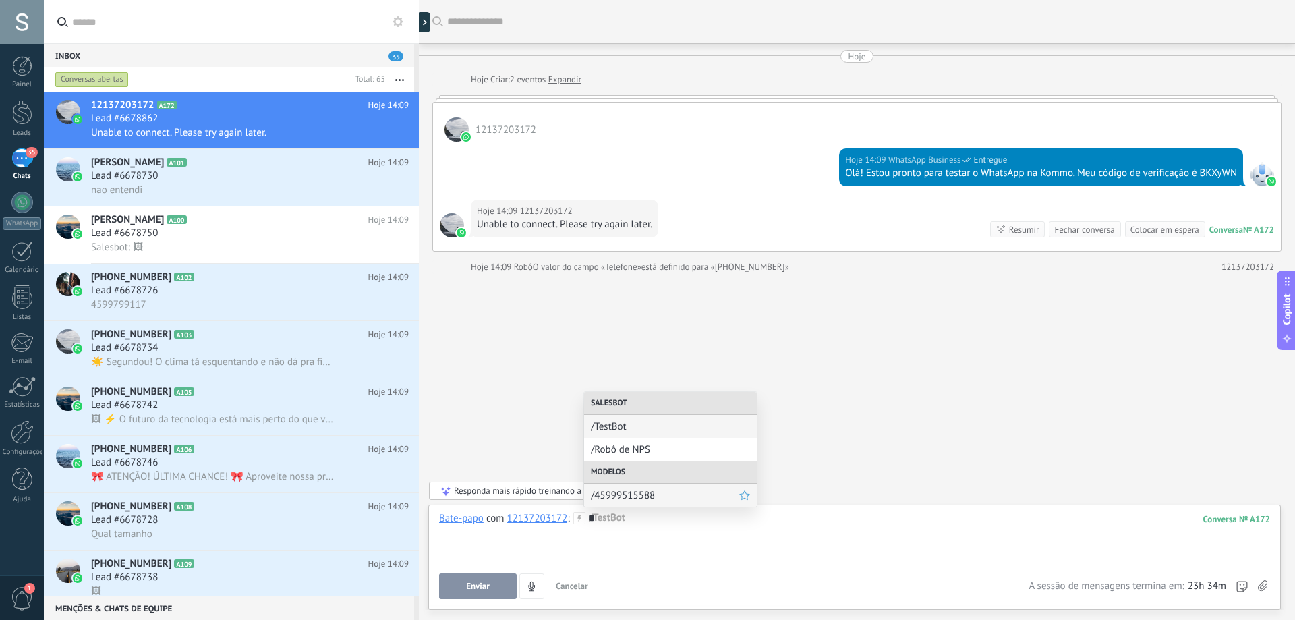
click at [645, 498] on span "/45999515588" at bounding box center [665, 495] width 148 height 13
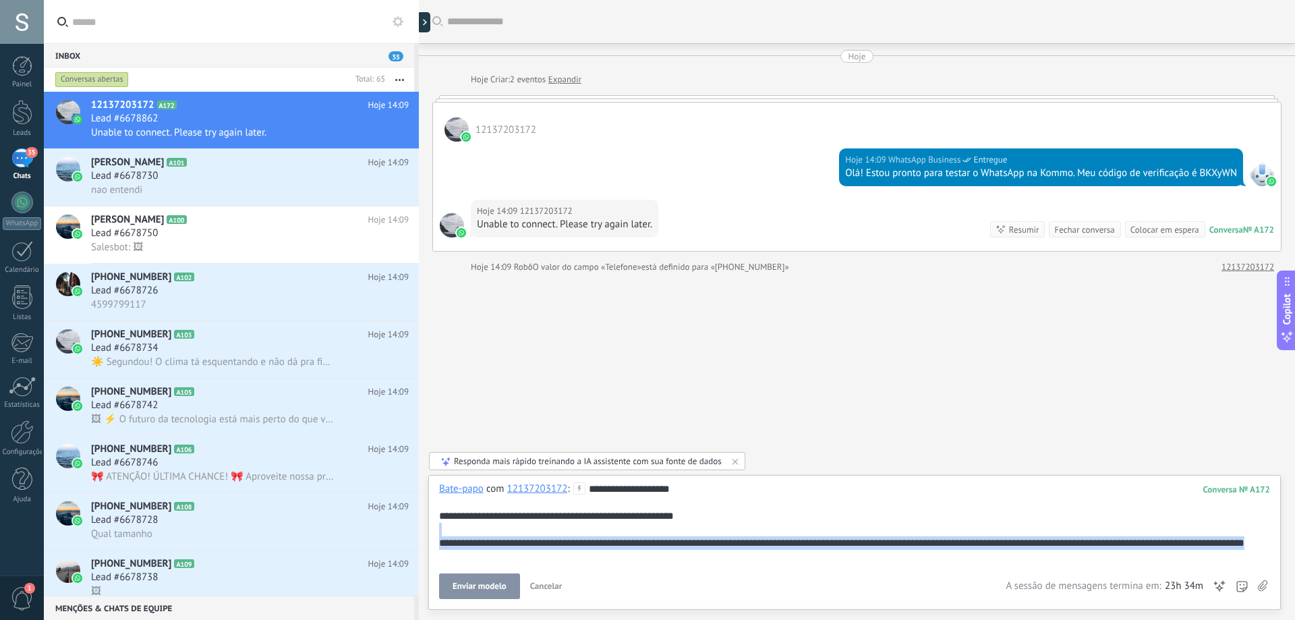
drag, startPoint x: 592, startPoint y: 562, endPoint x: 435, endPoint y: 536, distance: 159.3
click at [435, 536] on div "**********" at bounding box center [854, 542] width 853 height 135
click at [546, 586] on span "Cancelar" at bounding box center [546, 585] width 32 height 11
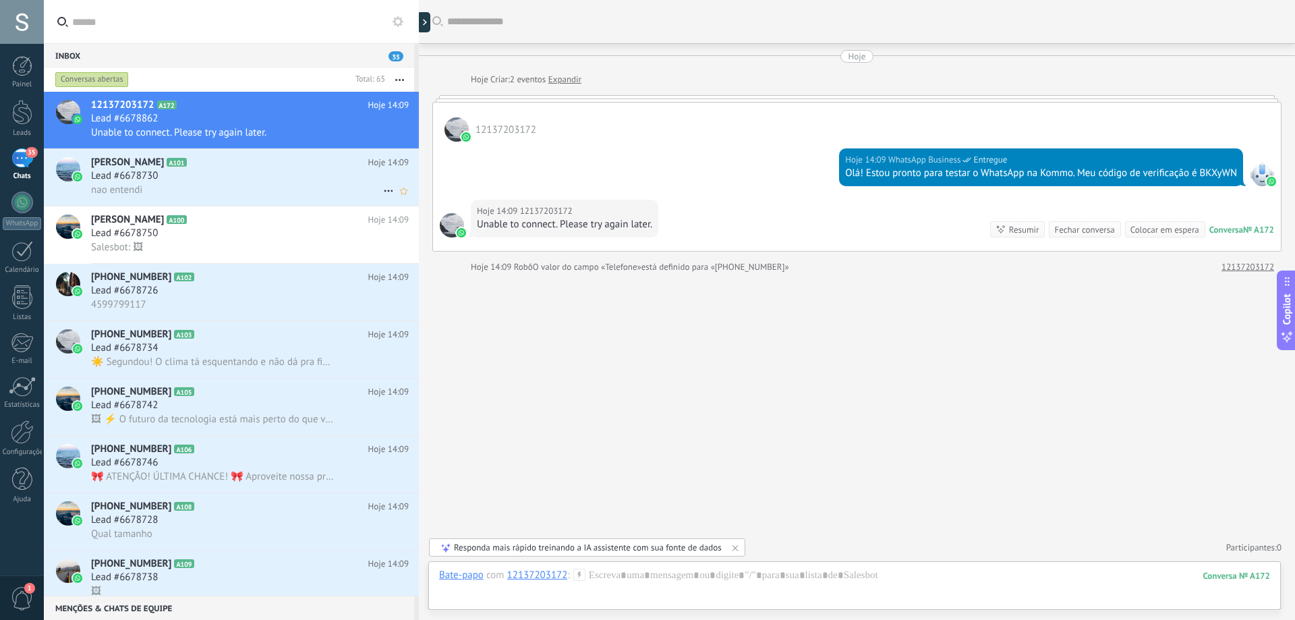
click at [214, 174] on div "Lead #6678730" at bounding box center [250, 175] width 318 height 13
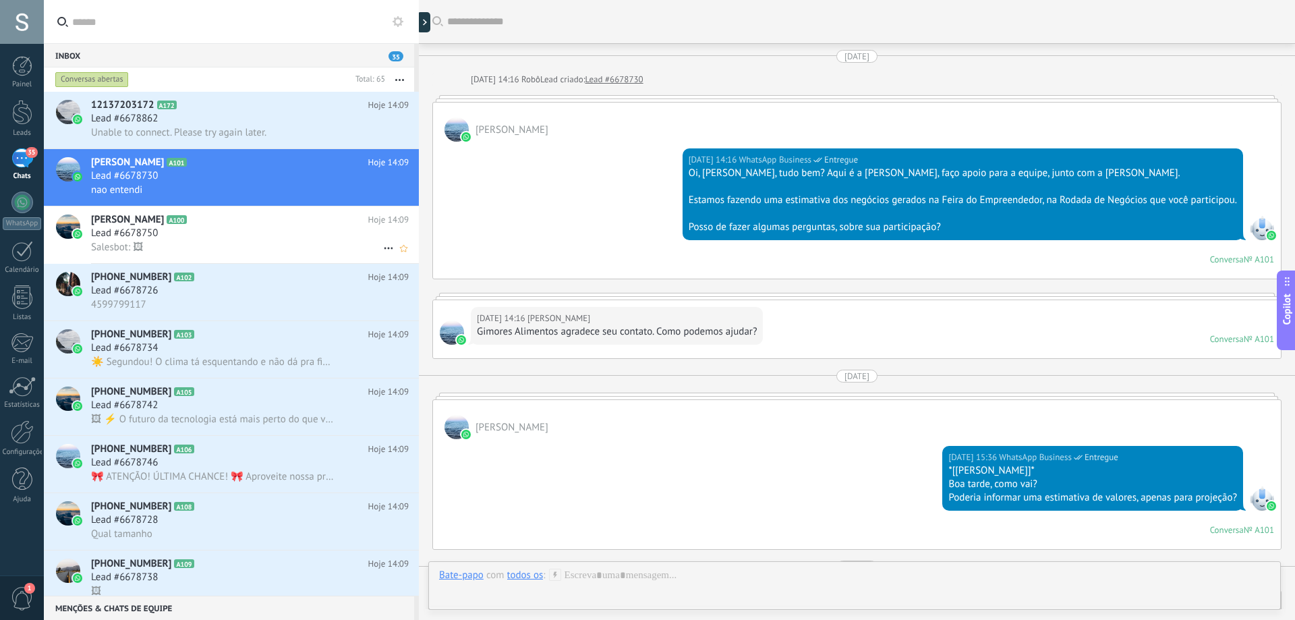
scroll to position [1016, 0]
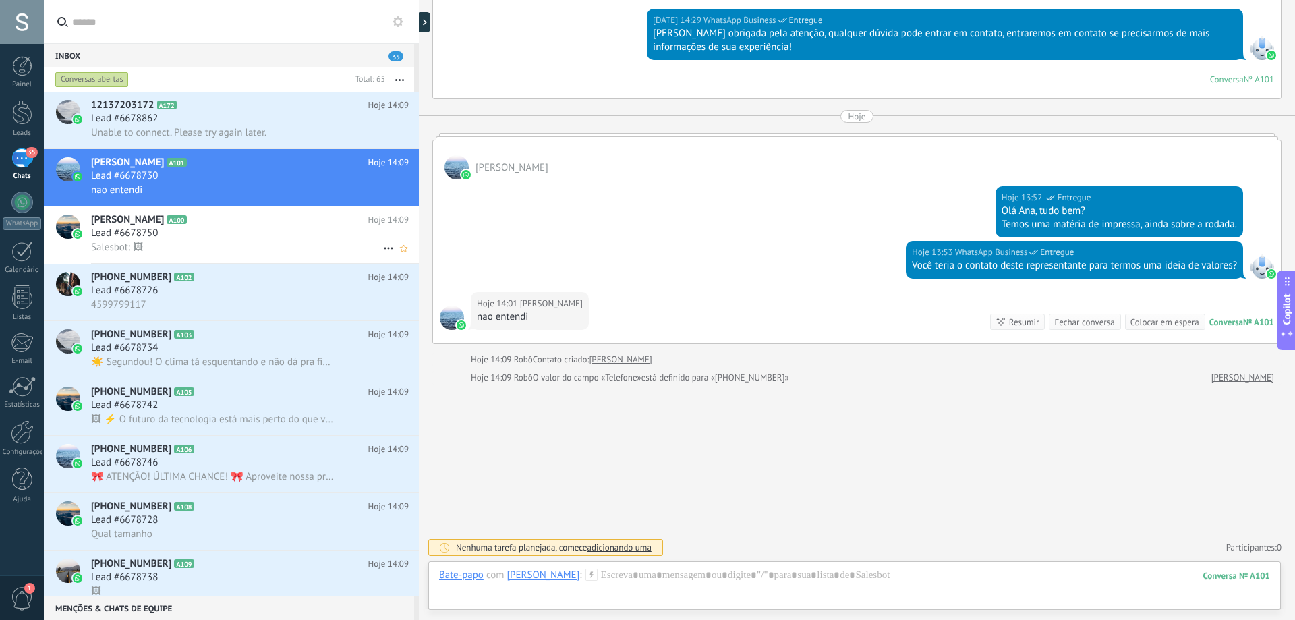
click at [215, 212] on div "Joice Oliveira A100 Hoje 14:09 Lead #6678750 Salesbot: 🖼" at bounding box center [255, 234] width 328 height 57
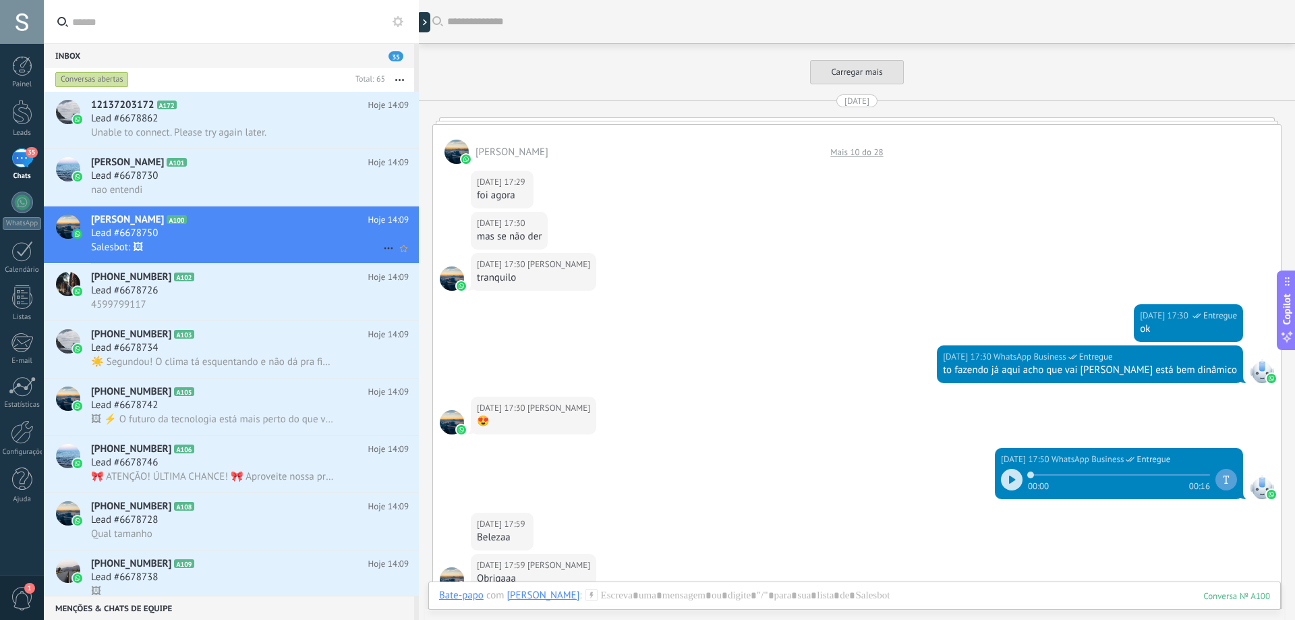
scroll to position [1340, 0]
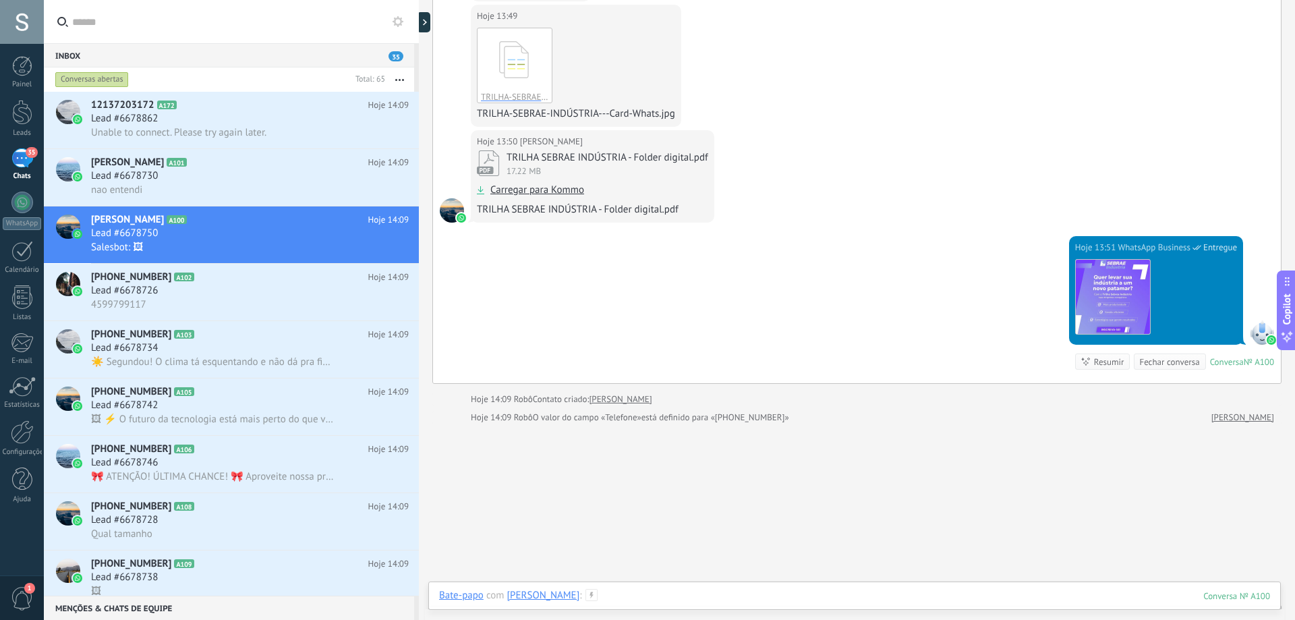
click at [662, 601] on div at bounding box center [854, 609] width 831 height 40
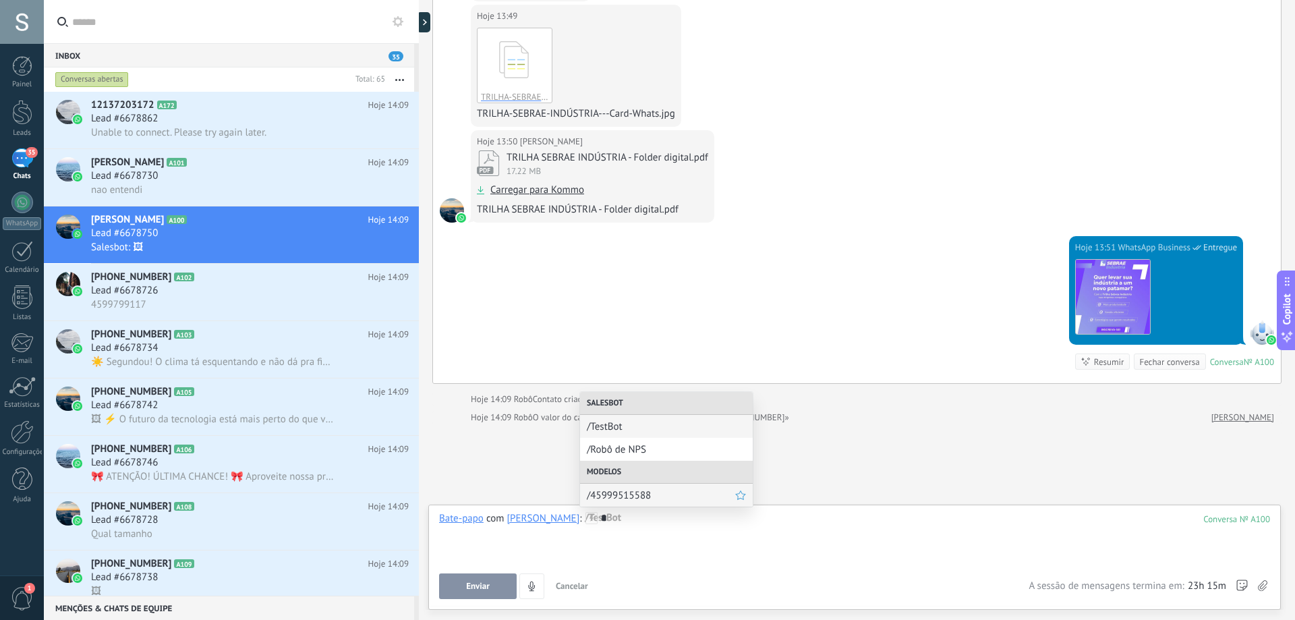
click at [644, 502] on div "/45999515588" at bounding box center [666, 495] width 173 height 23
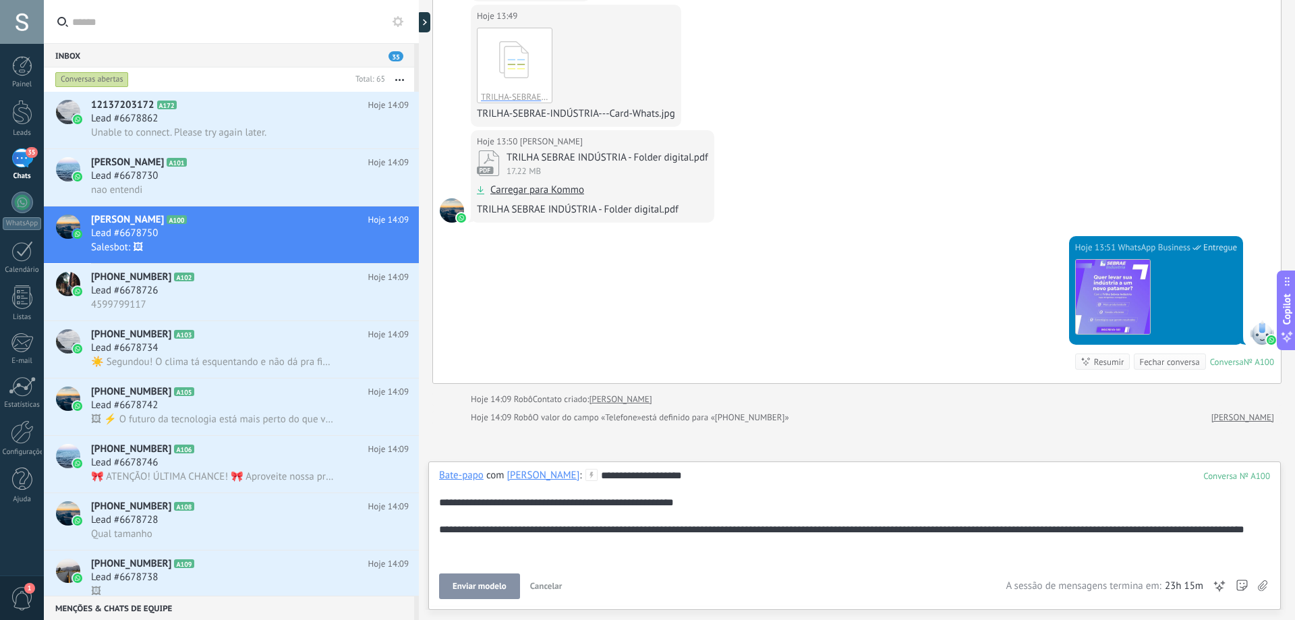
click at [498, 591] on span "Enviar modelo" at bounding box center [480, 585] width 54 height 9
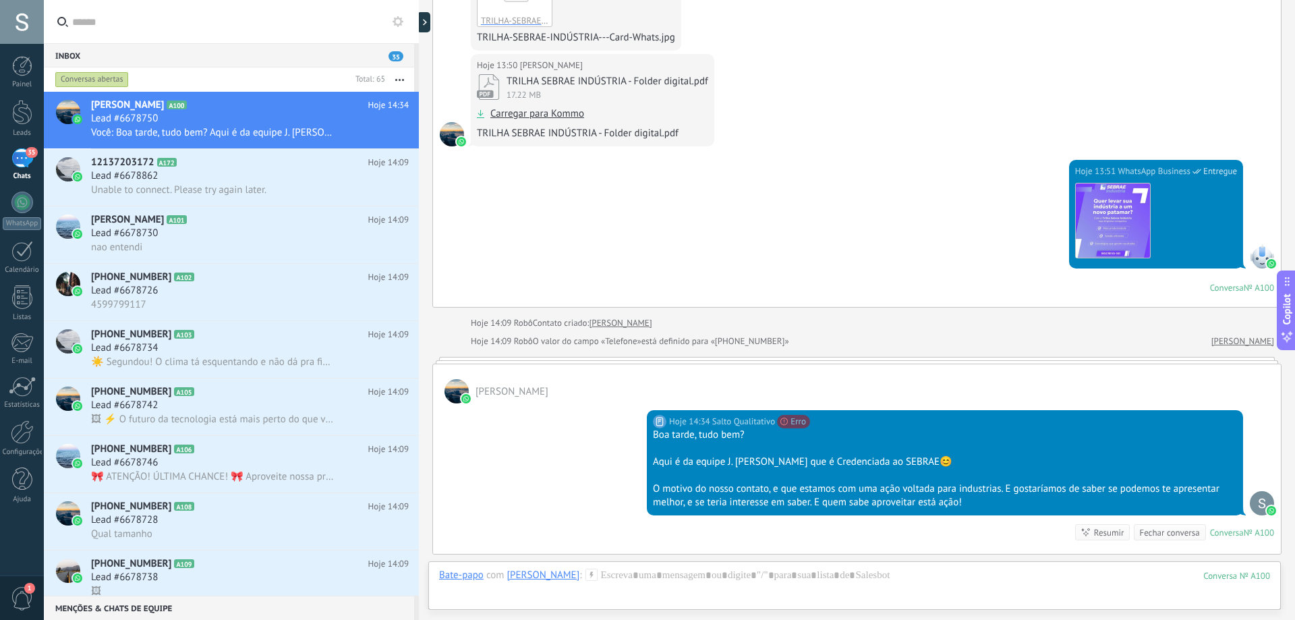
scroll to position [1439, 0]
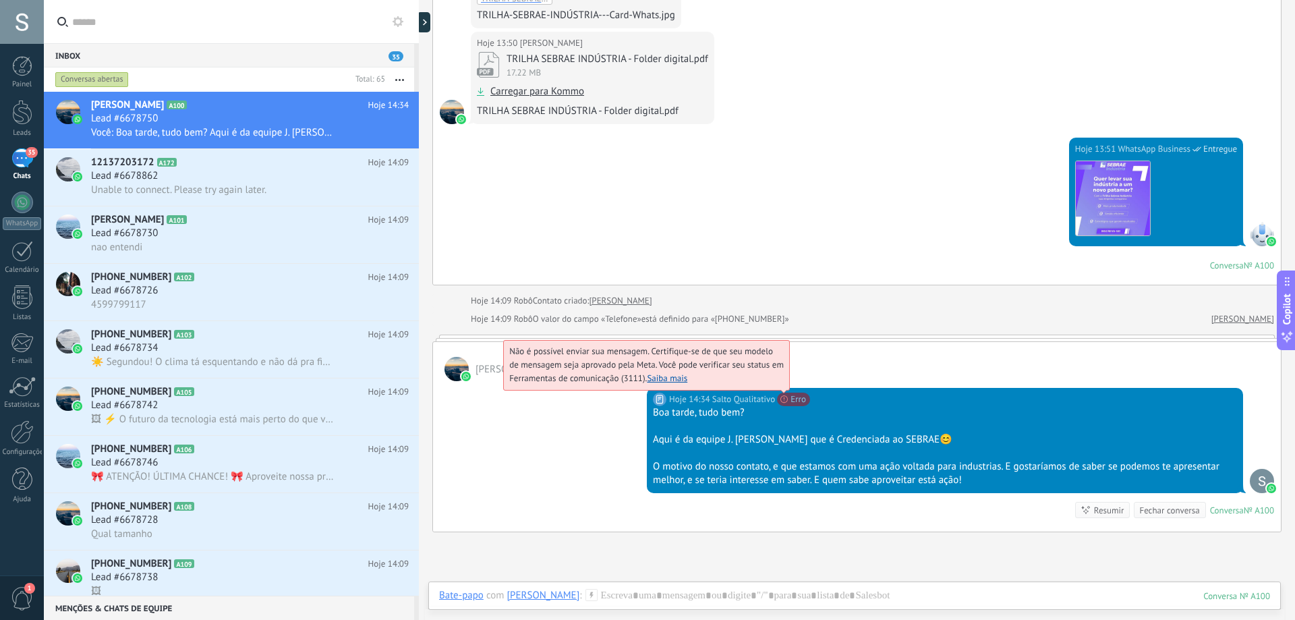
click at [784, 384] on span "Não é possível enviar sua mensagem. Certifique-se de que seu modelo de mensagem…" at bounding box center [646, 364] width 275 height 38
